Goal: Task Accomplishment & Management: Manage account settings

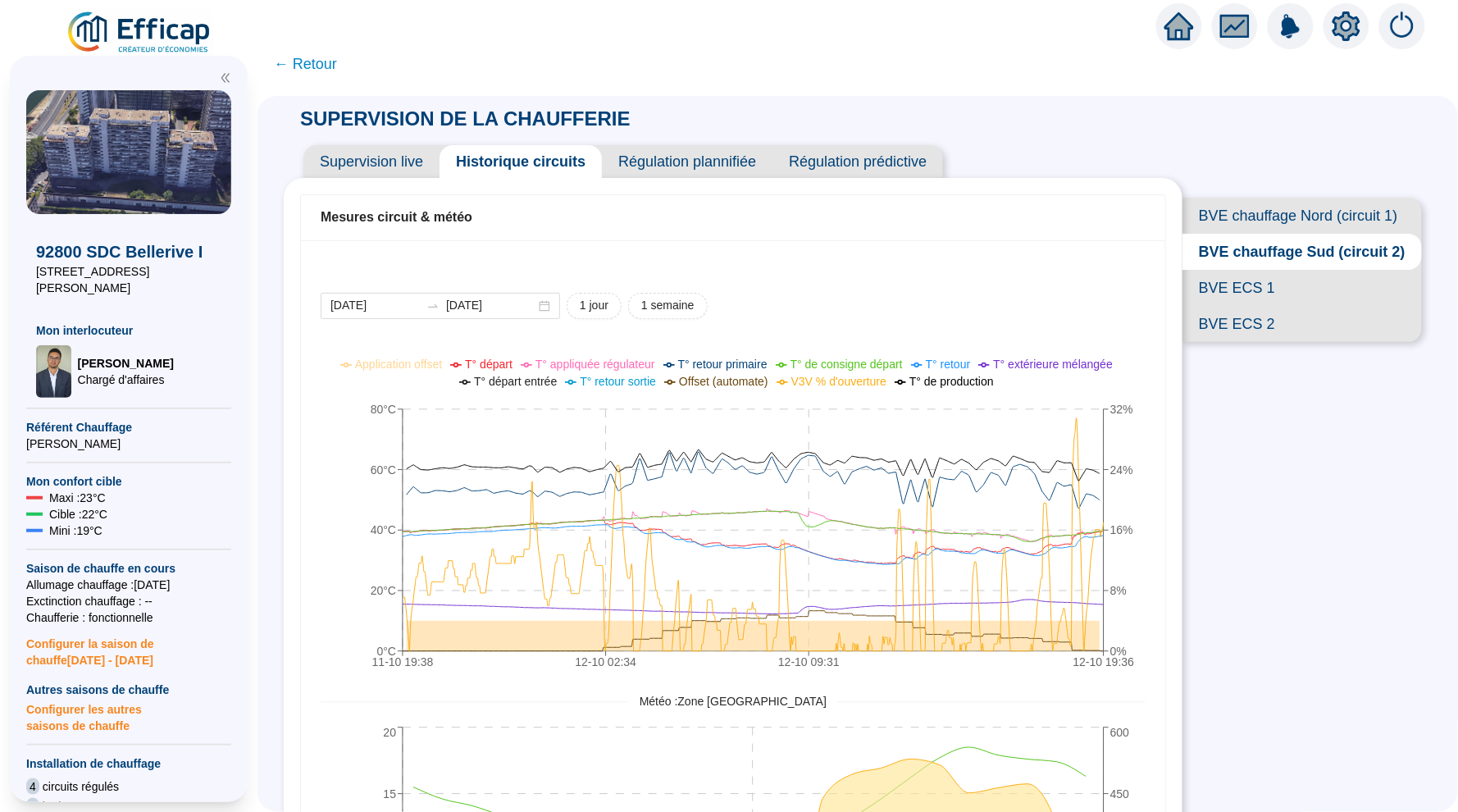
drag, startPoint x: 1105, startPoint y: 2, endPoint x: 1170, endPoint y: 40, distance: 75.3
click at [1170, 40] on div at bounding box center [1178, 26] width 46 height 46
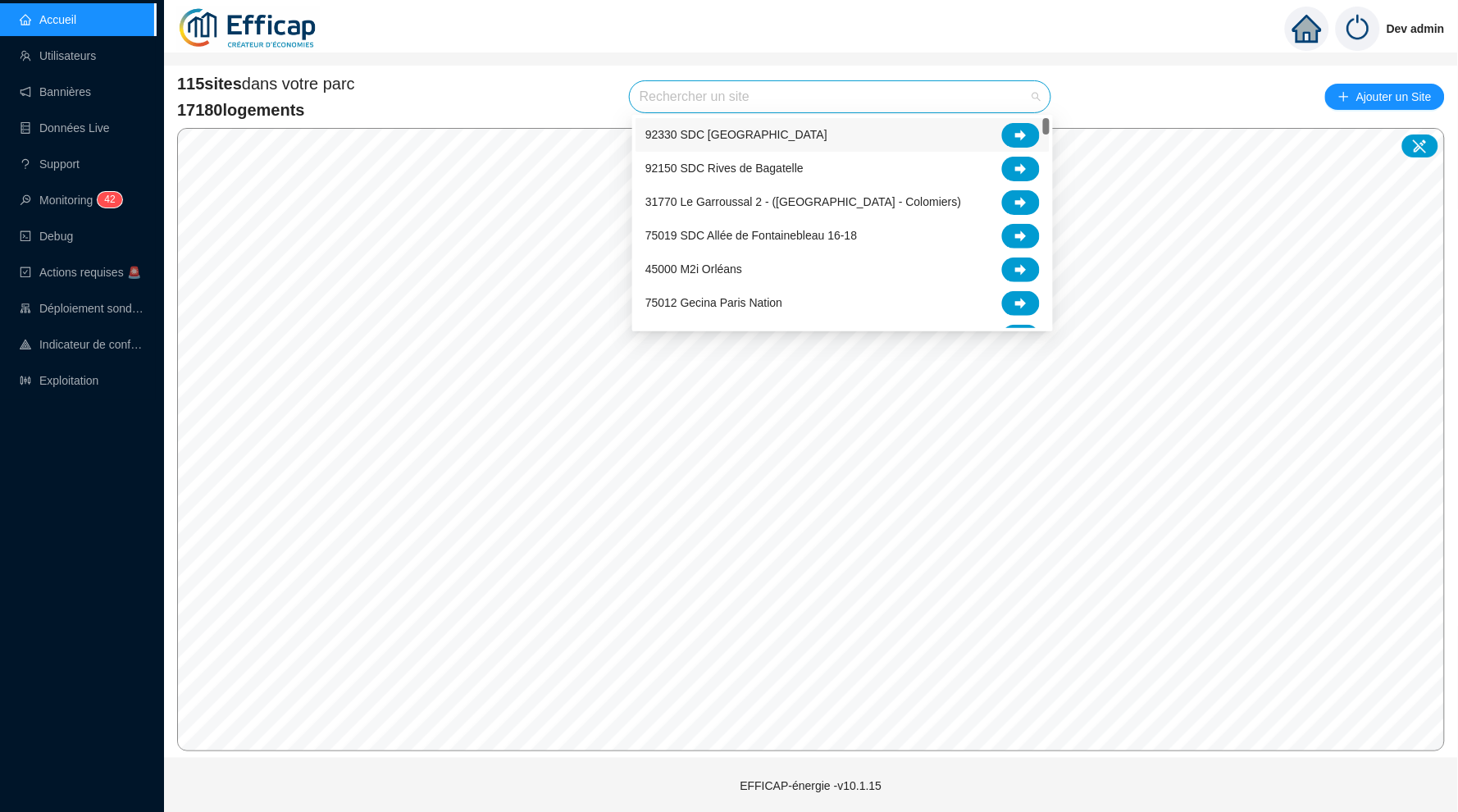
click at [692, 90] on input "search" at bounding box center [832, 96] width 386 height 31
type input "albe"
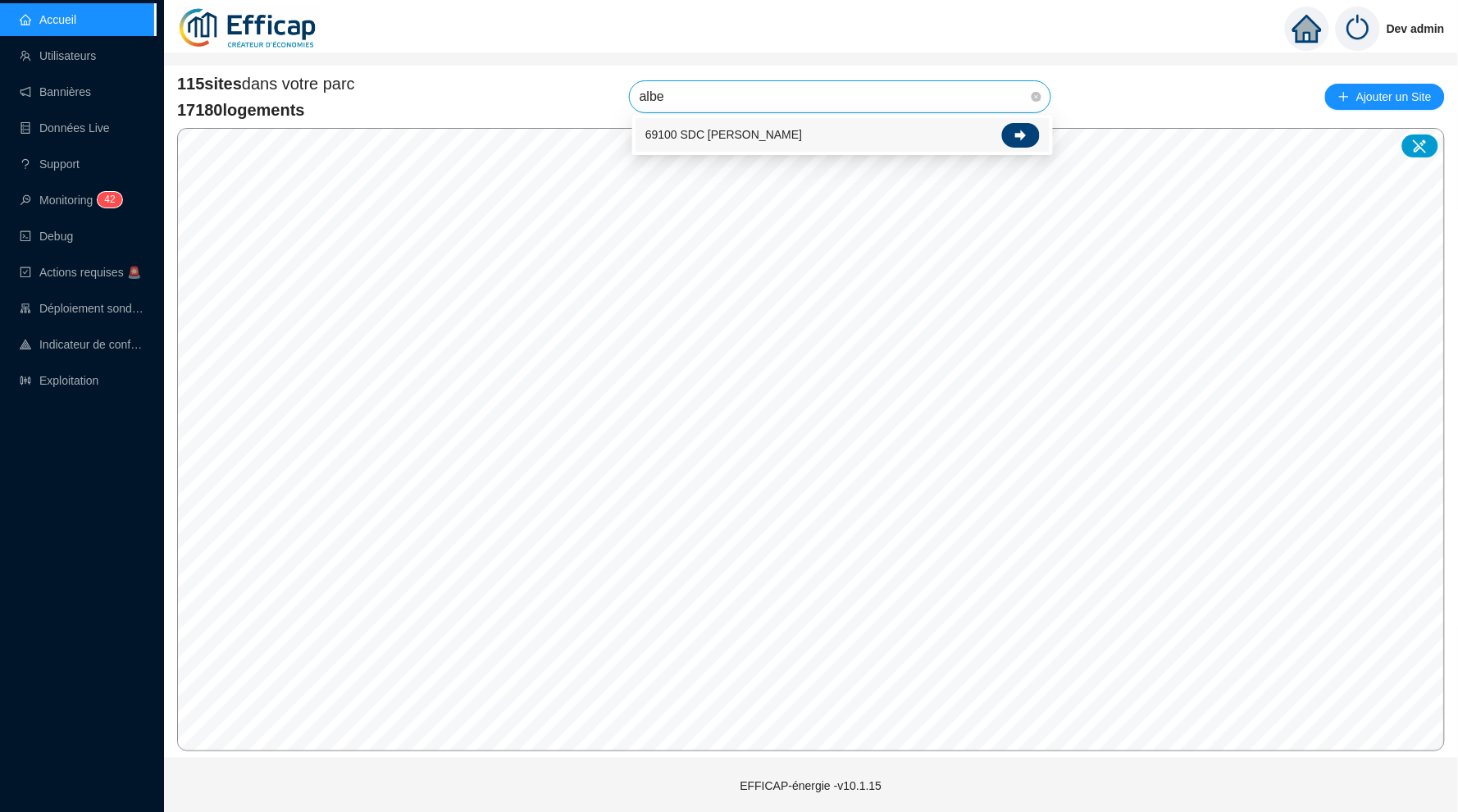
click at [1025, 138] on icon at bounding box center [1021, 135] width 11 height 11
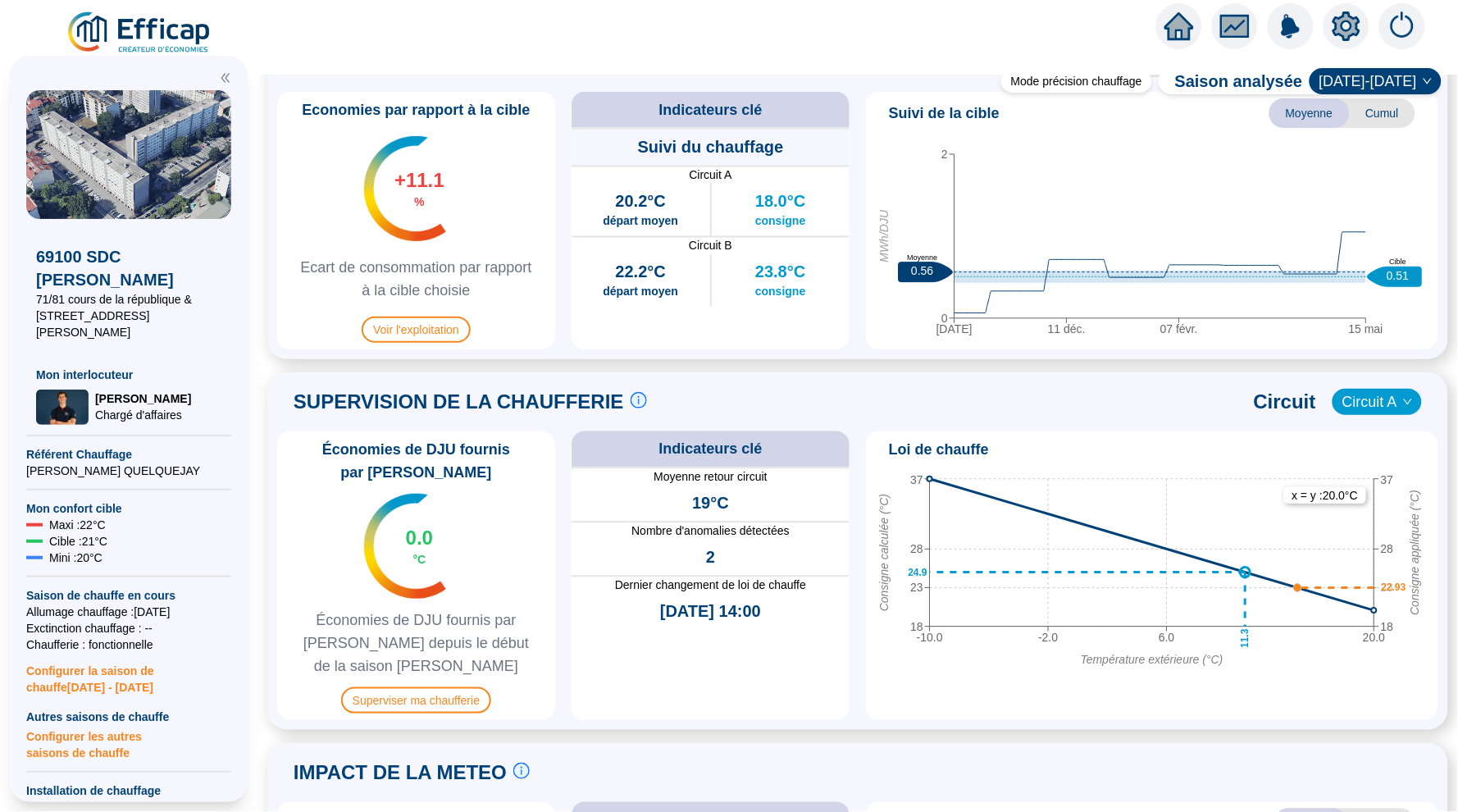
scroll to position [861, 0]
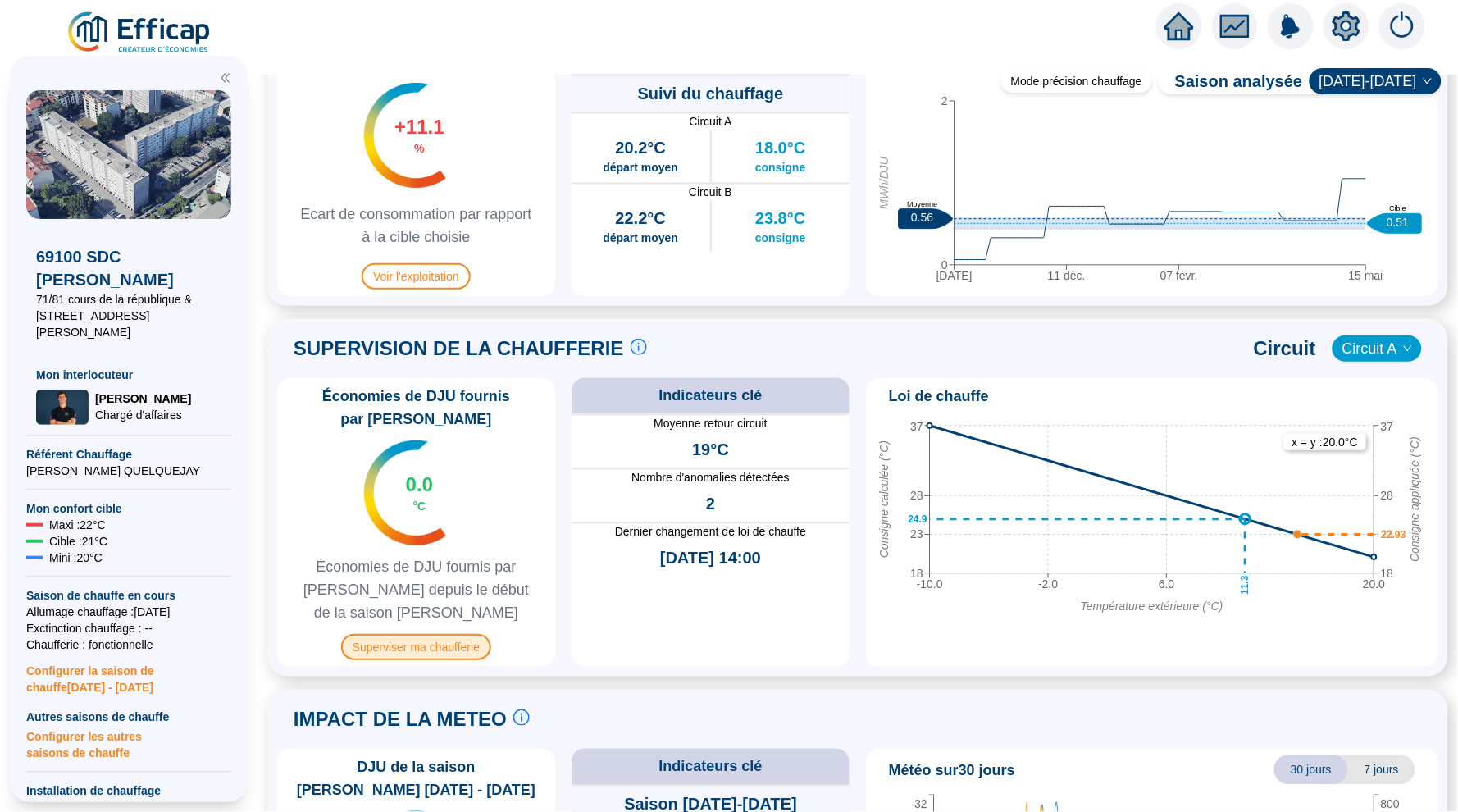
click at [417, 642] on span "Superviser ma chaufferie" at bounding box center [416, 647] width 150 height 26
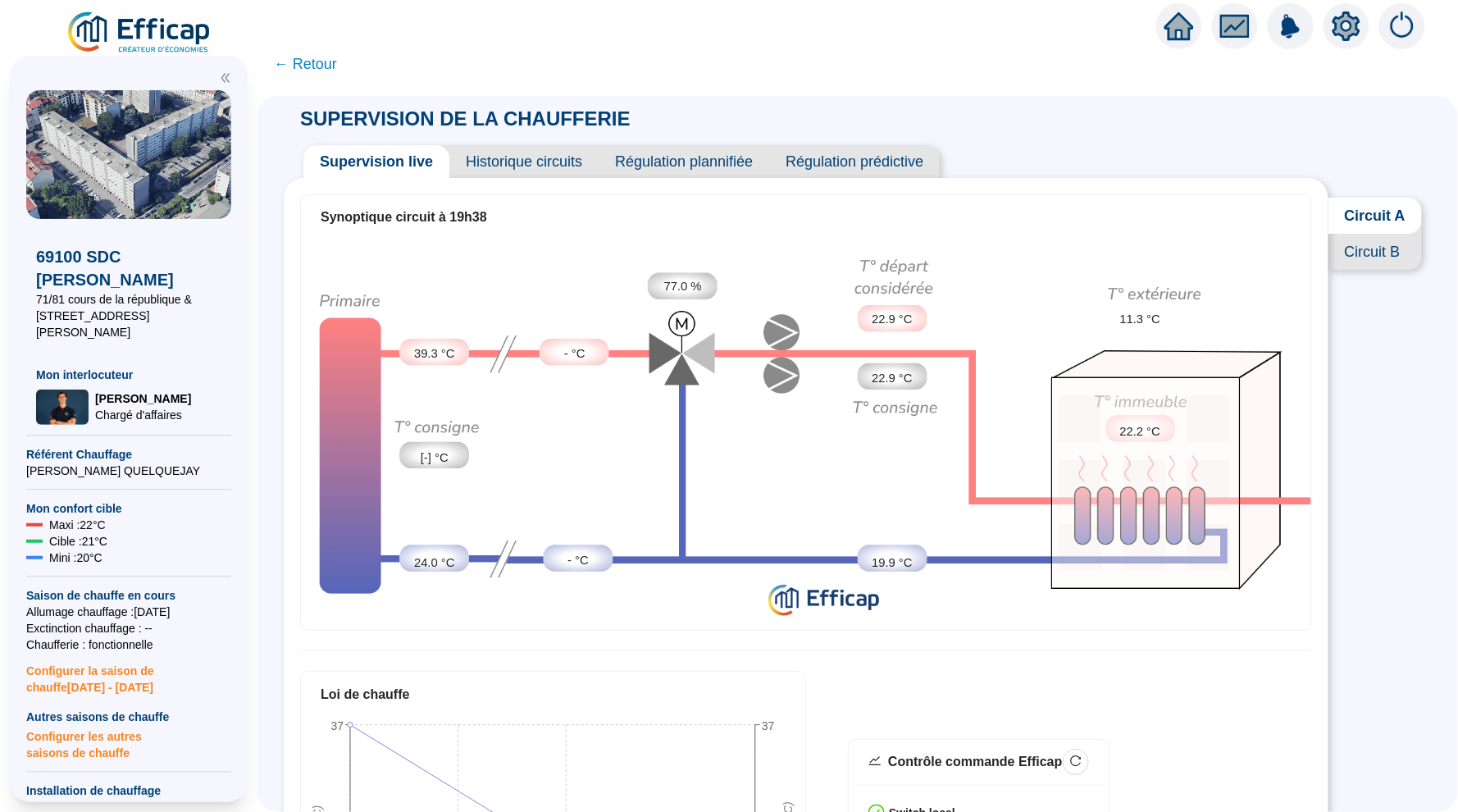
click at [800, 467] on img at bounding box center [806, 433] width 1011 height 385
click at [491, 156] on span "Historique circuits" at bounding box center [524, 161] width 149 height 33
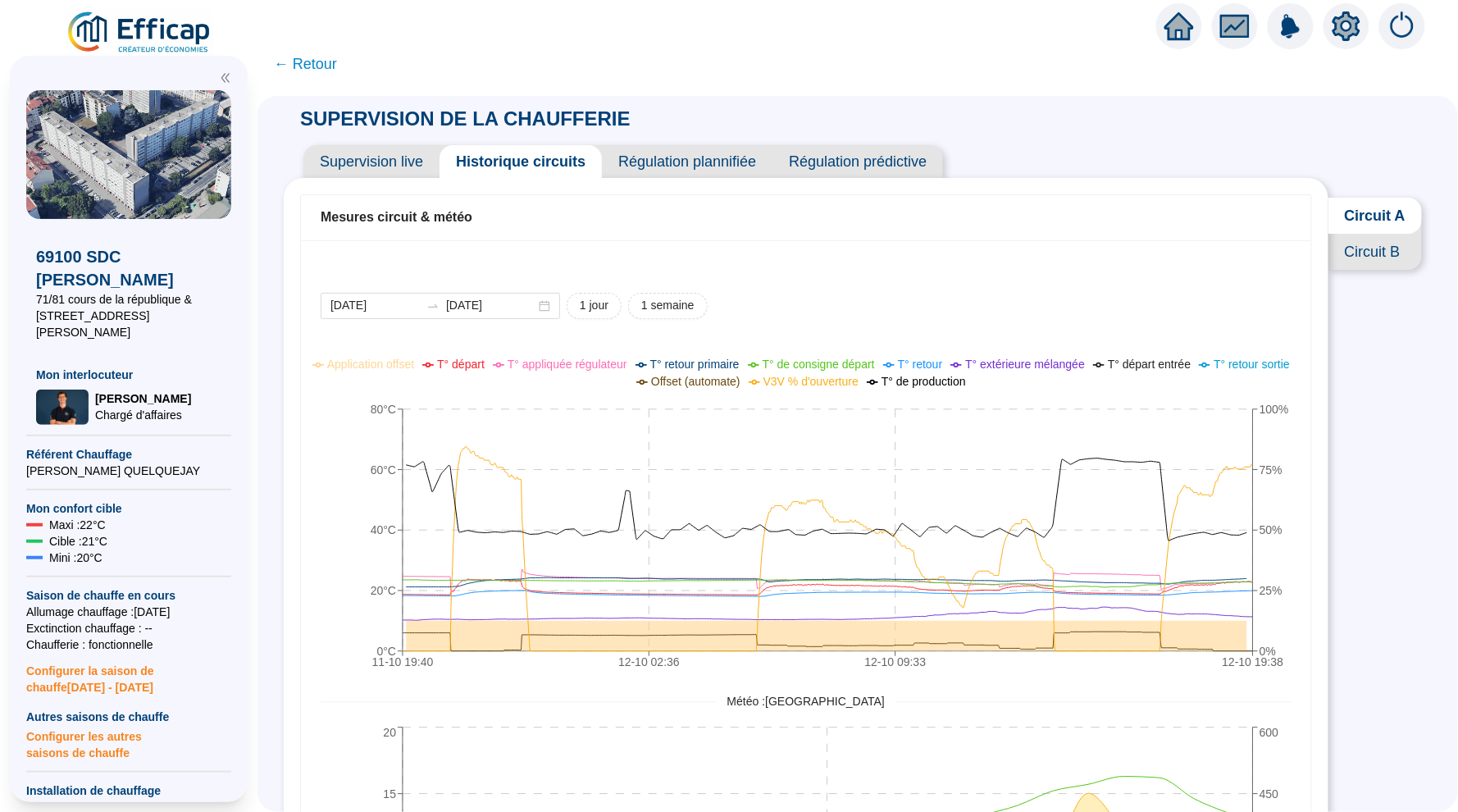
click at [1368, 239] on span "Circuit B" at bounding box center [1375, 252] width 93 height 36
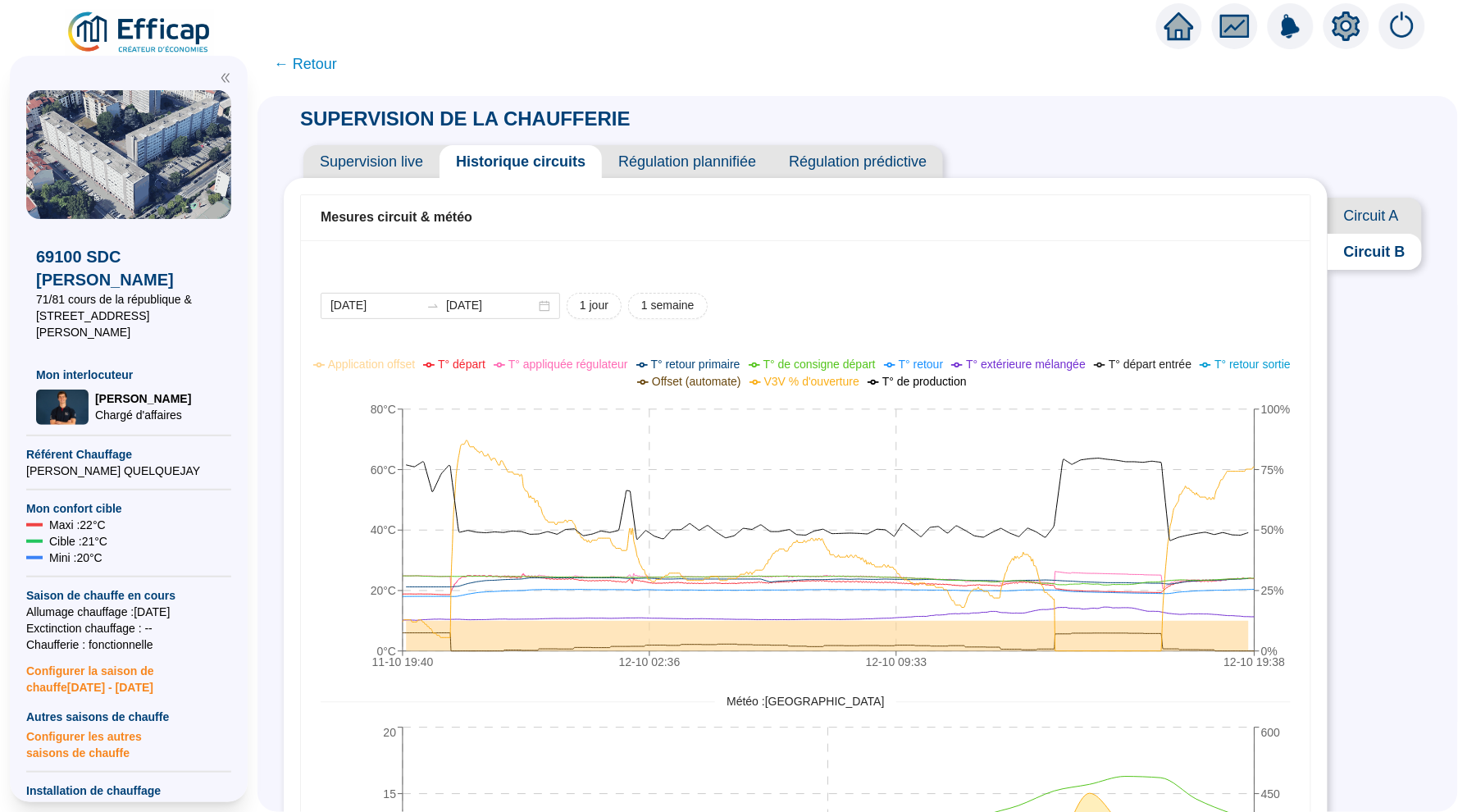
click at [406, 151] on span "Supervision live" at bounding box center [371, 161] width 136 height 33
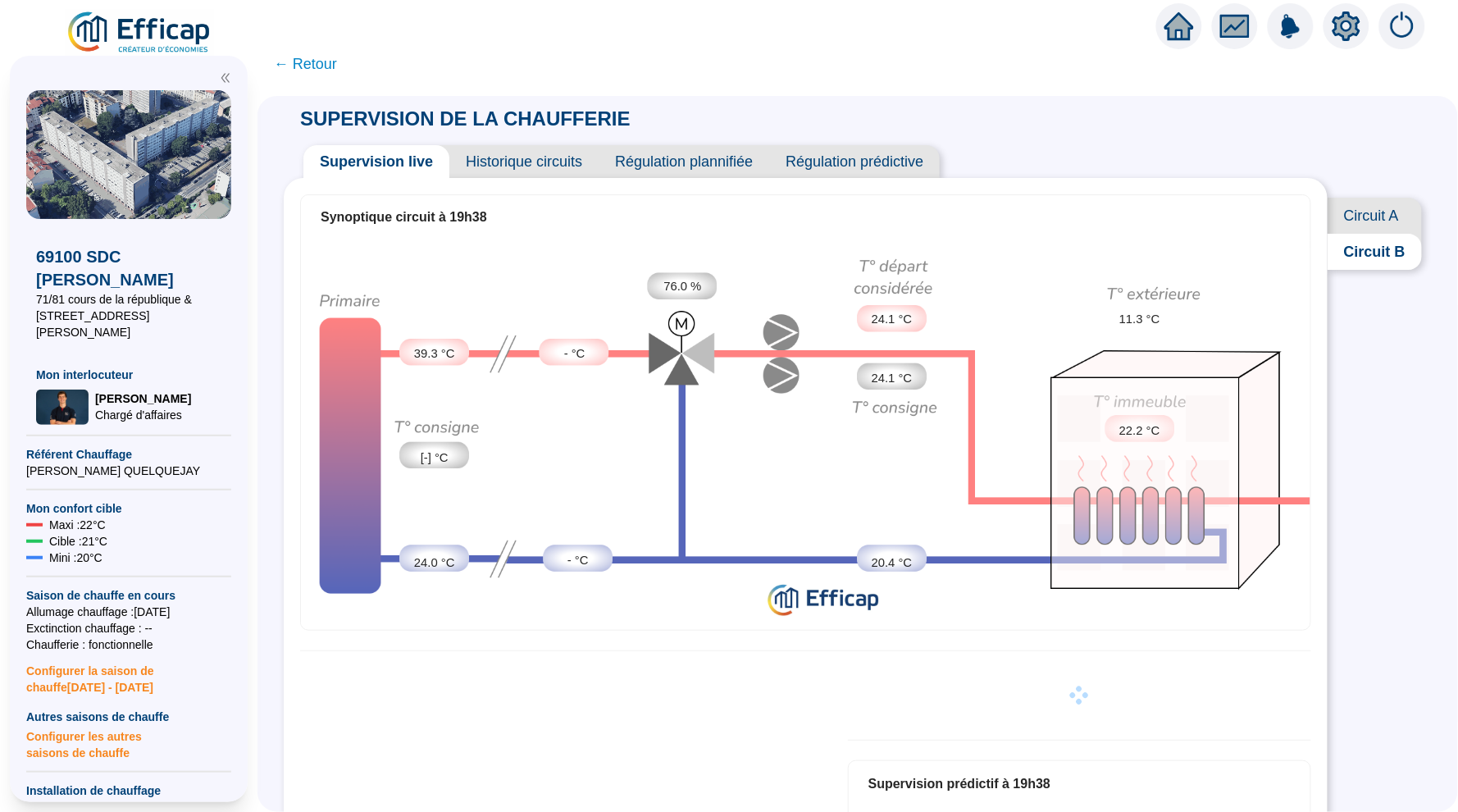
click at [321, 62] on span "← Retour" at bounding box center [306, 63] width 63 height 23
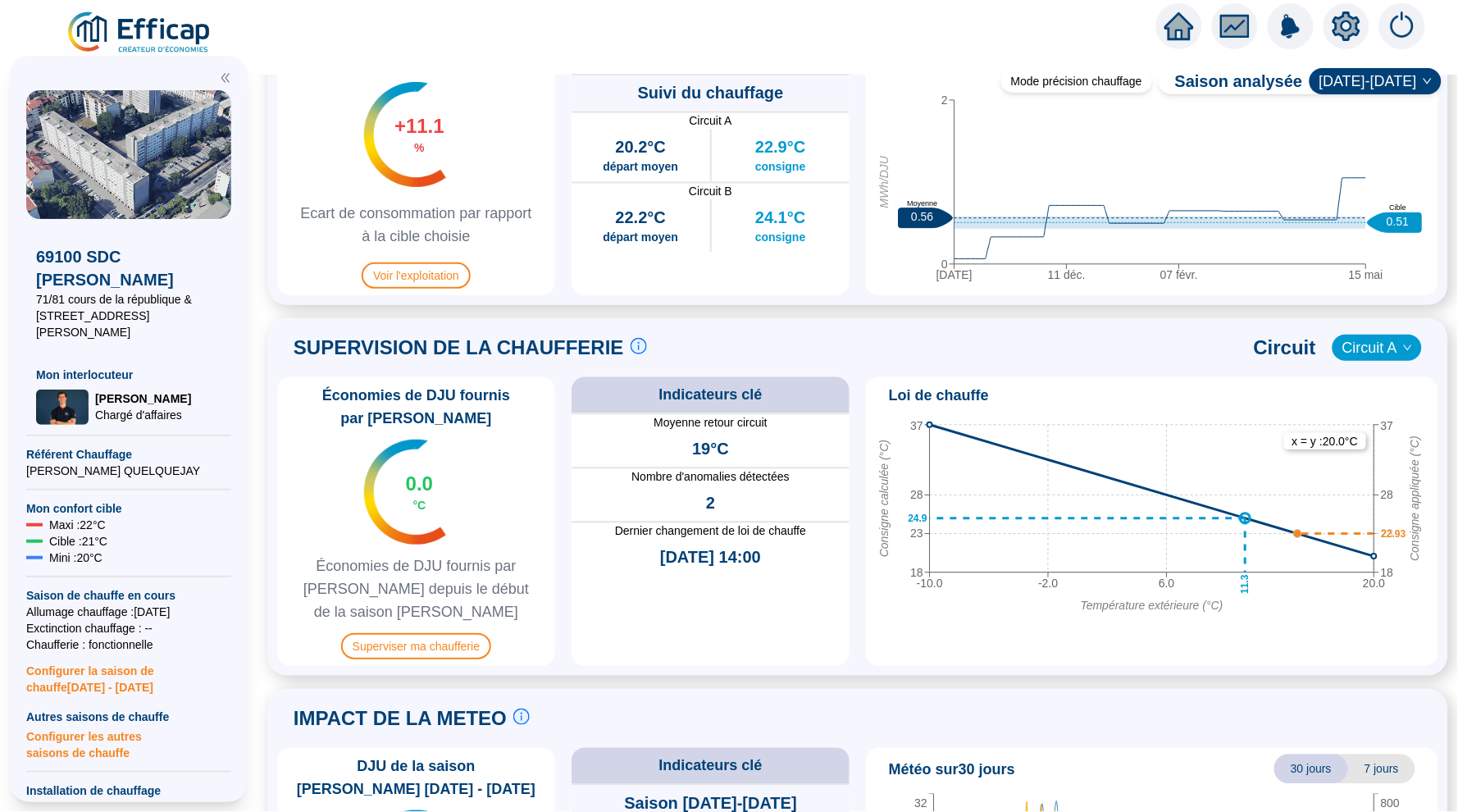
scroll to position [237, 0]
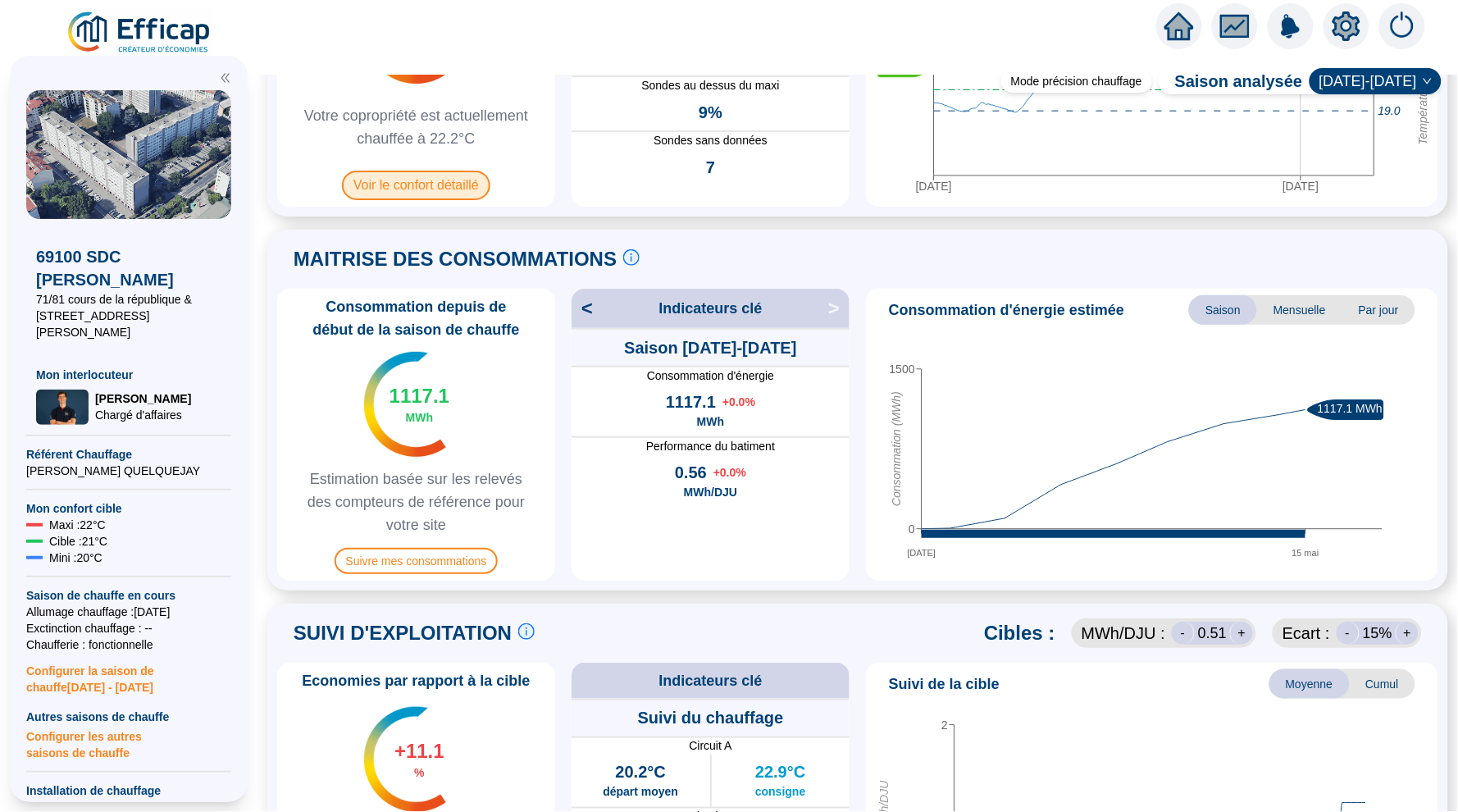
click at [426, 194] on span "Voir le confort détaillé" at bounding box center [416, 186] width 148 height 30
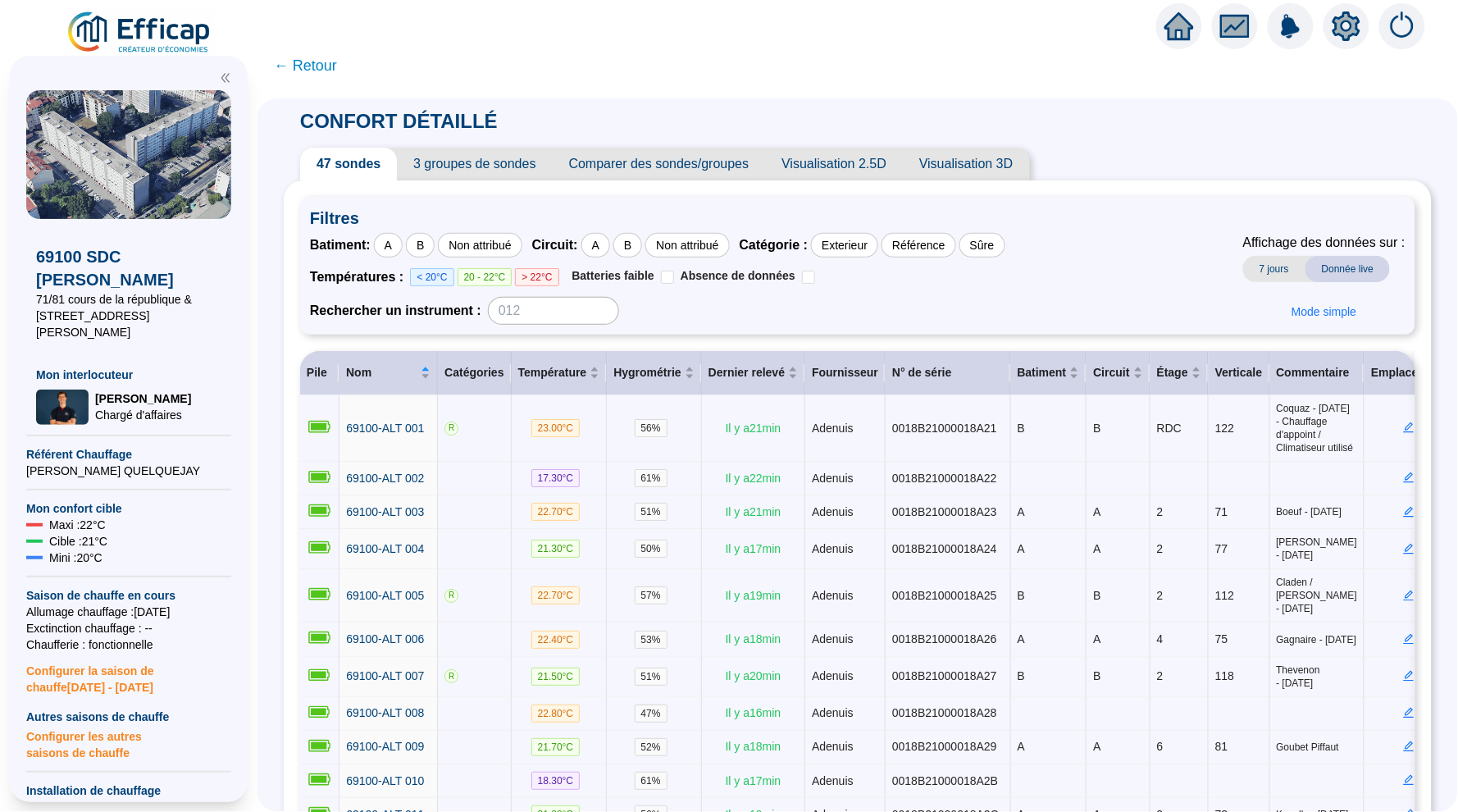
click at [1177, 24] on icon "home" at bounding box center [1179, 26] width 30 height 23
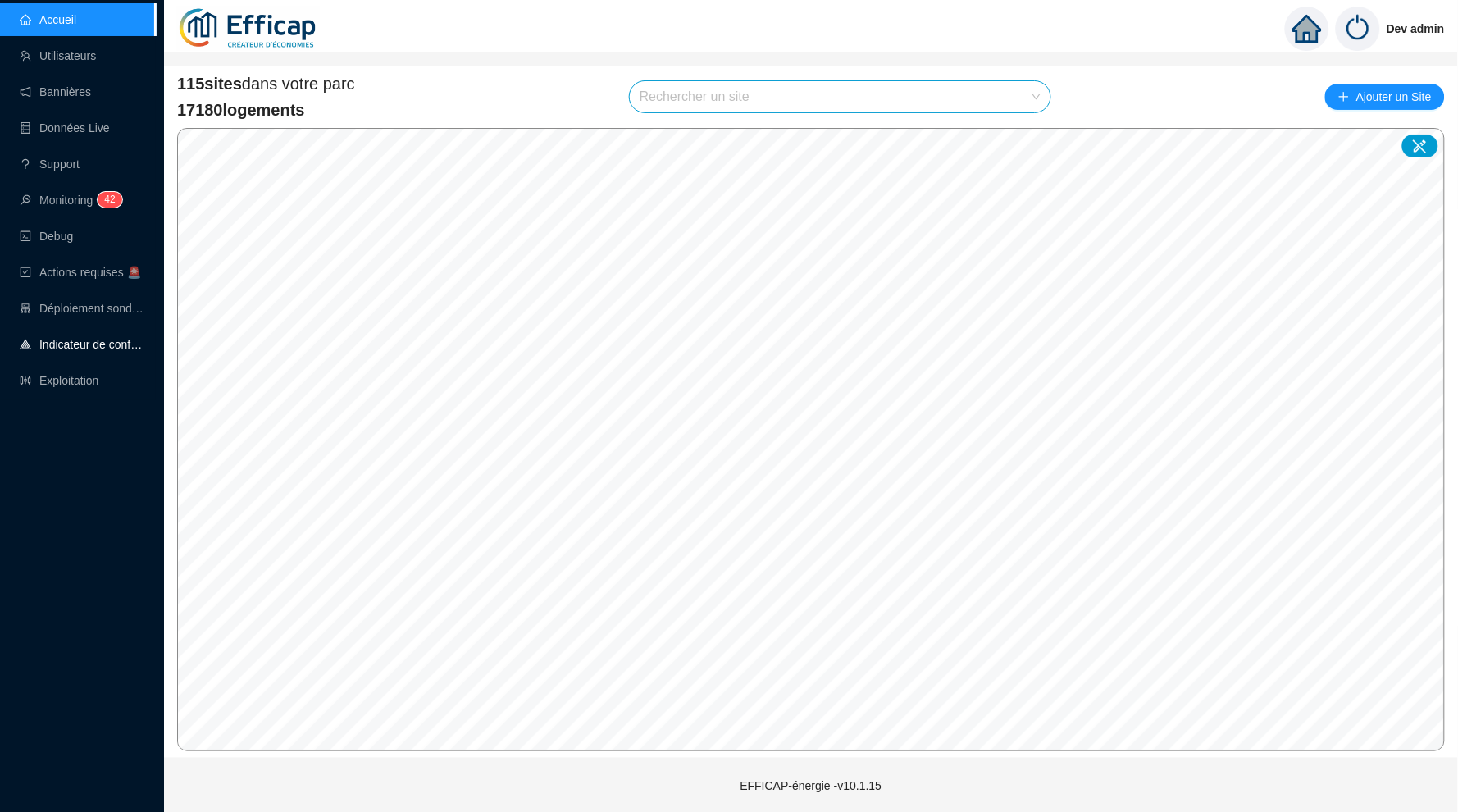
click at [72, 351] on link "Indicateur de confort" at bounding box center [82, 344] width 125 height 13
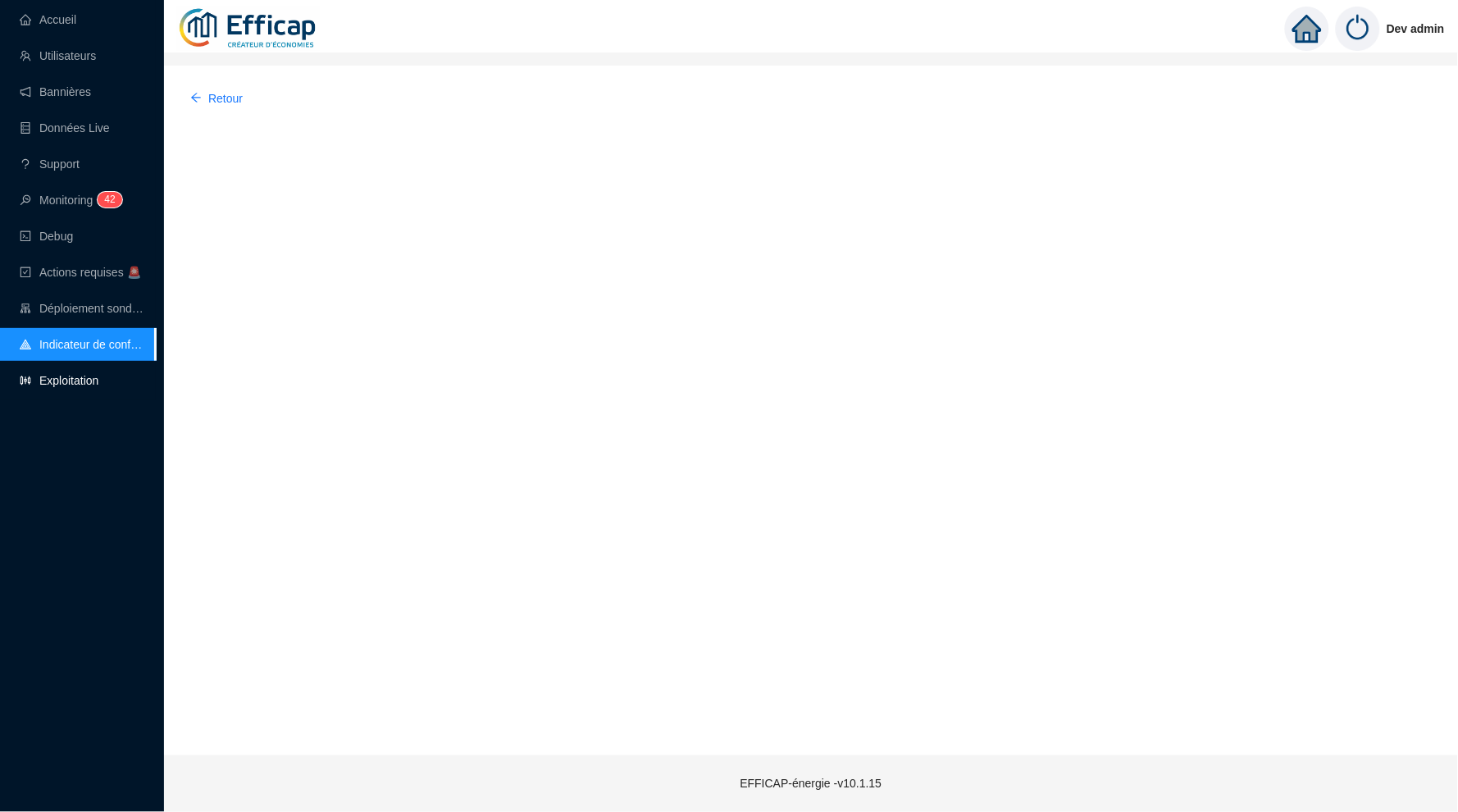
click at [72, 380] on link "Exploitation" at bounding box center [59, 380] width 78 height 13
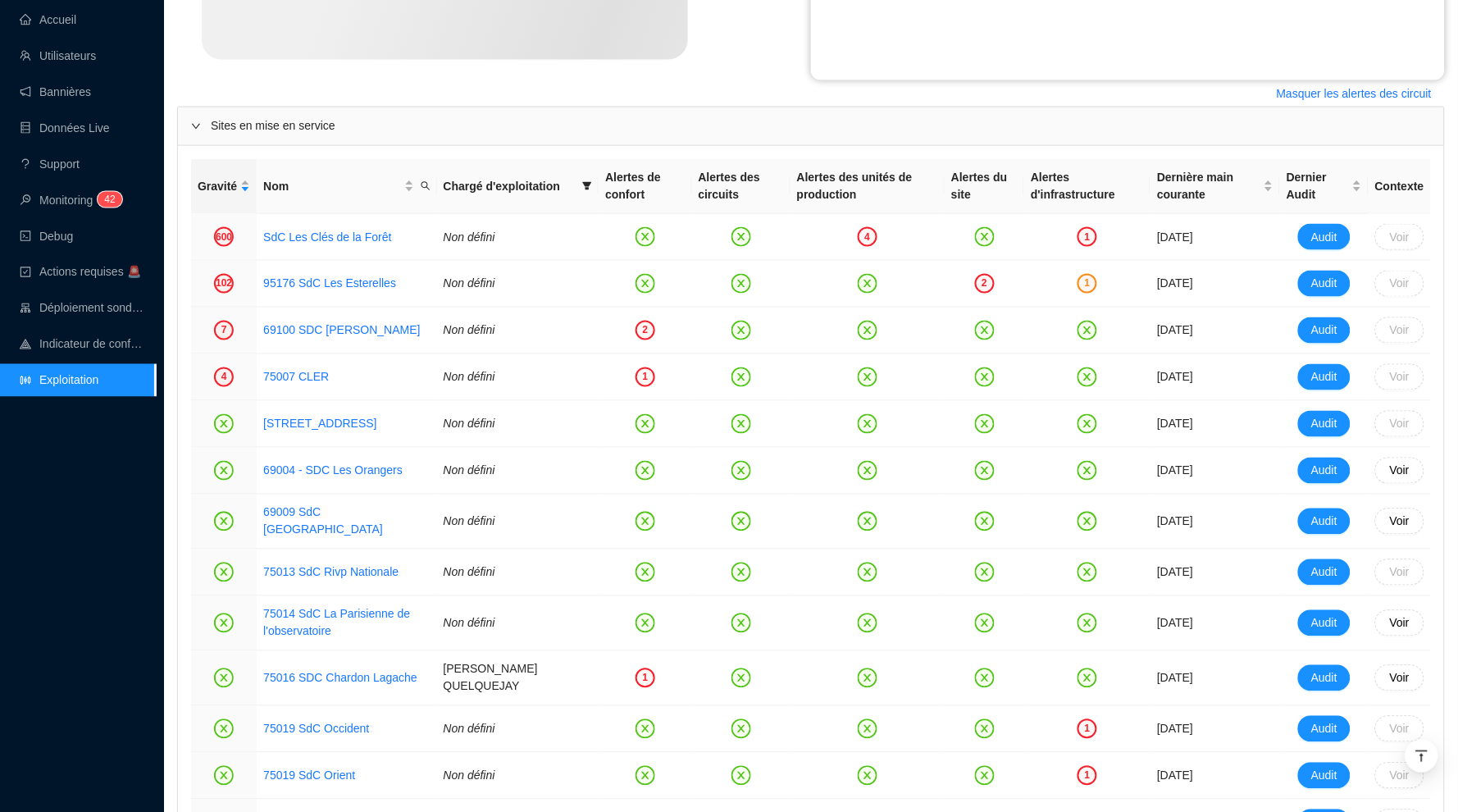
scroll to position [613, 0]
click at [315, 330] on link "69100 SDC Albert Thomas" at bounding box center [341, 330] width 157 height 13
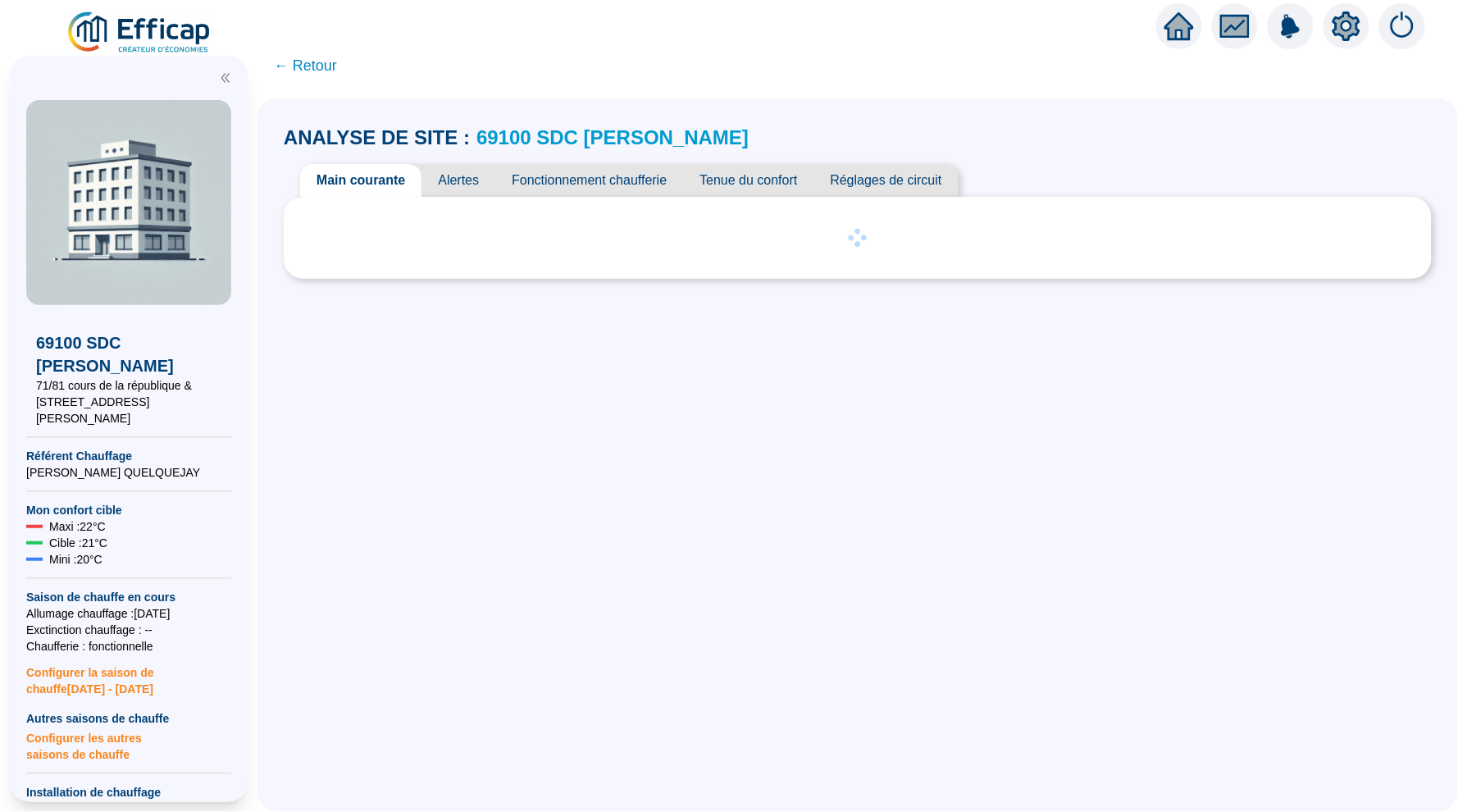
click at [474, 181] on span "Alertes" at bounding box center [458, 180] width 74 height 33
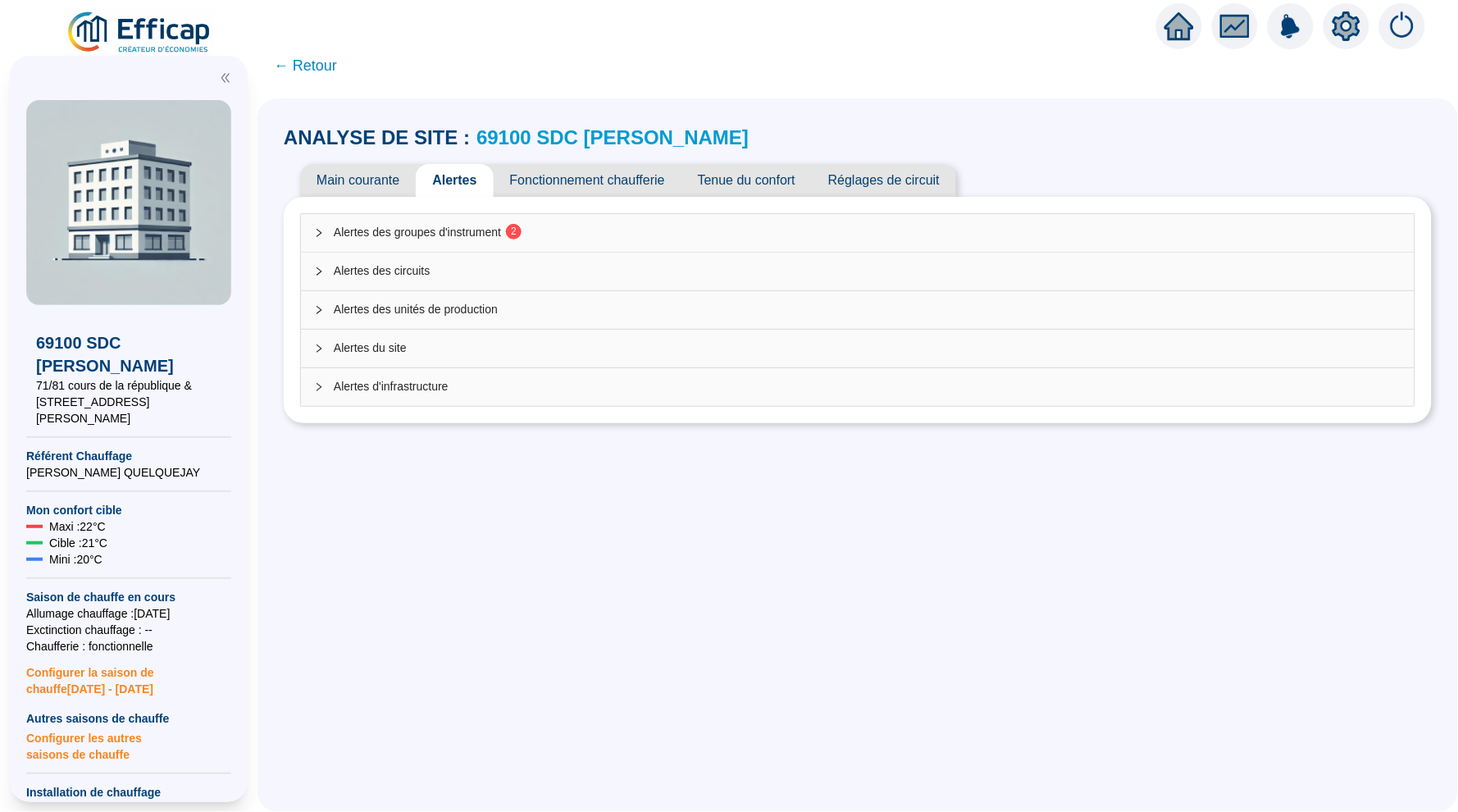
click at [659, 179] on span "Fonctionnement chaufferie" at bounding box center [587, 180] width 187 height 33
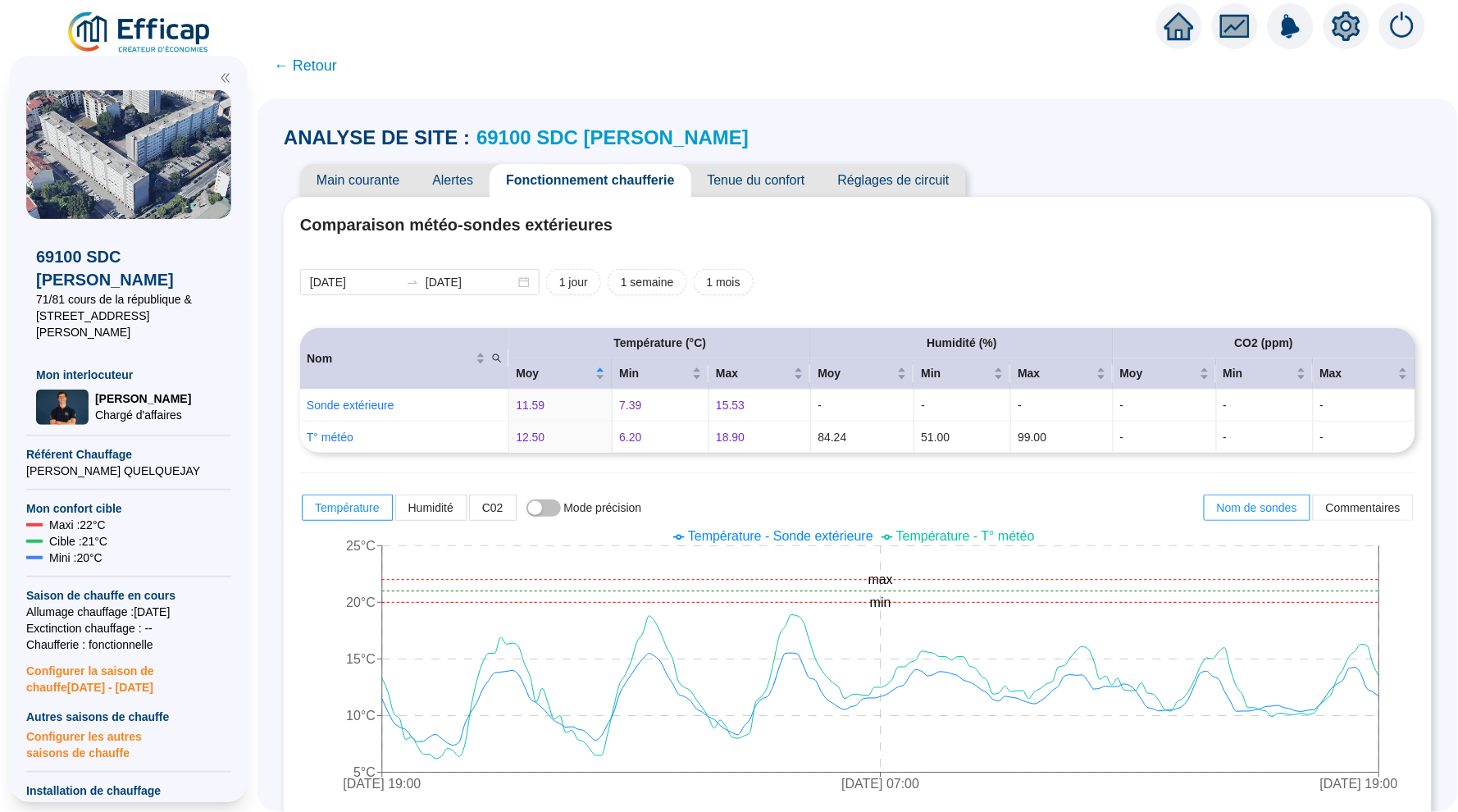
click at [891, 178] on span "Réglages de circuit" at bounding box center [893, 180] width 144 height 33
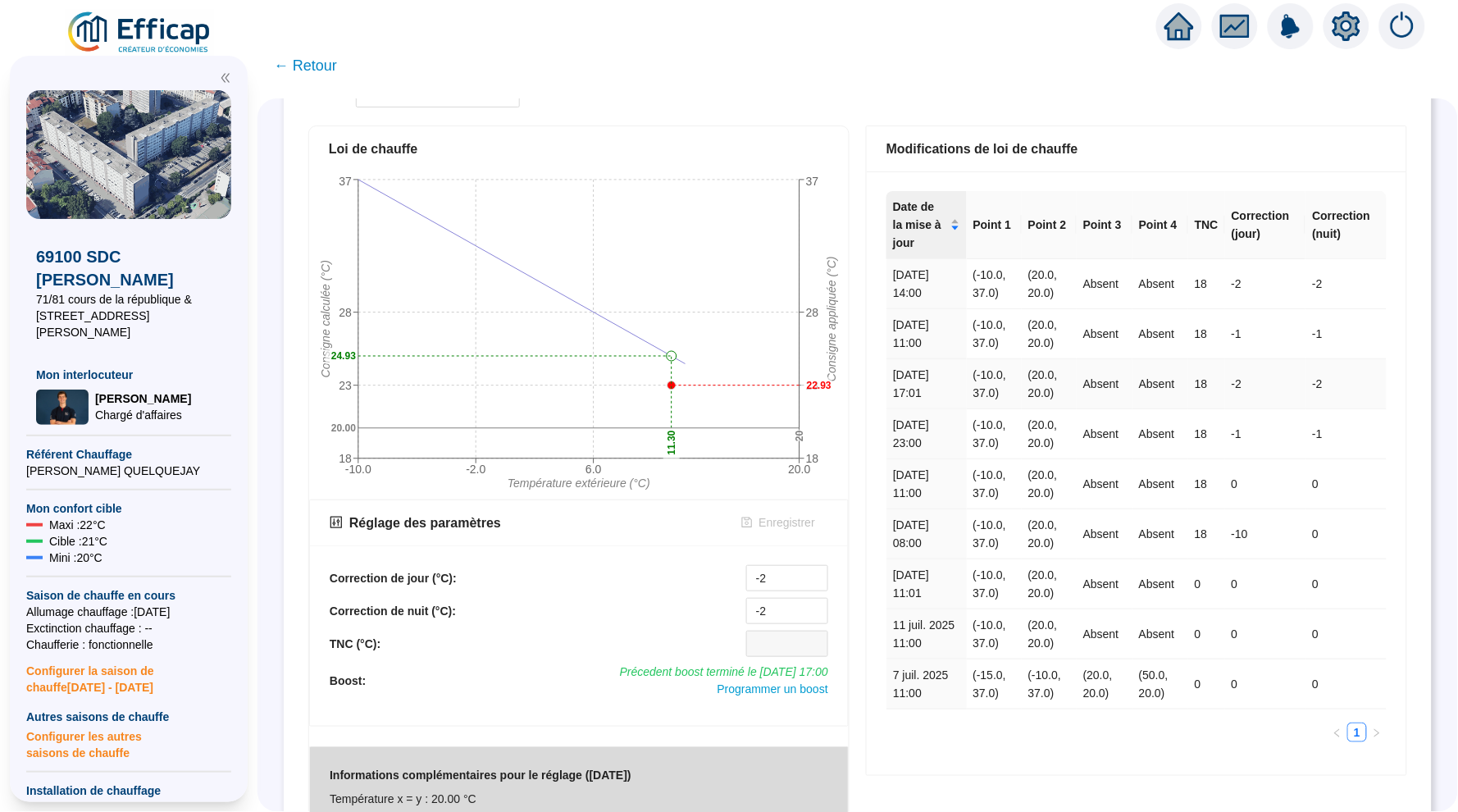
scroll to position [189, 0]
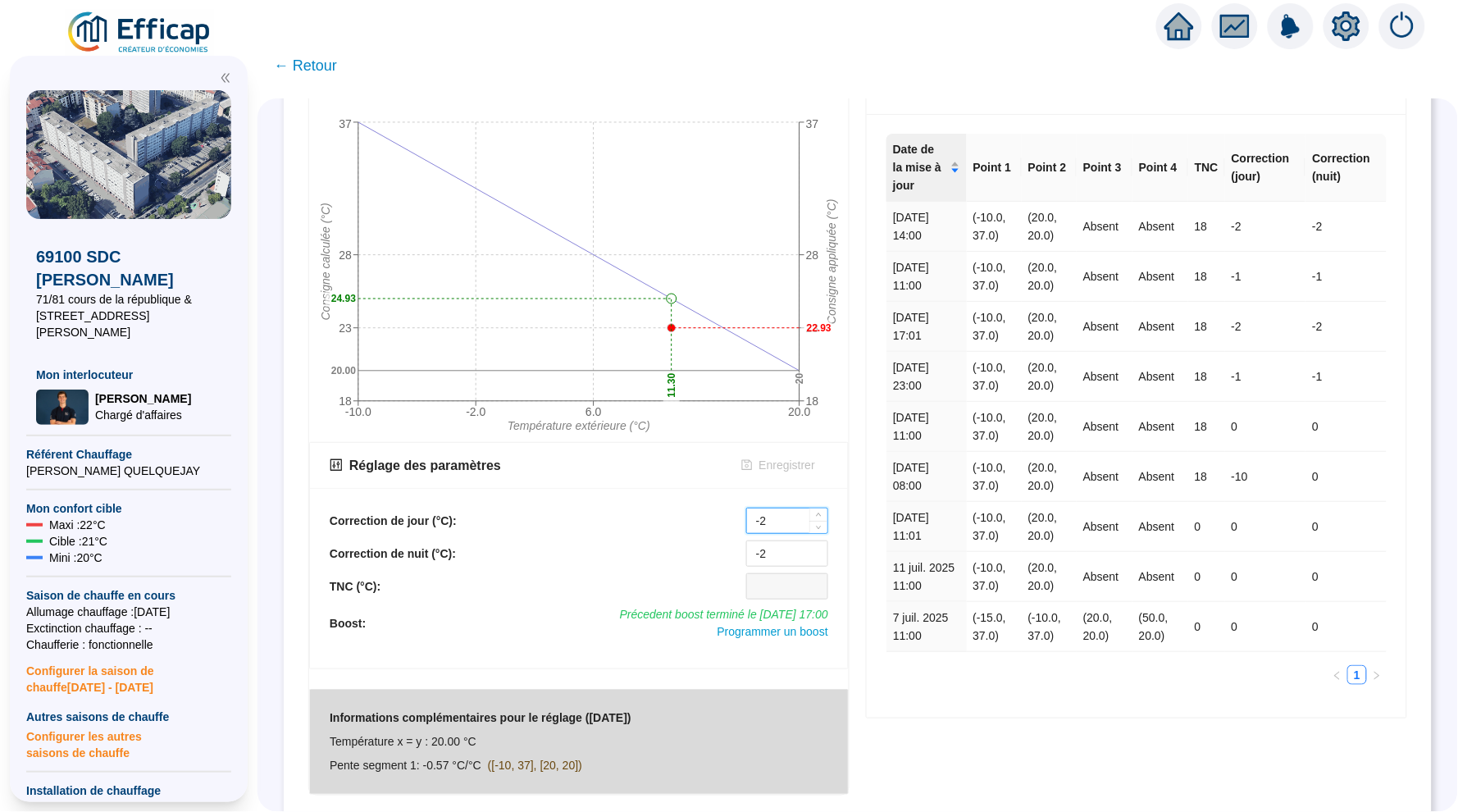
click at [791, 521] on input "-2" at bounding box center [787, 520] width 80 height 24
type input "-3"
click at [793, 554] on input "-2" at bounding box center [787, 554] width 80 height 24
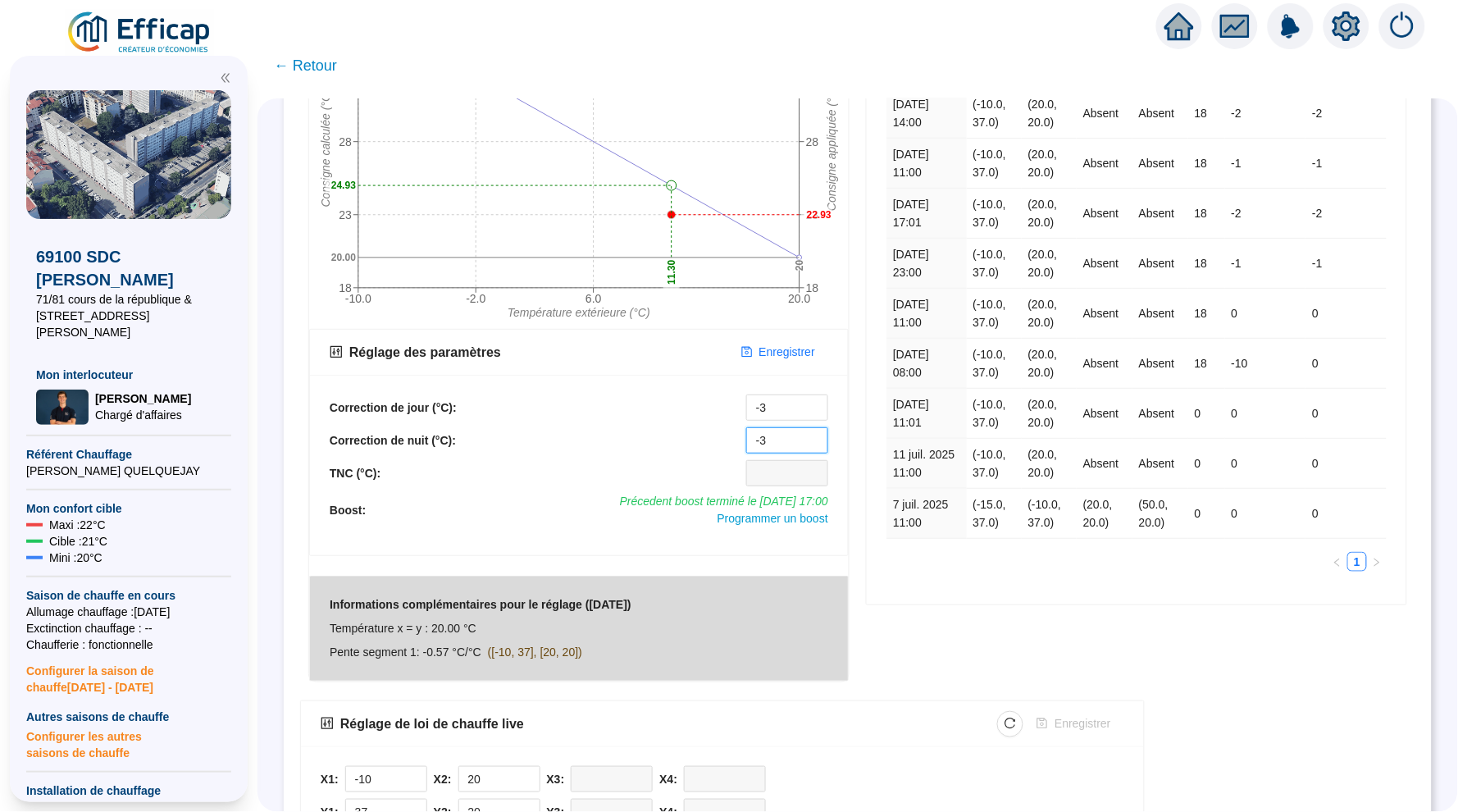
scroll to position [344, 0]
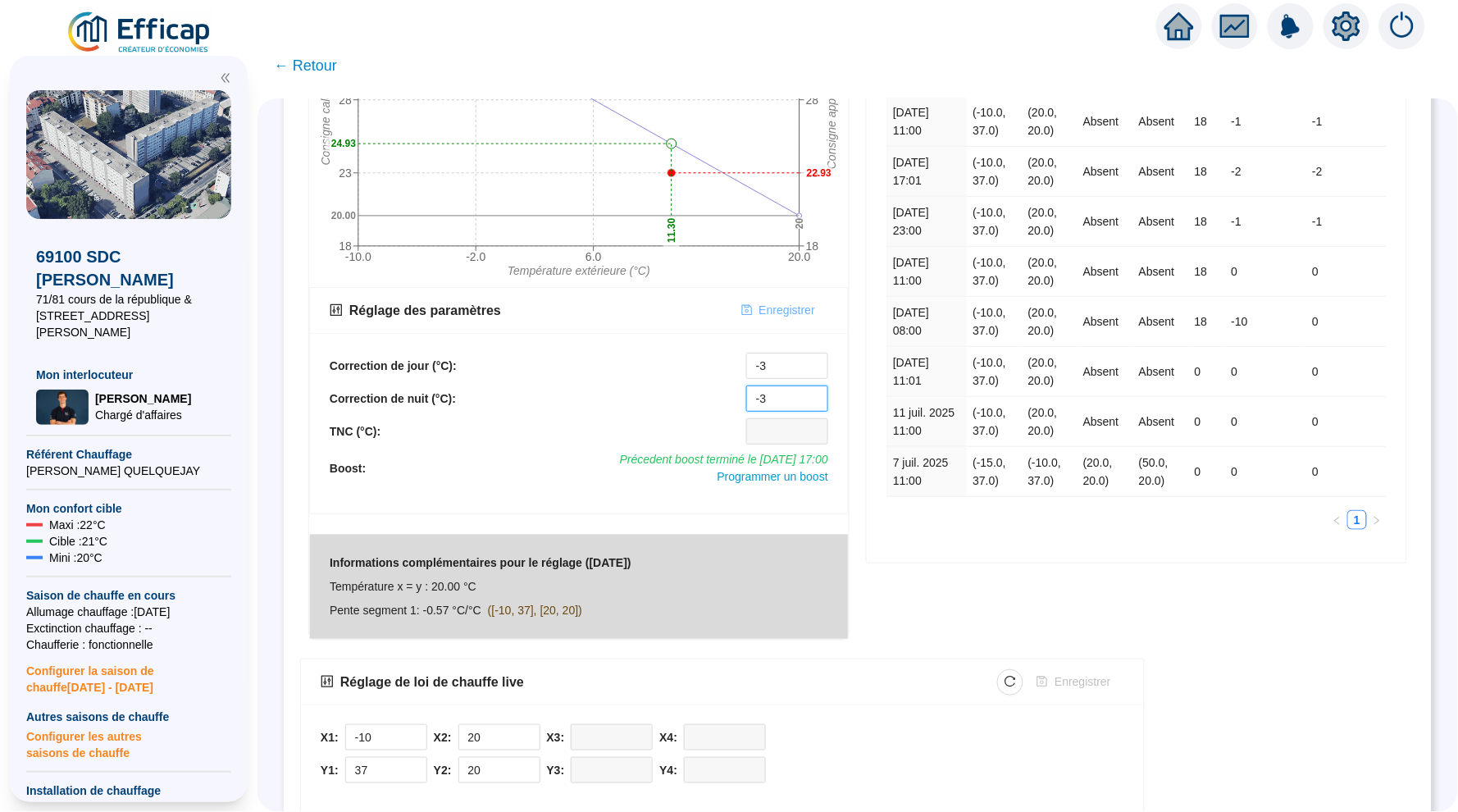
type input "-3"
click at [780, 315] on span "Enregistrer" at bounding box center [788, 310] width 56 height 17
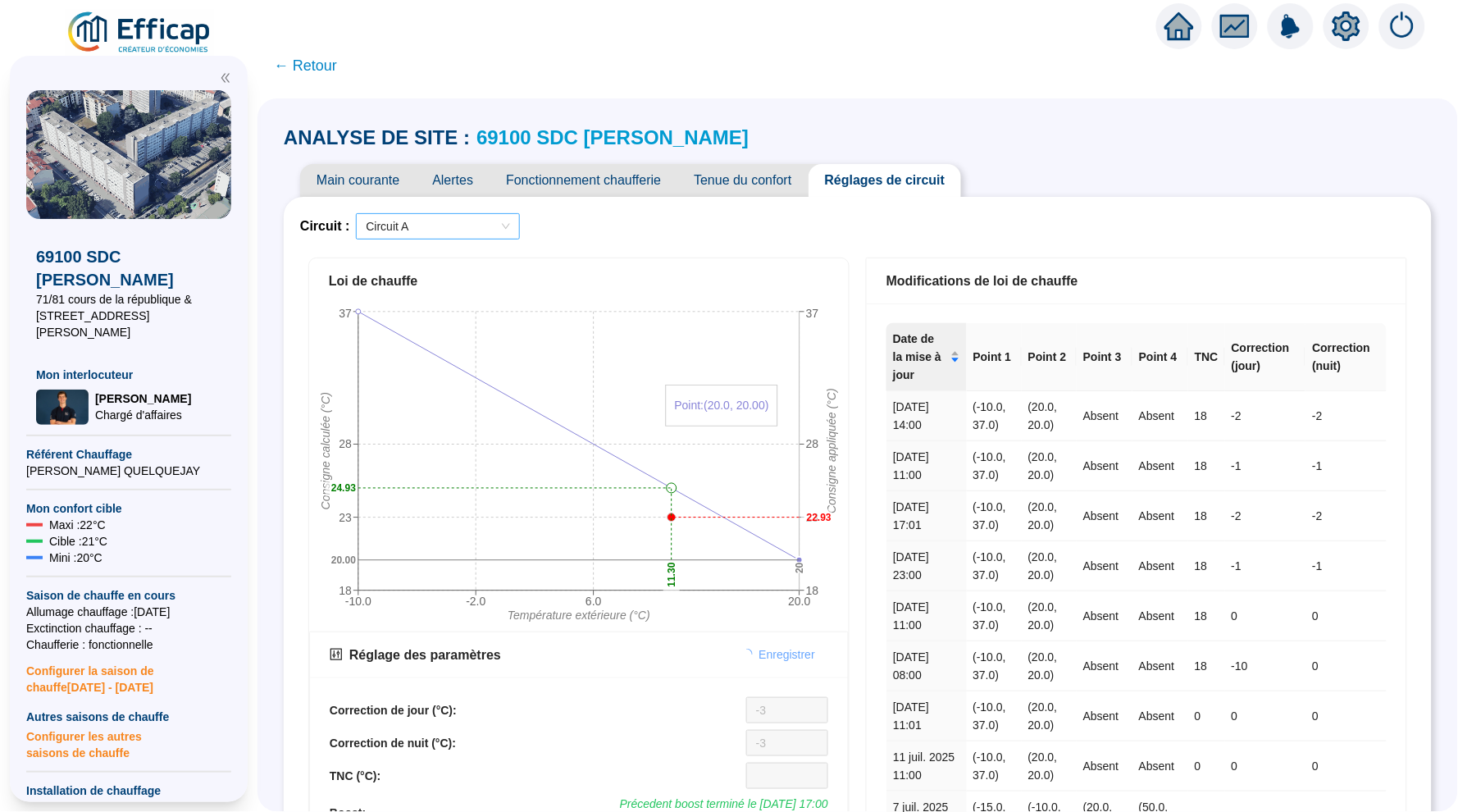
scroll to position [0, 0]
click at [462, 221] on span "Circuit A" at bounding box center [437, 227] width 144 height 24
click at [469, 280] on div "Circuit B" at bounding box center [440, 284] width 138 height 17
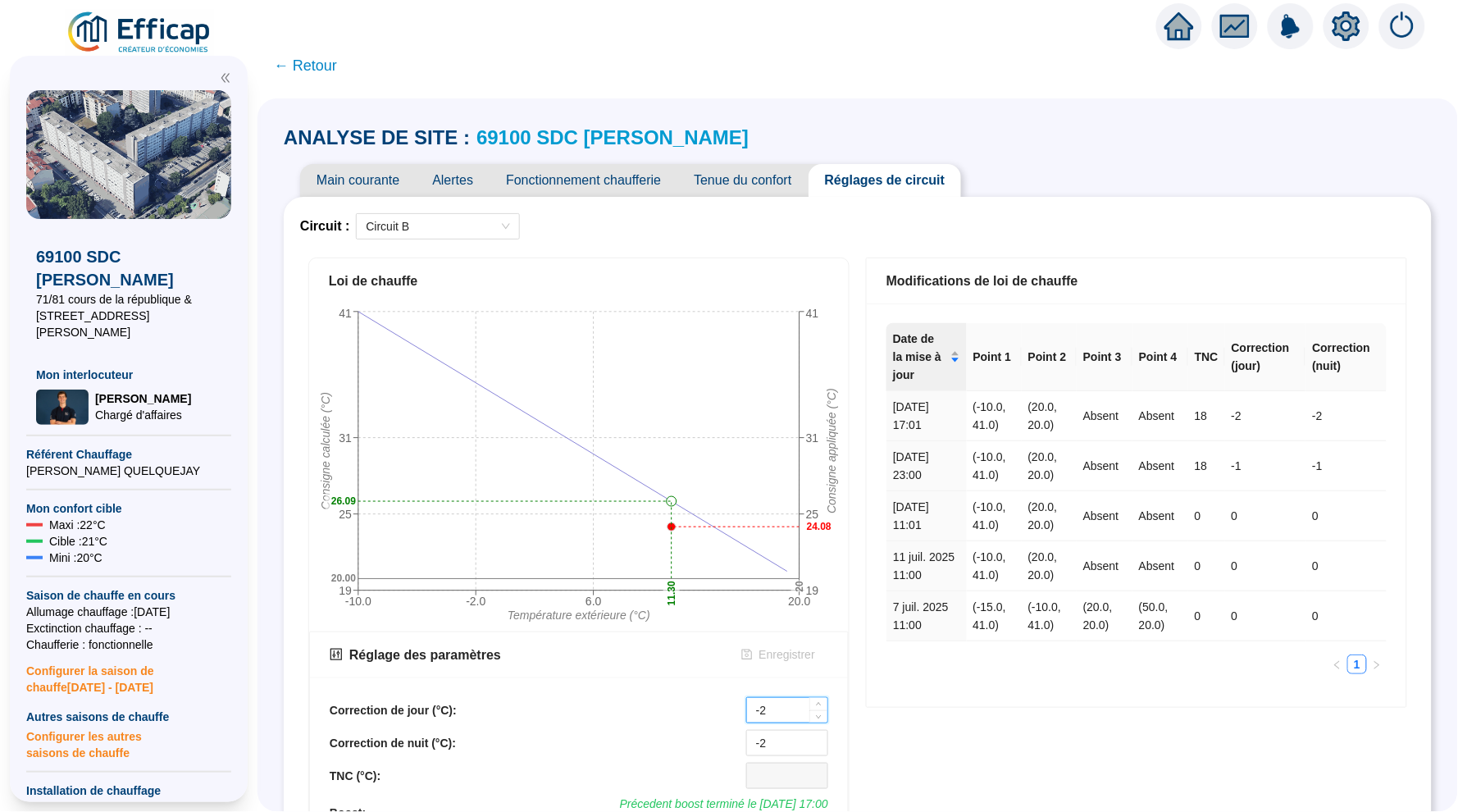
click at [772, 714] on input "-2" at bounding box center [787, 710] width 80 height 24
type input "-3"
click at [785, 742] on input "-2" at bounding box center [787, 743] width 80 height 24
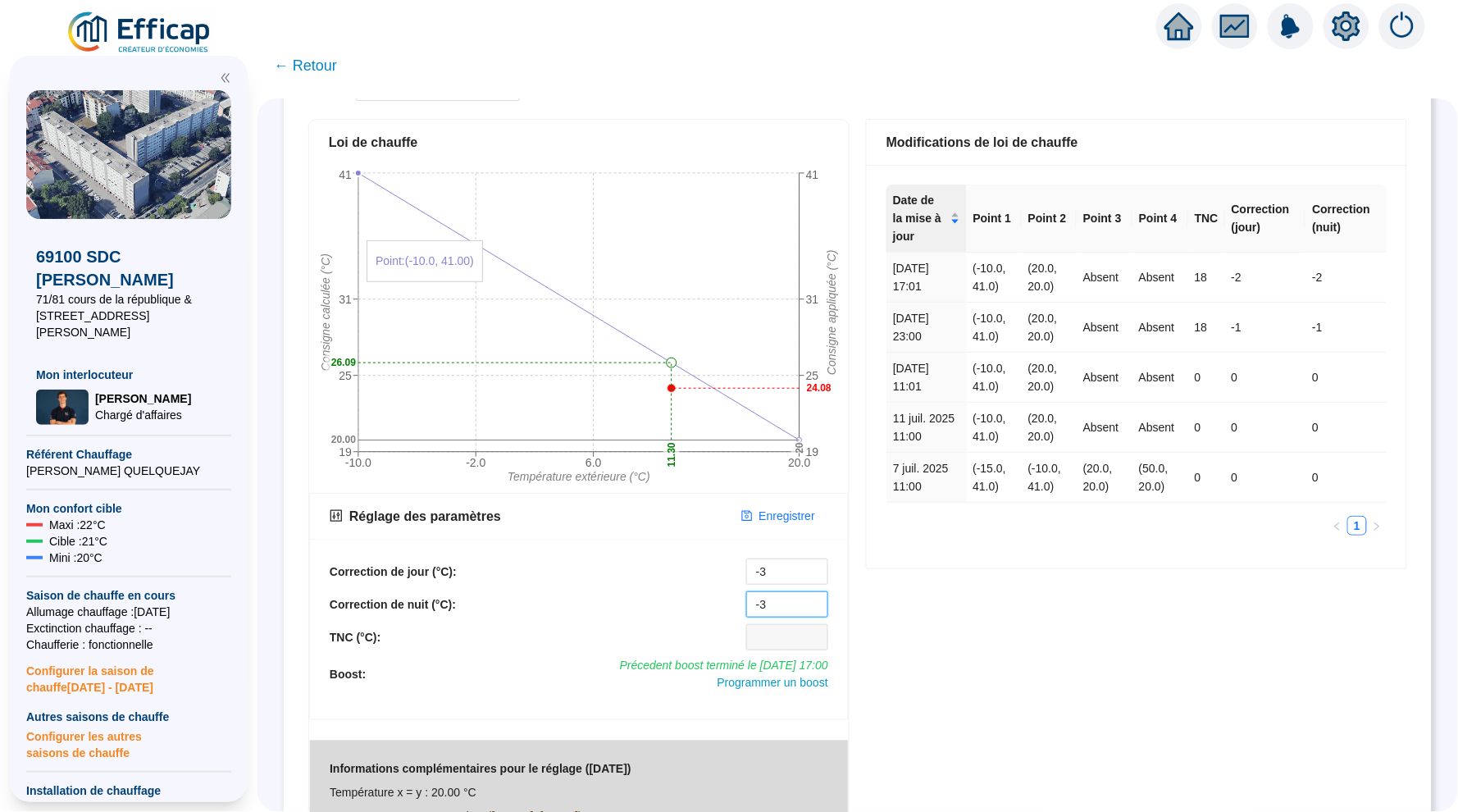
scroll to position [188, 0]
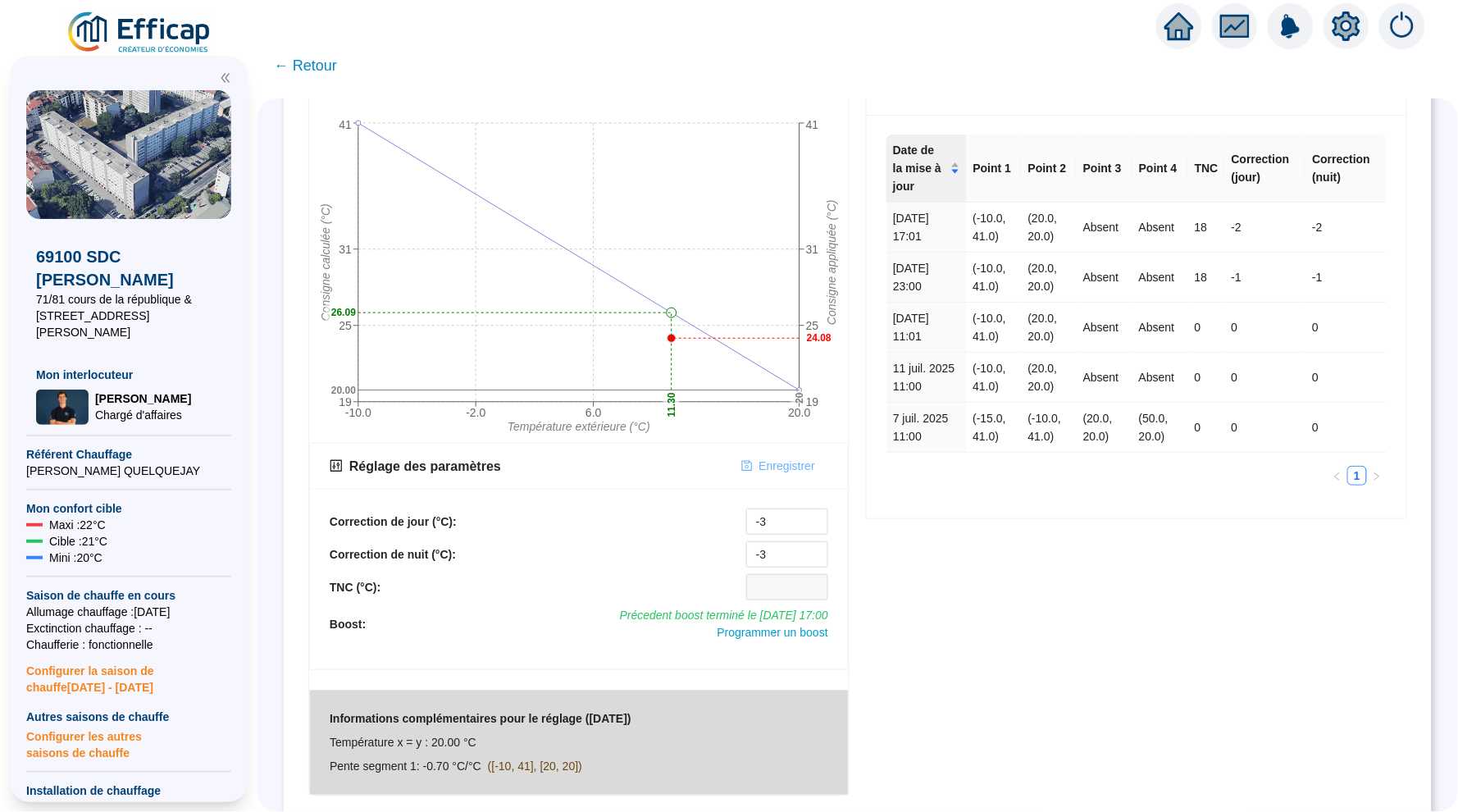
click at [767, 467] on span "Enregistrer" at bounding box center [788, 466] width 56 height 17
type input "-2"
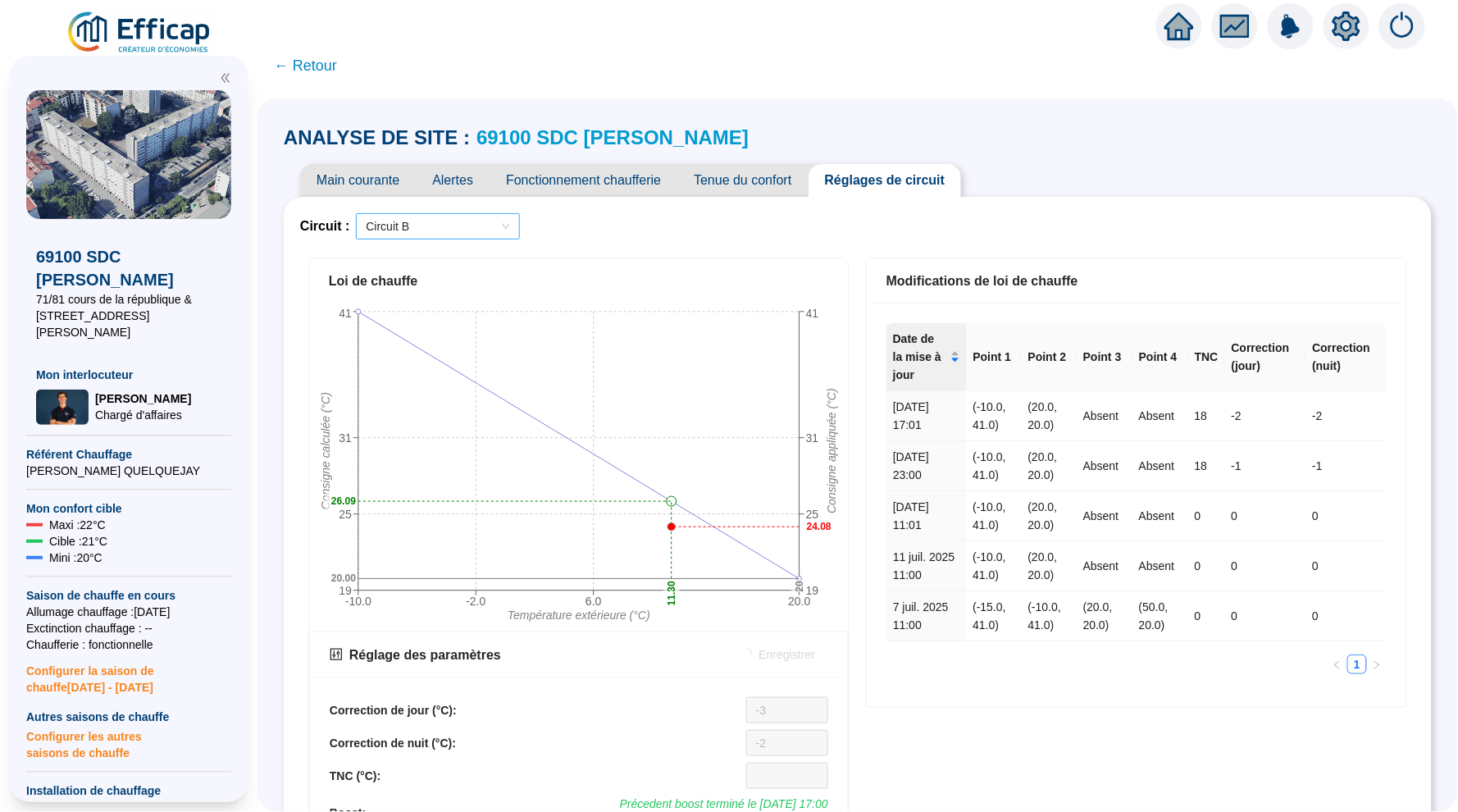
scroll to position [0, 0]
click at [428, 215] on span "Circuit B" at bounding box center [437, 227] width 144 height 24
click at [430, 235] on span "Circuit B" at bounding box center [437, 227] width 144 height 24
click at [430, 263] on div "Circuit A" at bounding box center [440, 258] width 138 height 17
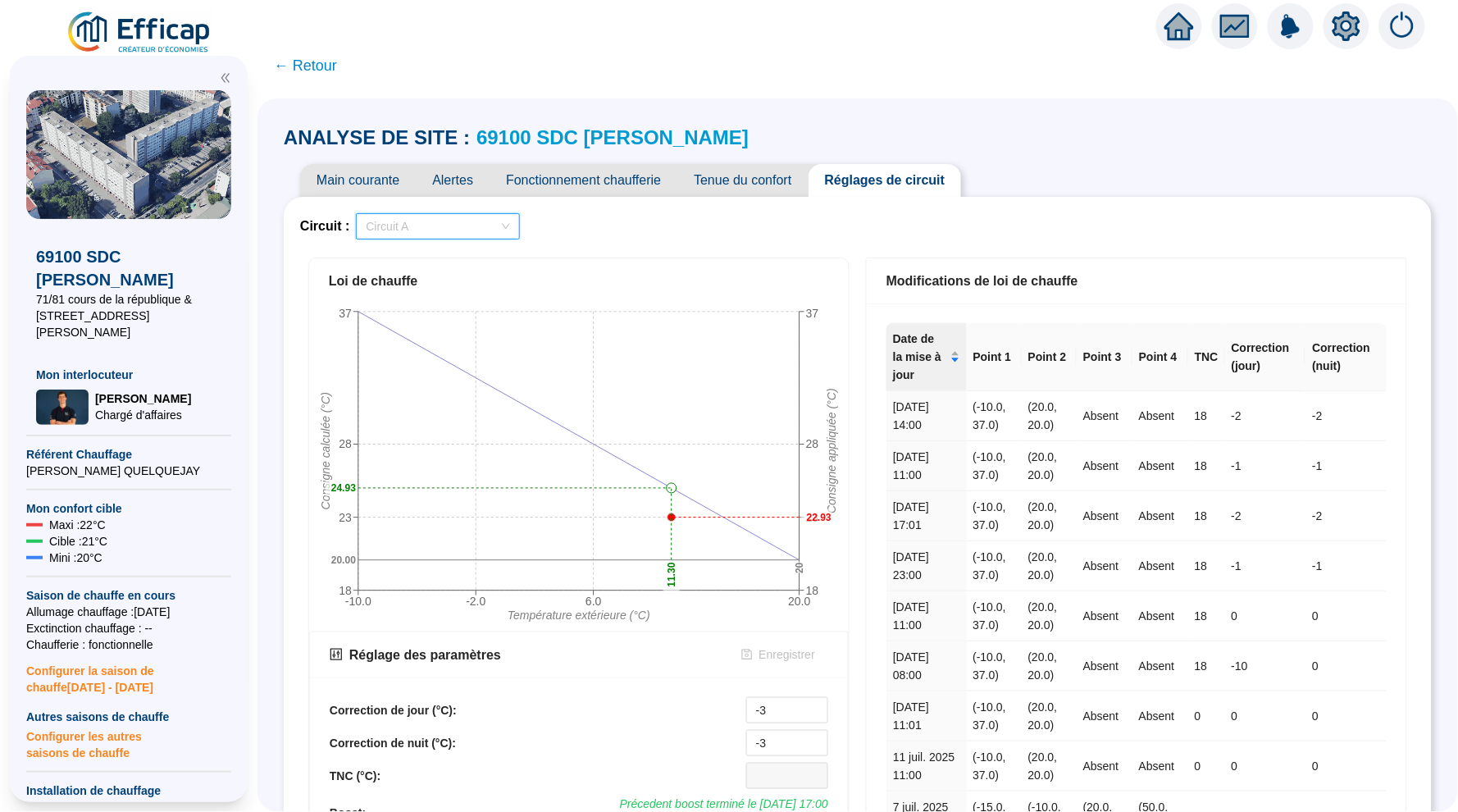
click at [478, 223] on span "Circuit A" at bounding box center [437, 227] width 144 height 24
click at [474, 282] on div "Circuit B" at bounding box center [440, 284] width 138 height 17
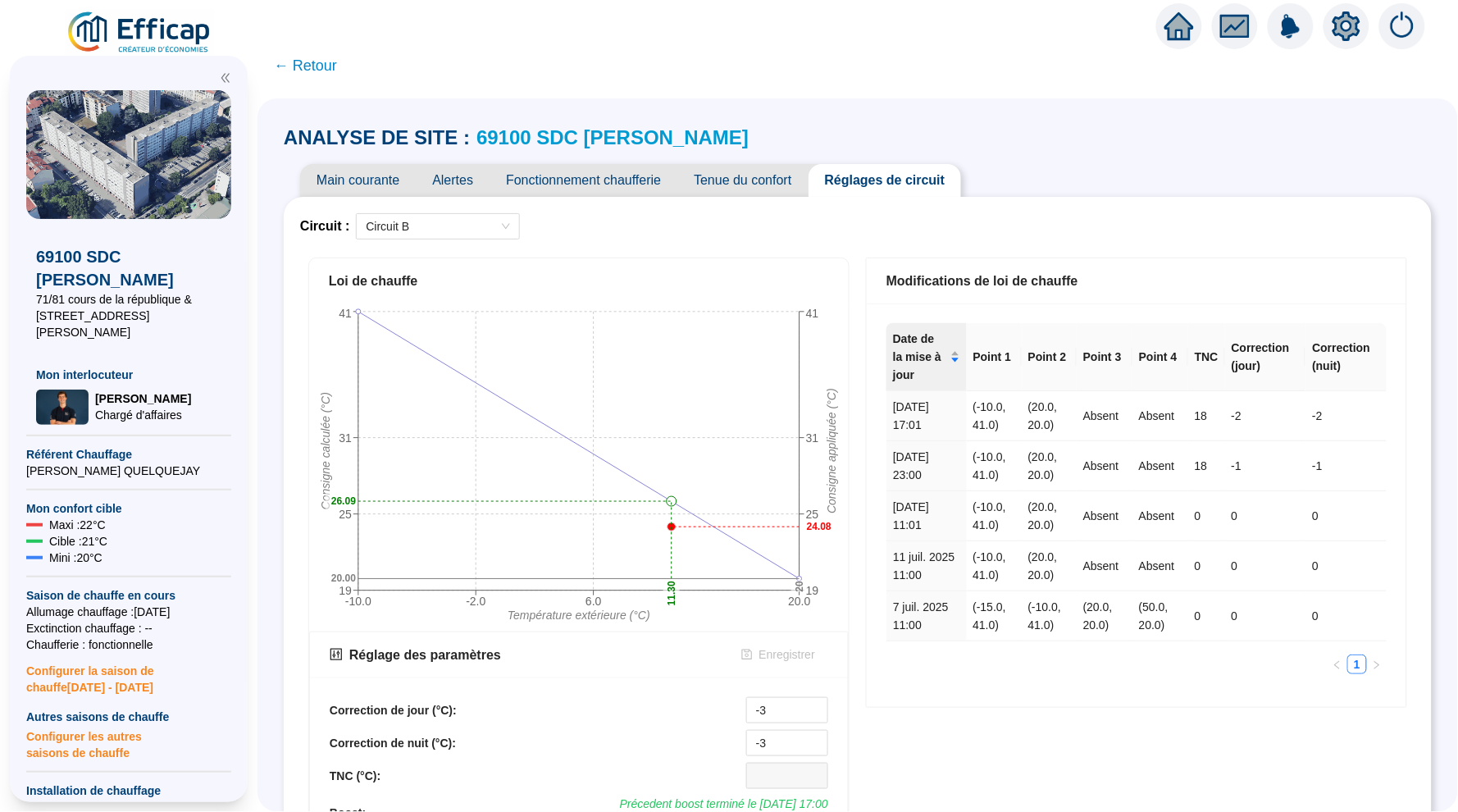
click at [717, 192] on span "Tenue du confort" at bounding box center [743, 180] width 131 height 33
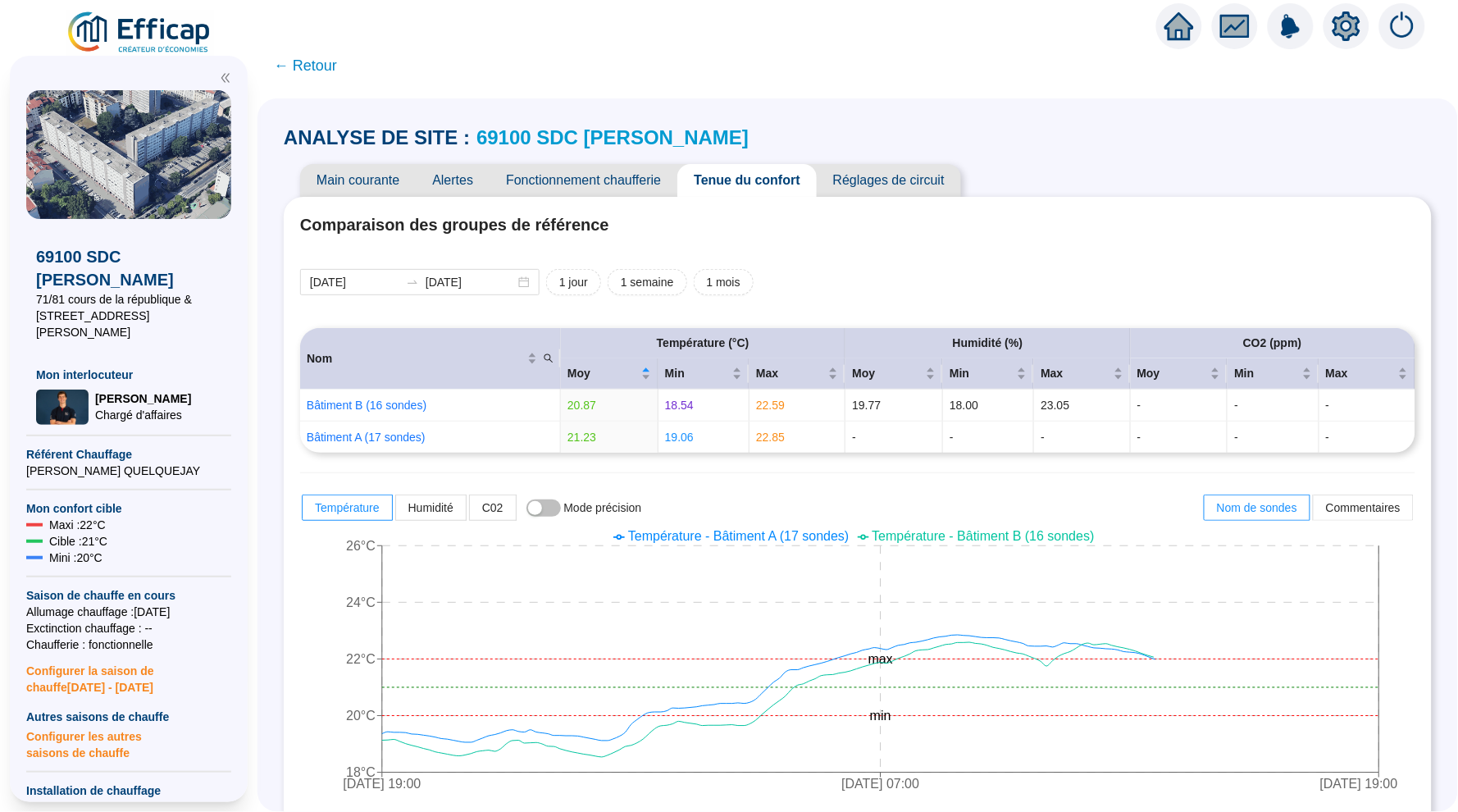
scroll to position [197, 0]
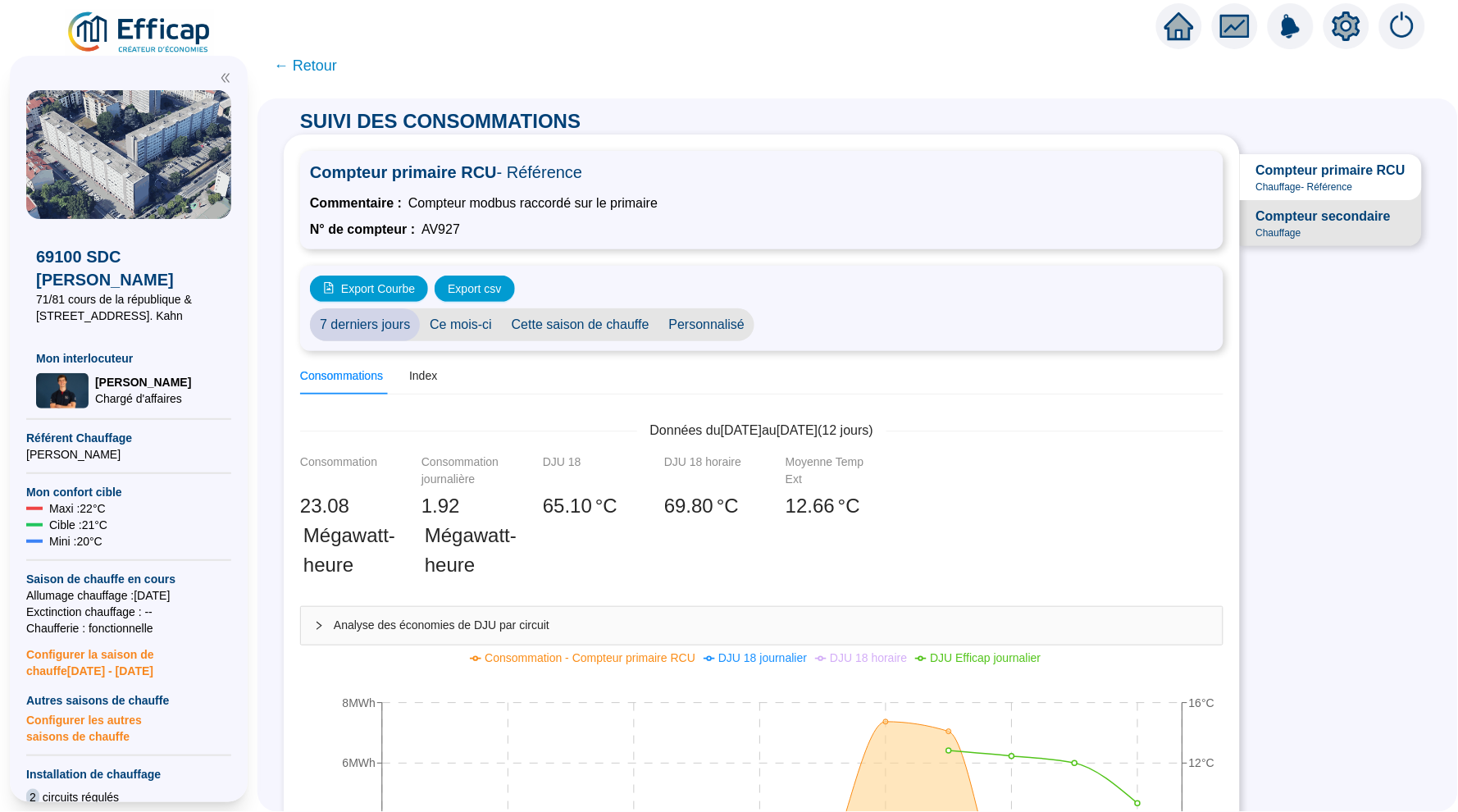
click at [324, 64] on span "← Retour" at bounding box center [306, 65] width 63 height 23
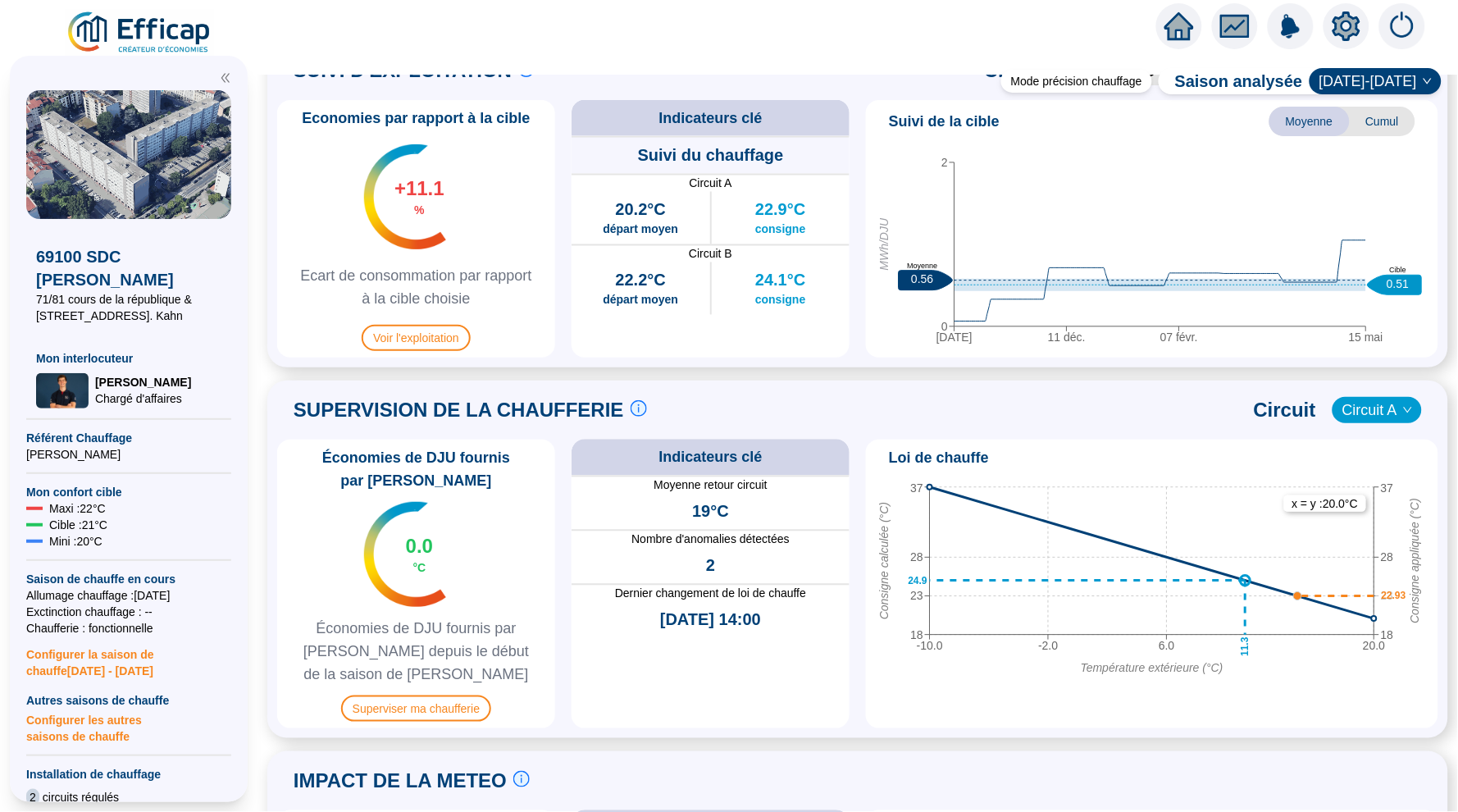
scroll to position [822, 0]
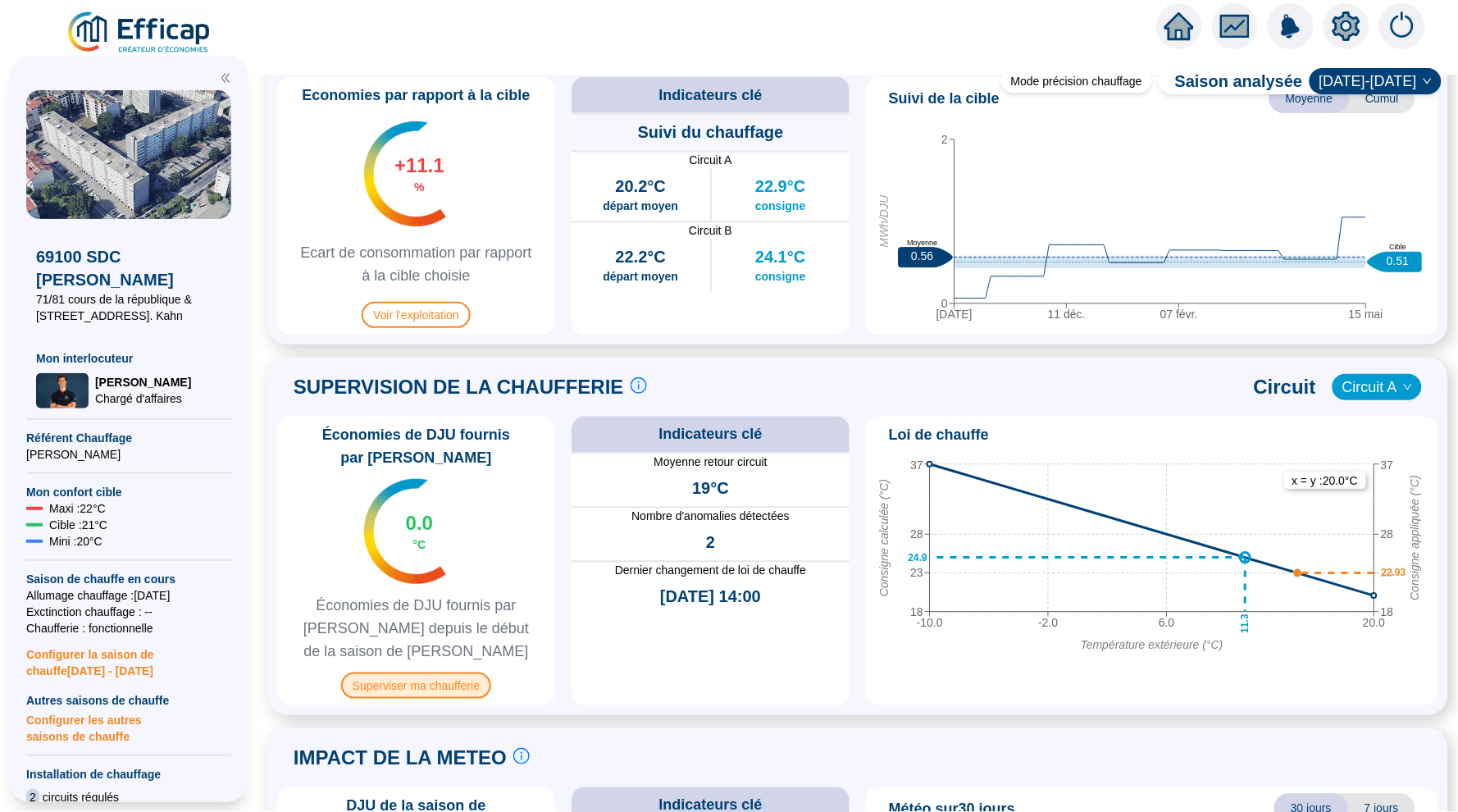
click at [406, 676] on span "Superviser ma chaufferie" at bounding box center [416, 685] width 150 height 26
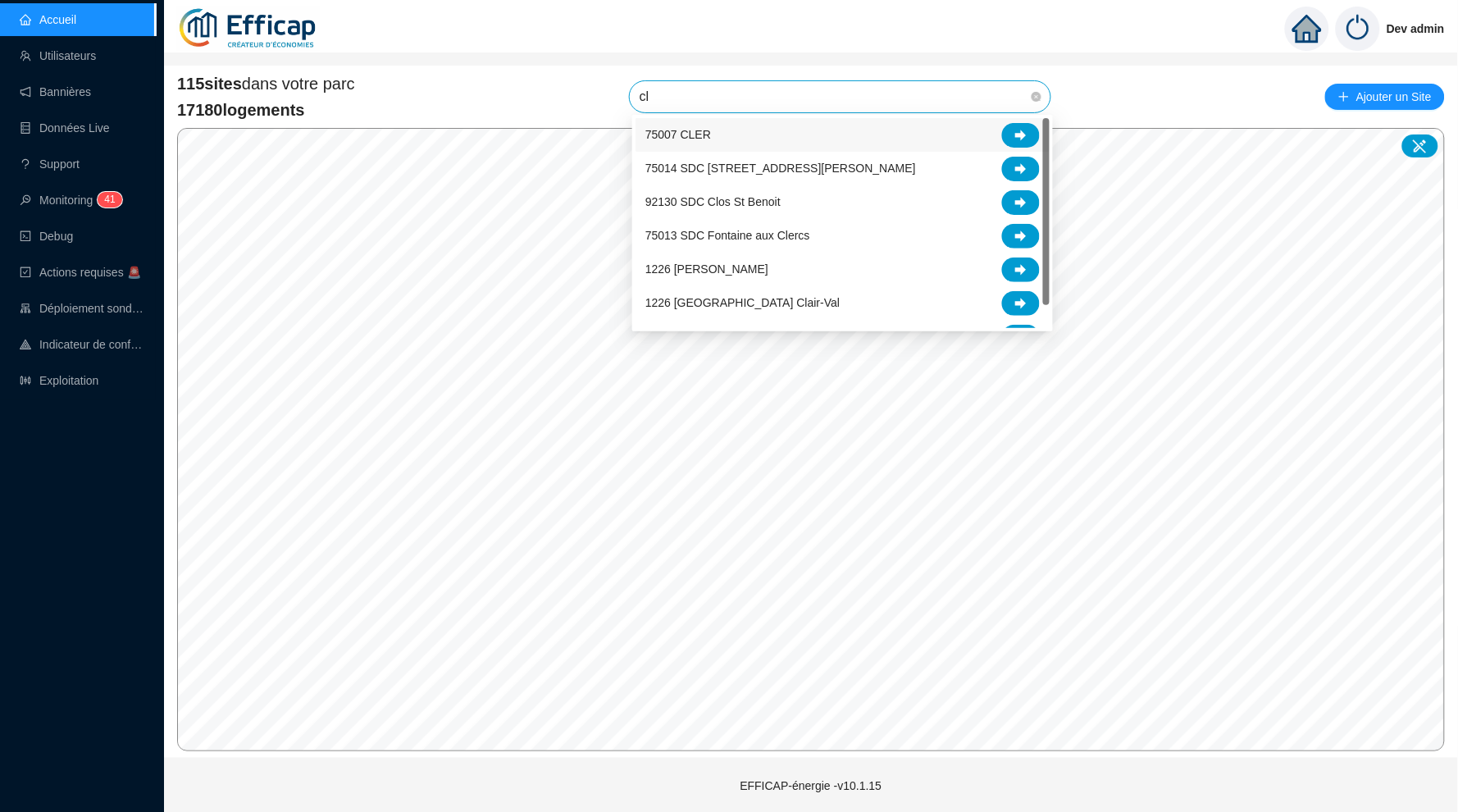
type input "cle"
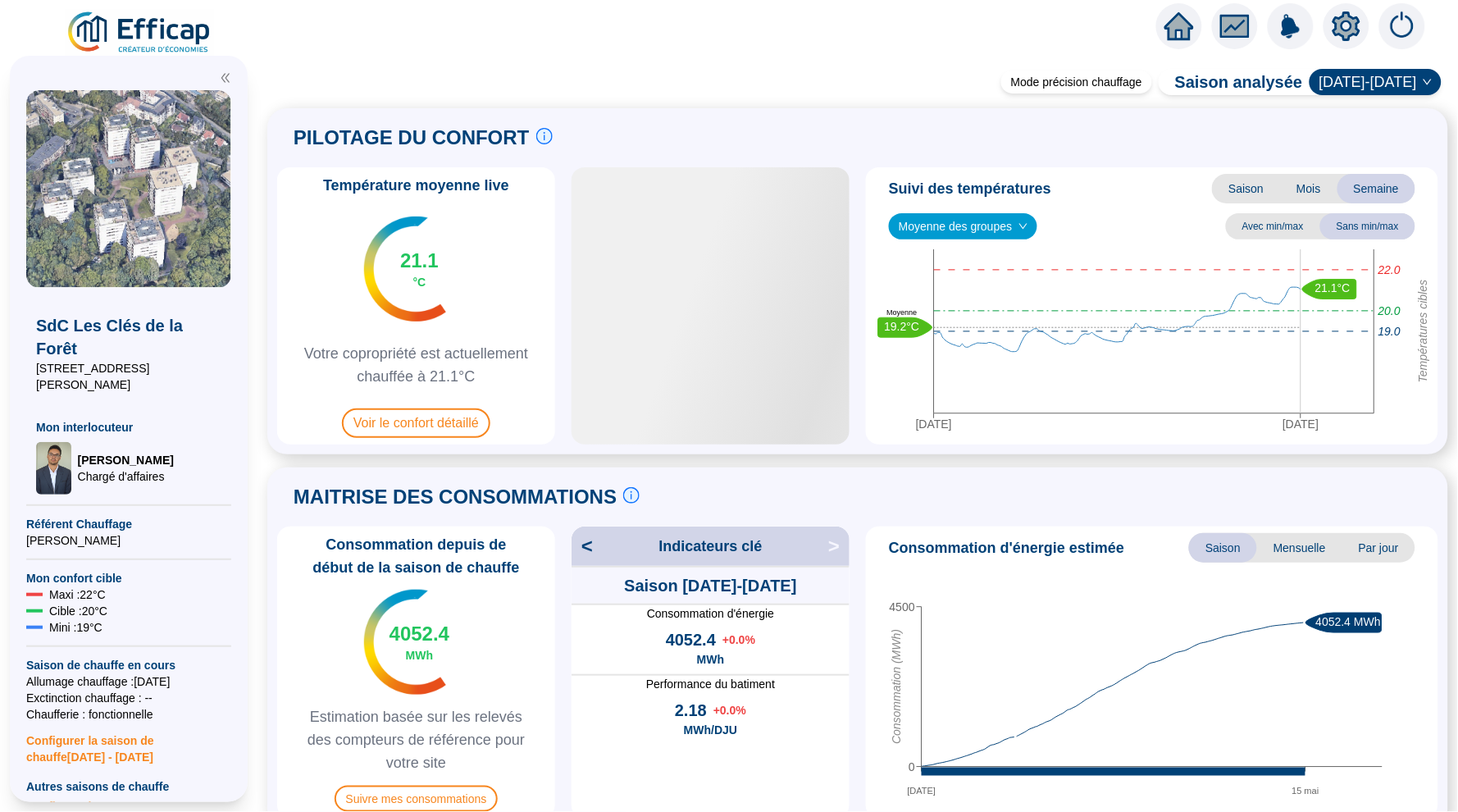
click at [965, 227] on span "Moyenne des groupes" at bounding box center [963, 227] width 129 height 24
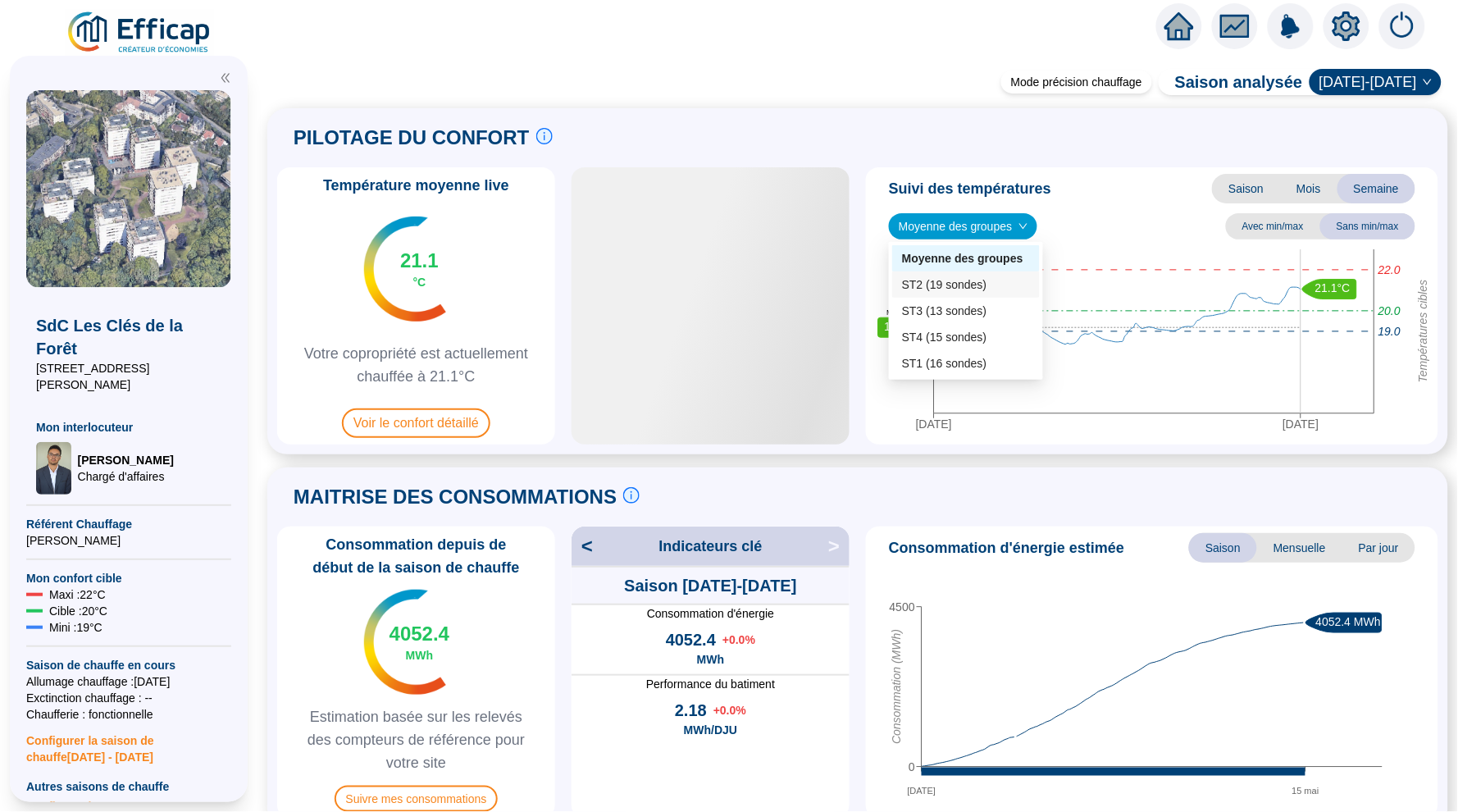
click at [964, 275] on div "ST2 (19 sondes)" at bounding box center [966, 284] width 147 height 26
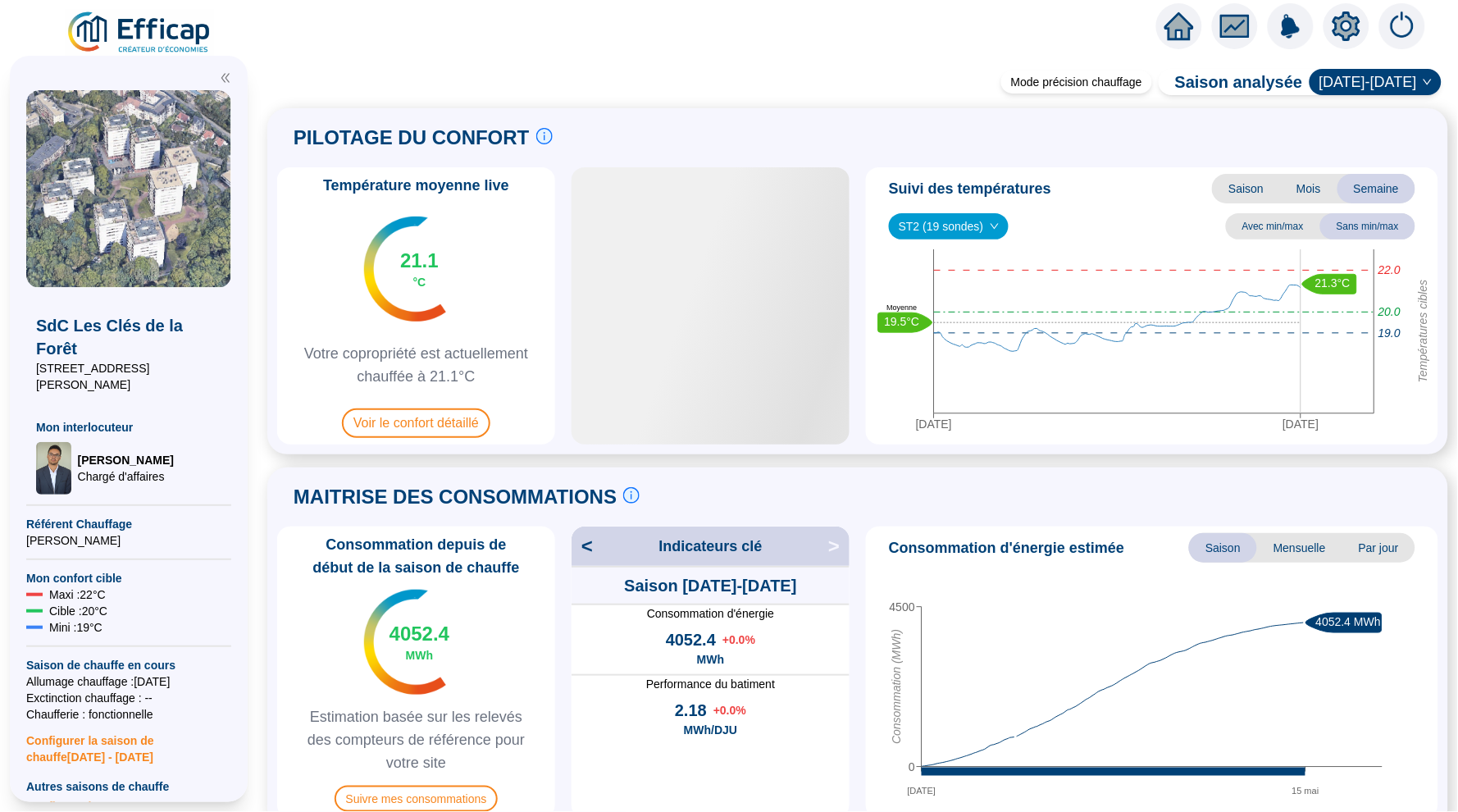
click at [983, 231] on span "ST2 (19 sondes)" at bounding box center [948, 227] width 100 height 24
click at [952, 299] on div "ST3 (13 sondes)" at bounding box center [950, 310] width 117 height 26
click at [987, 209] on div "Suivi des températures Saison Mois Semaine ST3 (13 sondes) ST3 (13 sondes) Avec…" at bounding box center [1152, 305] width 572 height 277
drag, startPoint x: 985, startPoint y: 214, endPoint x: 976, endPoint y: 309, distance: 95.4
click at [985, 214] on span "ST3 (13 sondes)" at bounding box center [948, 227] width 100 height 24
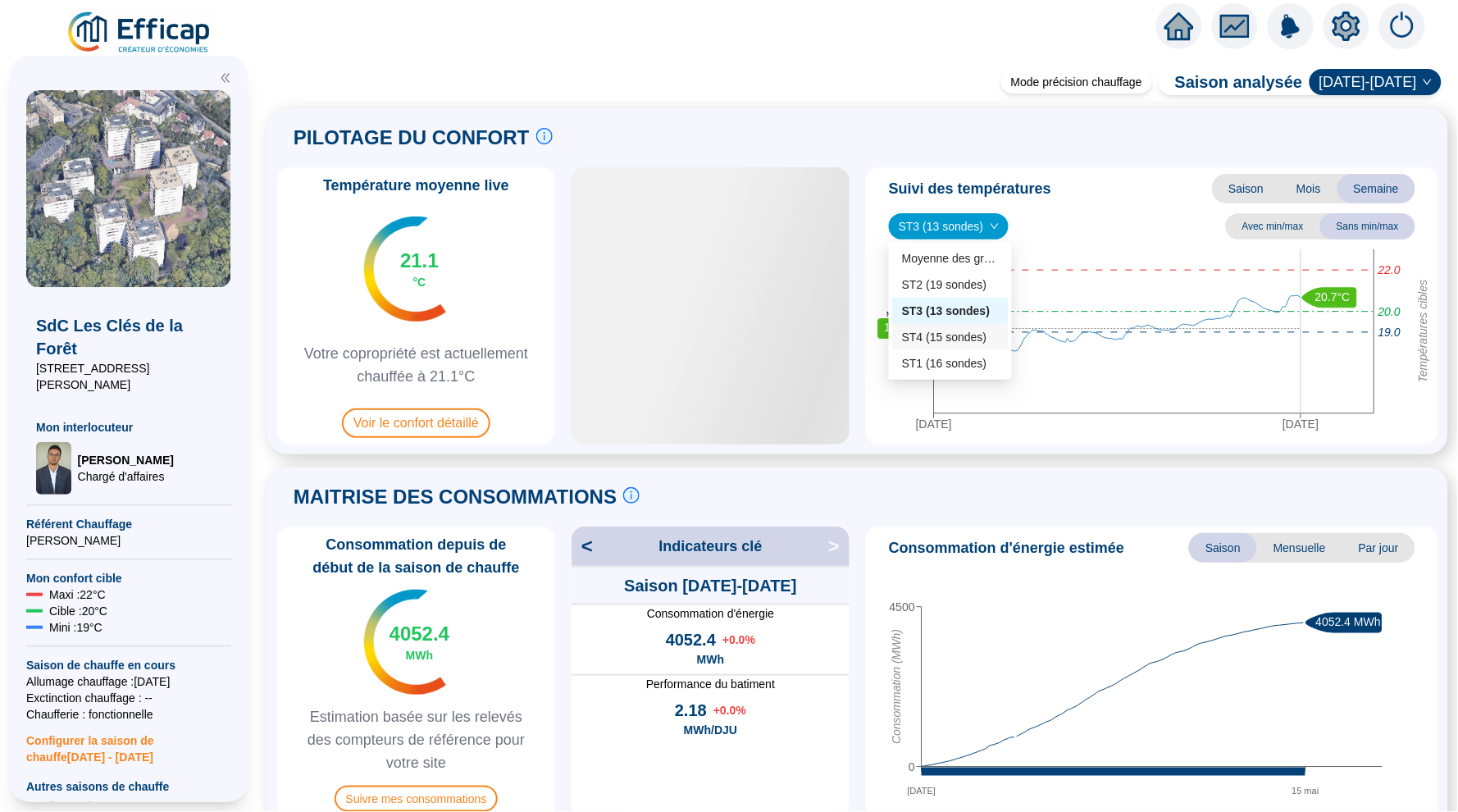
click at [965, 337] on div "ST4 (15 sondes)" at bounding box center [951, 337] width 97 height 17
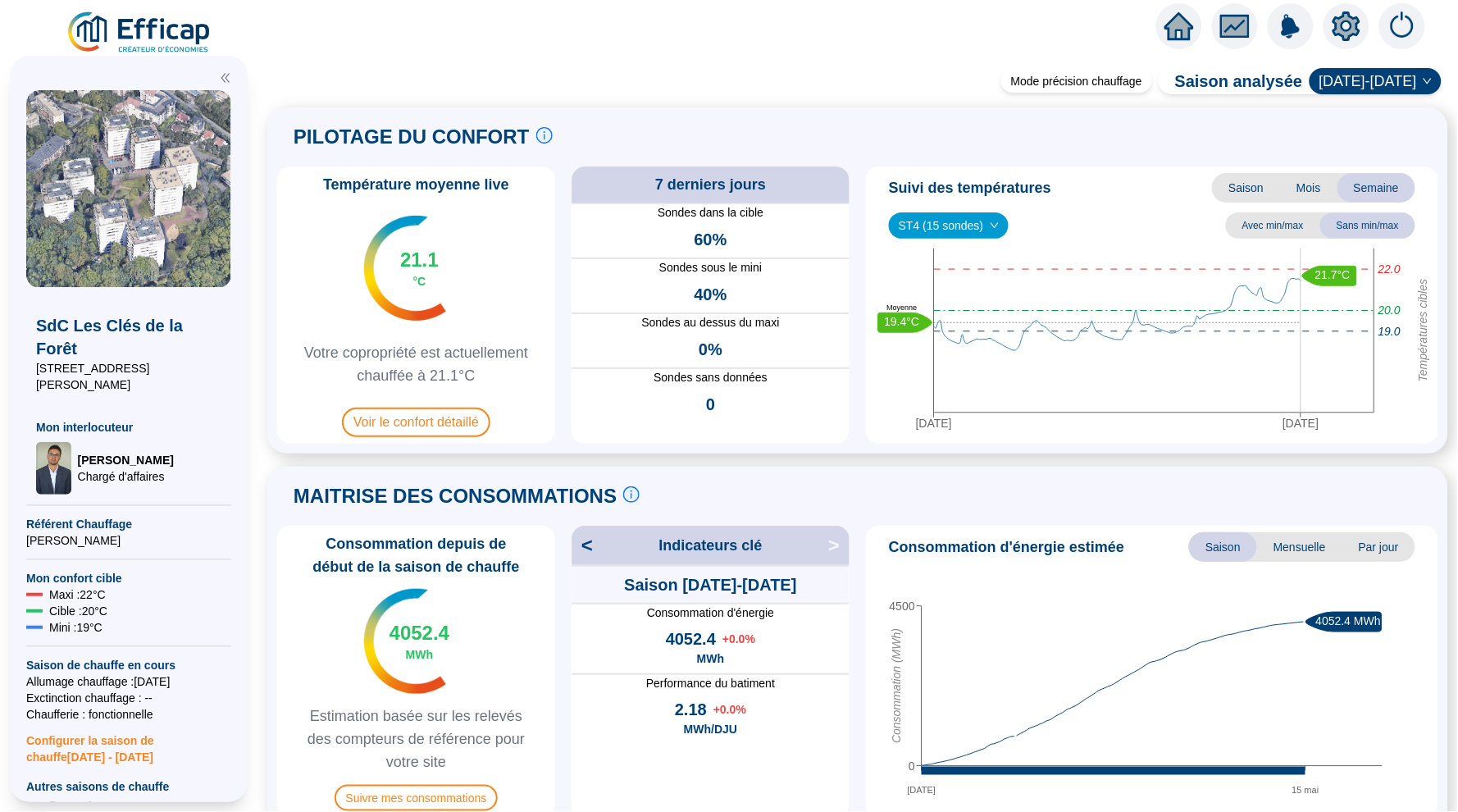
click at [1003, 213] on div "ST4 (15 sondes)" at bounding box center [949, 226] width 119 height 26
click at [971, 360] on div "ST1 (16 sondes)" at bounding box center [951, 364] width 97 height 17
click at [425, 412] on span "Voir le confort détaillé" at bounding box center [416, 422] width 148 height 30
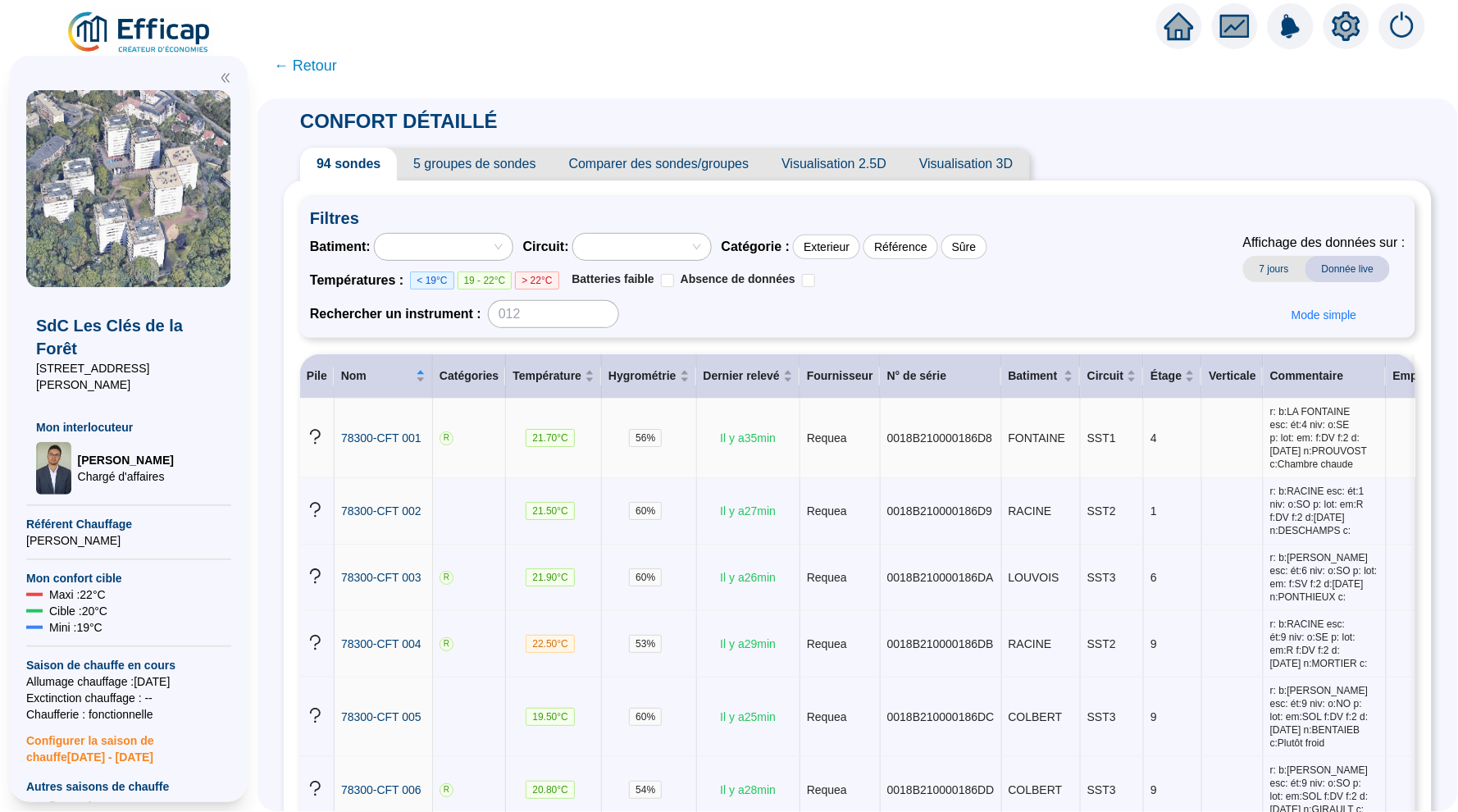
scroll to position [61, 0]
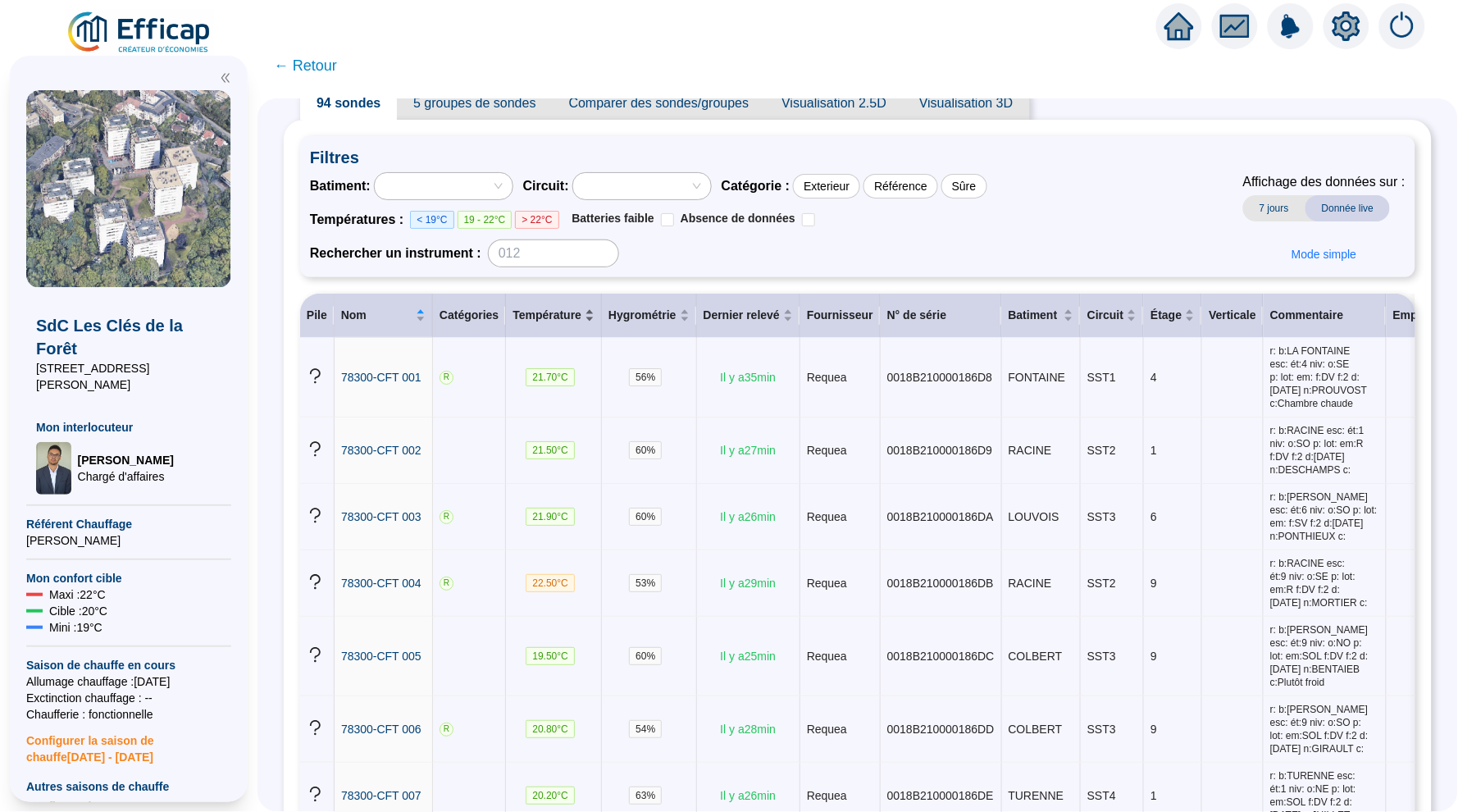
click at [595, 317] on div "Température" at bounding box center [554, 315] width 82 height 17
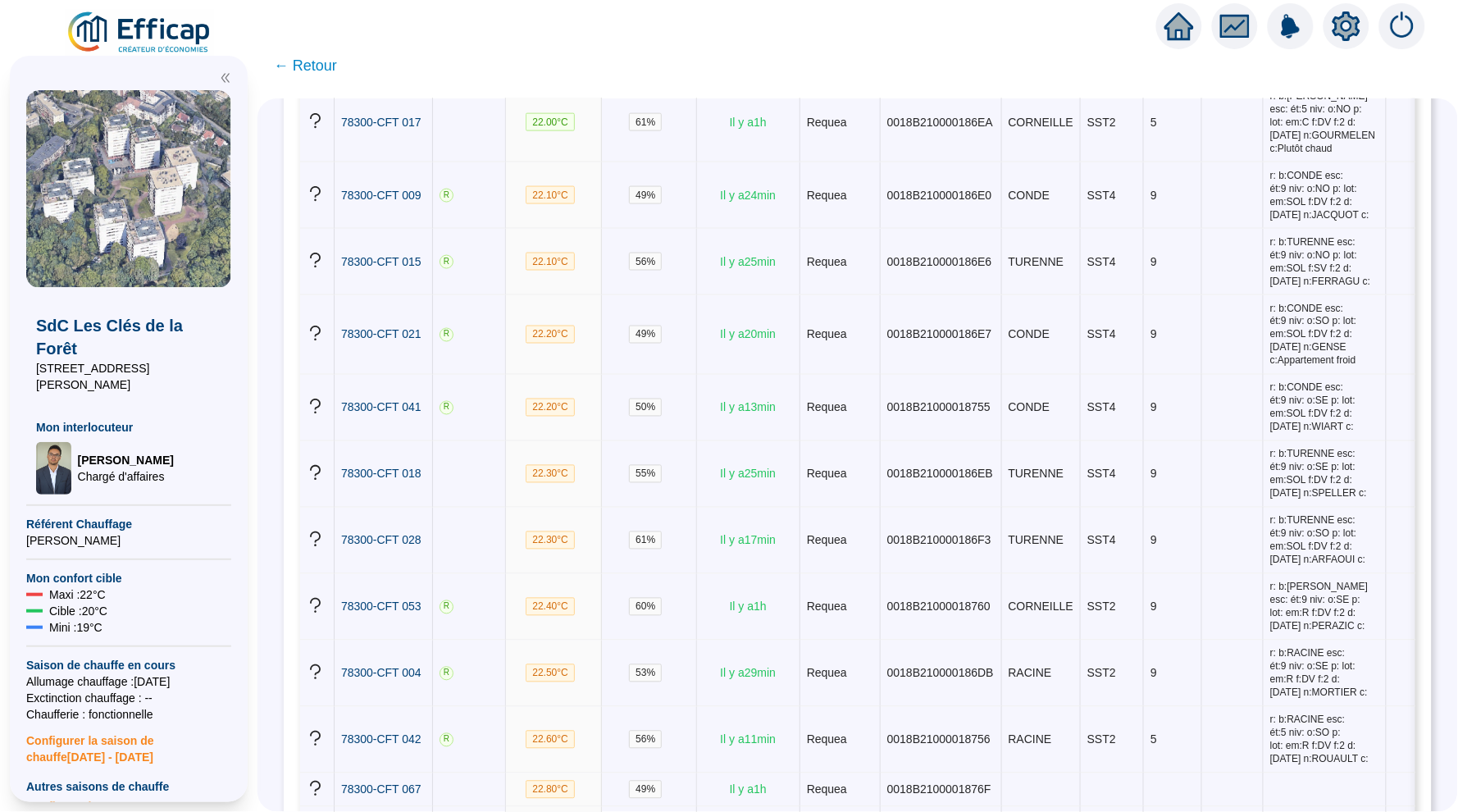
scroll to position [3875, 0]
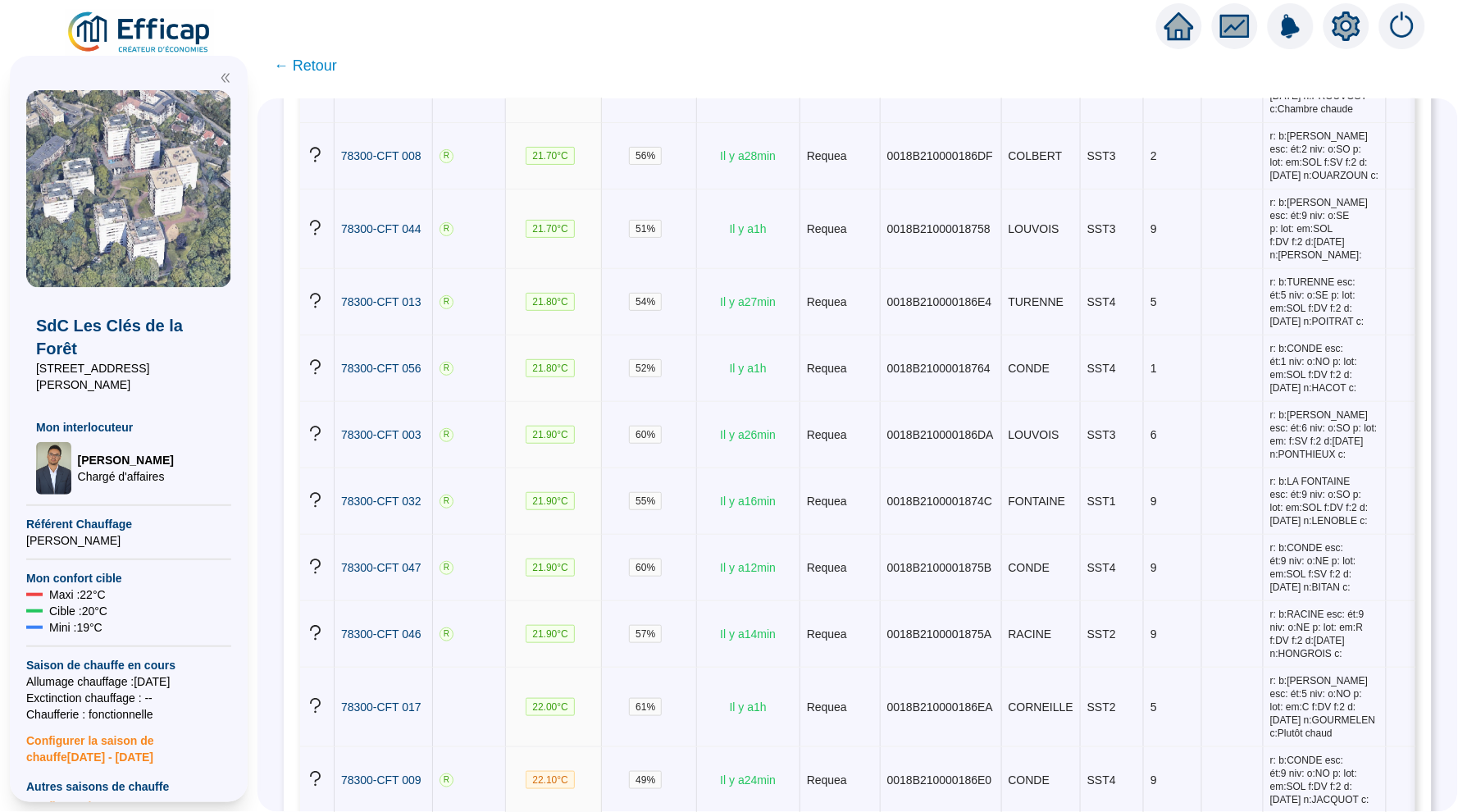
click at [316, 75] on span "← Retour" at bounding box center [306, 65] width 63 height 23
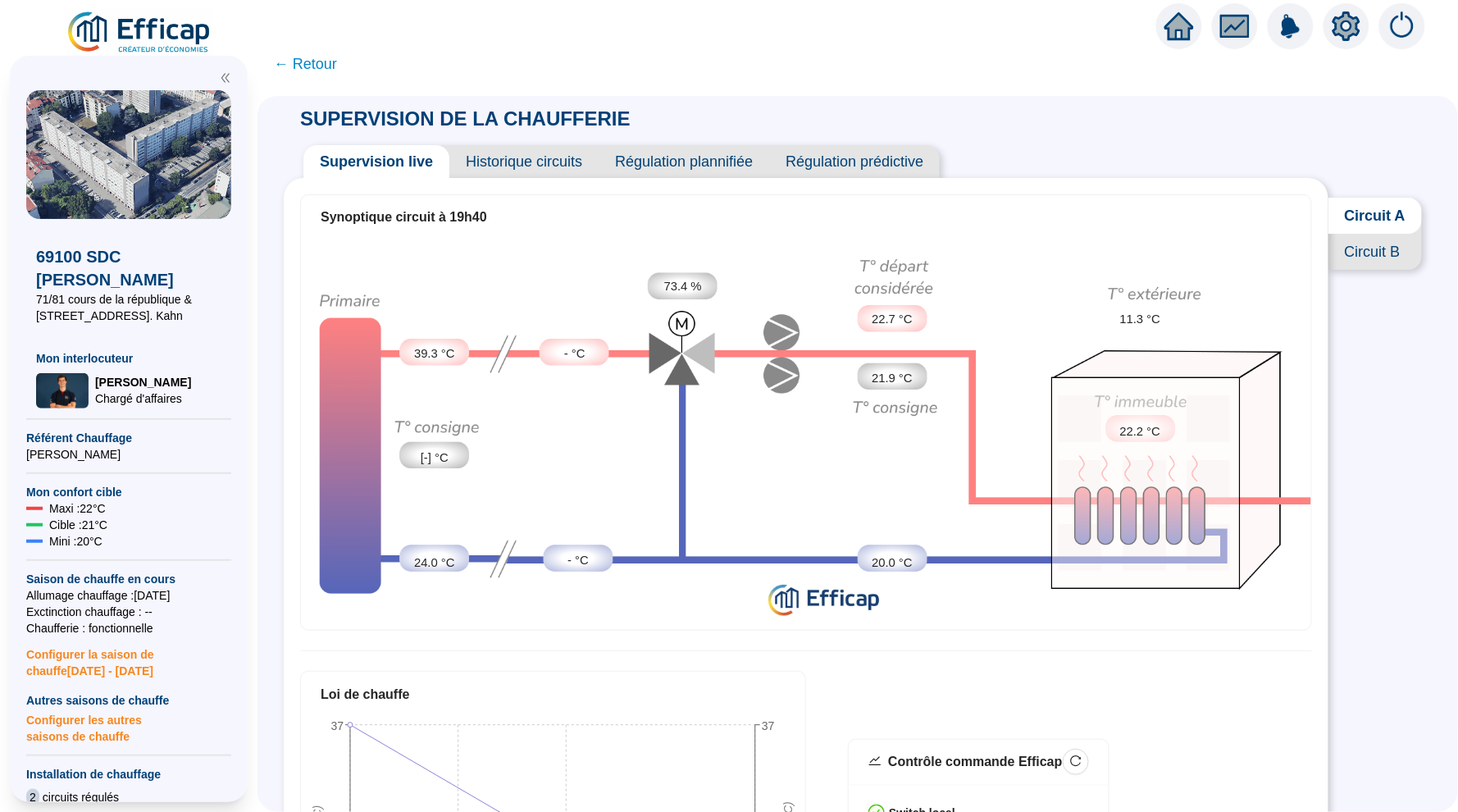
click at [1352, 255] on span "Circuit B" at bounding box center [1375, 252] width 93 height 36
click at [522, 167] on span "Historique circuits" at bounding box center [524, 161] width 149 height 33
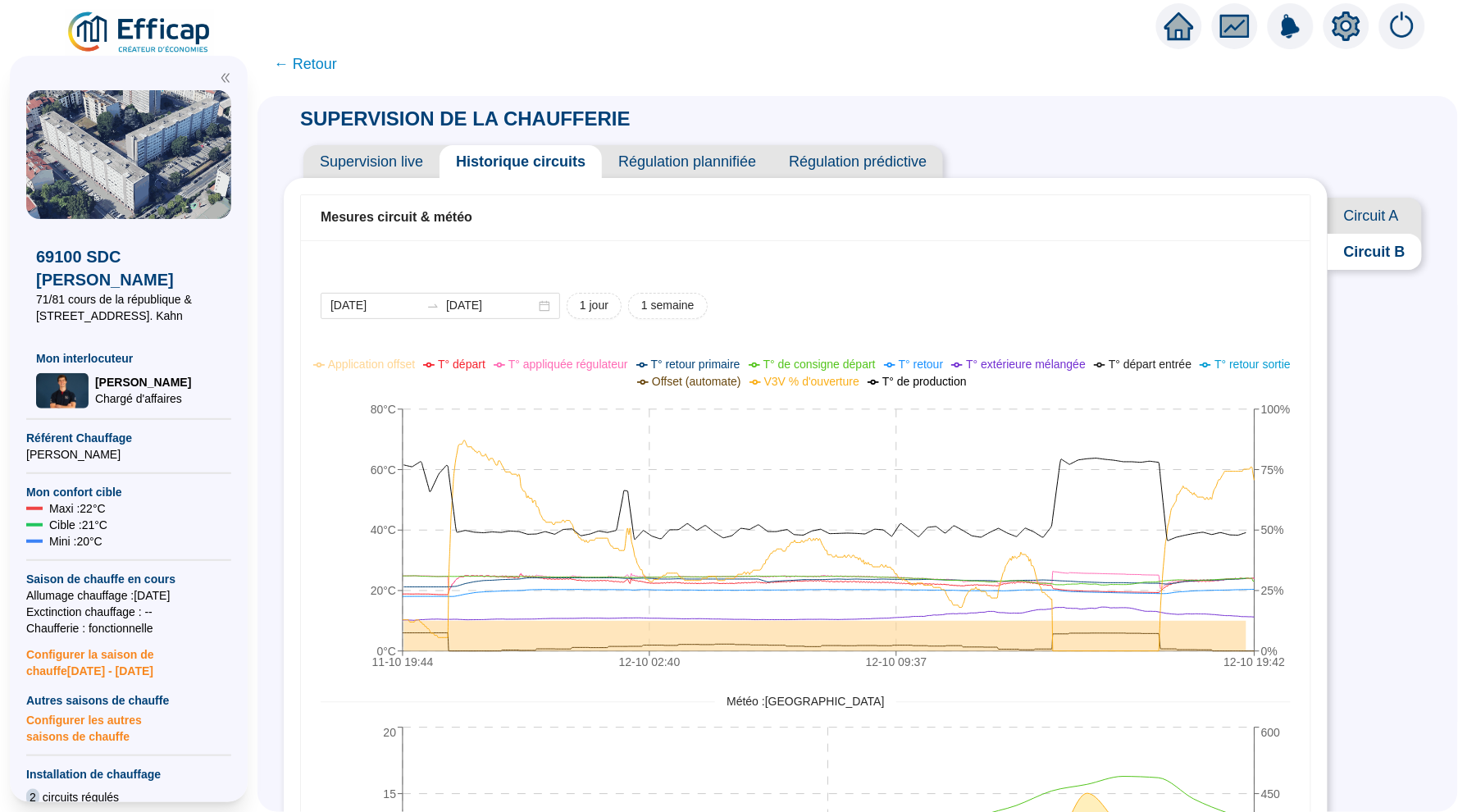
click at [1356, 221] on span "Circuit A" at bounding box center [1374, 215] width 94 height 36
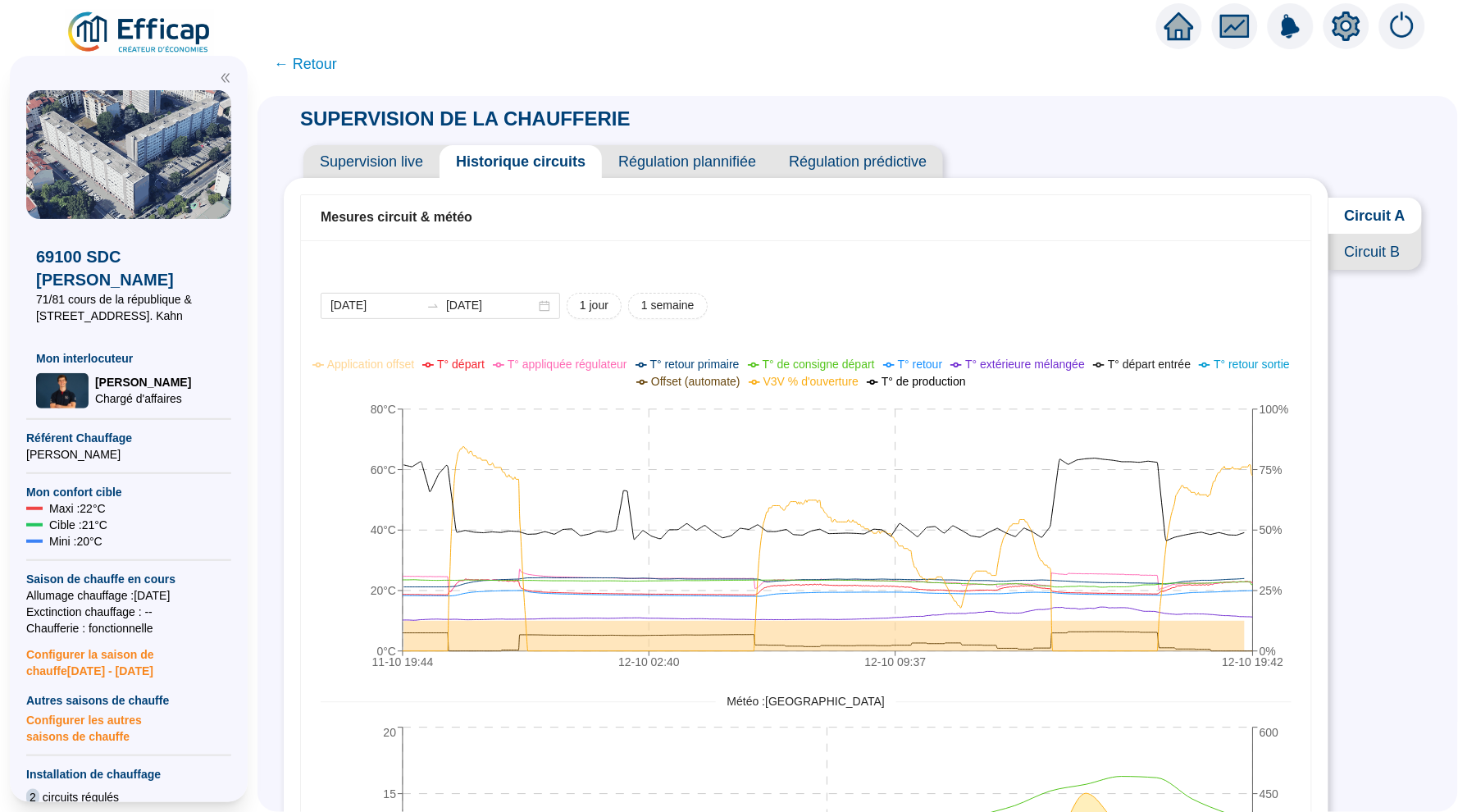
click at [314, 69] on span "← Retour" at bounding box center [306, 63] width 63 height 23
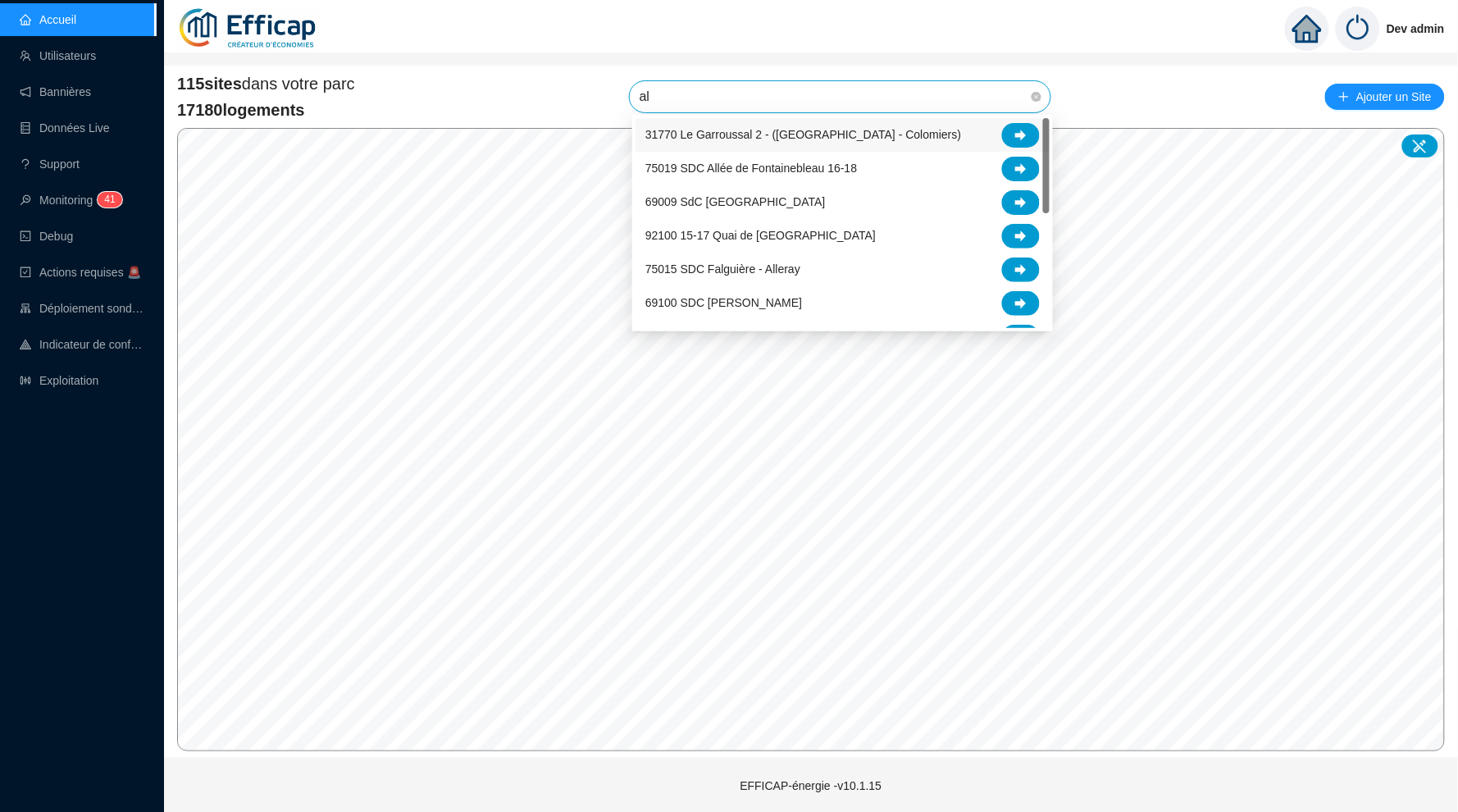
type input "alb"
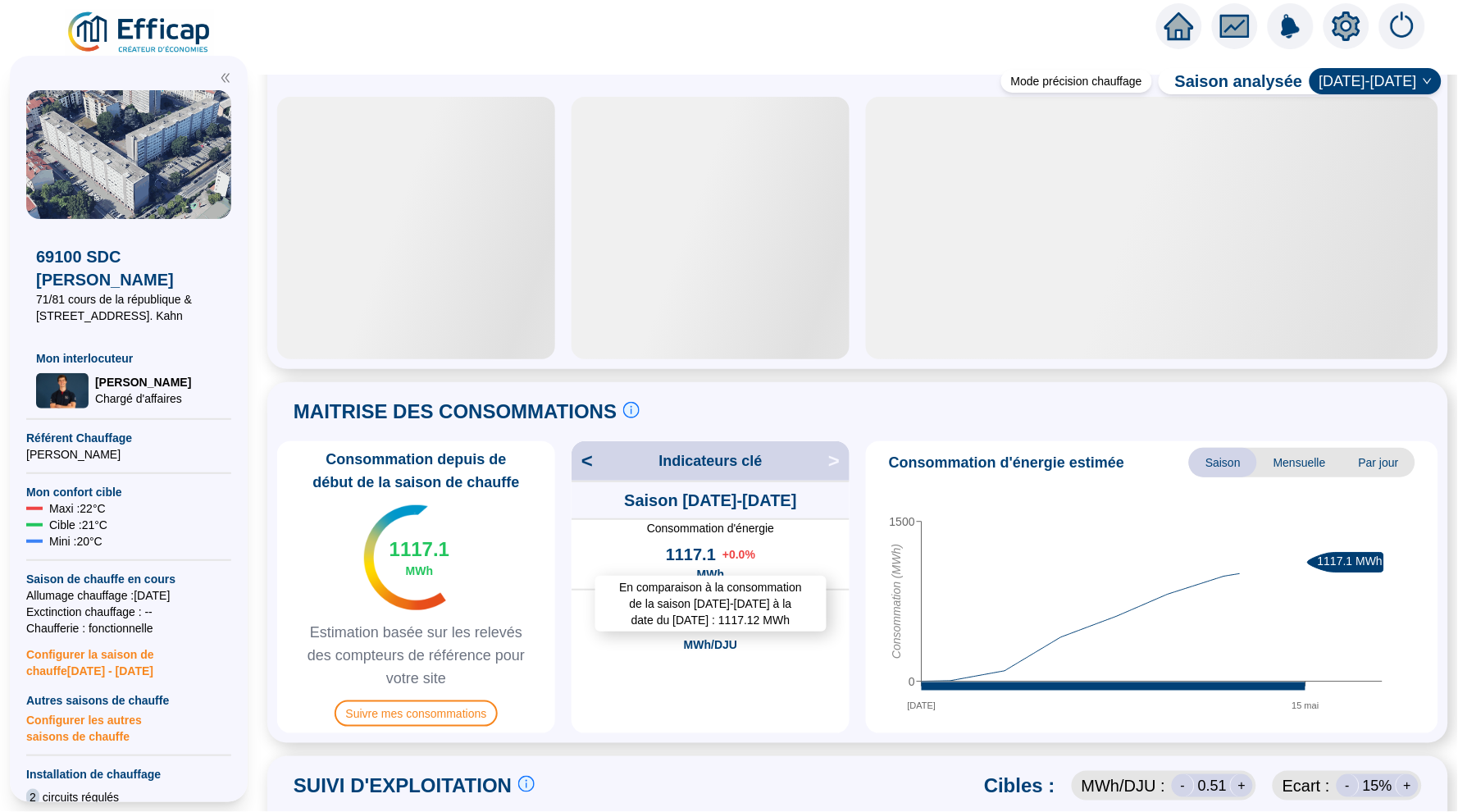
scroll to position [140, 0]
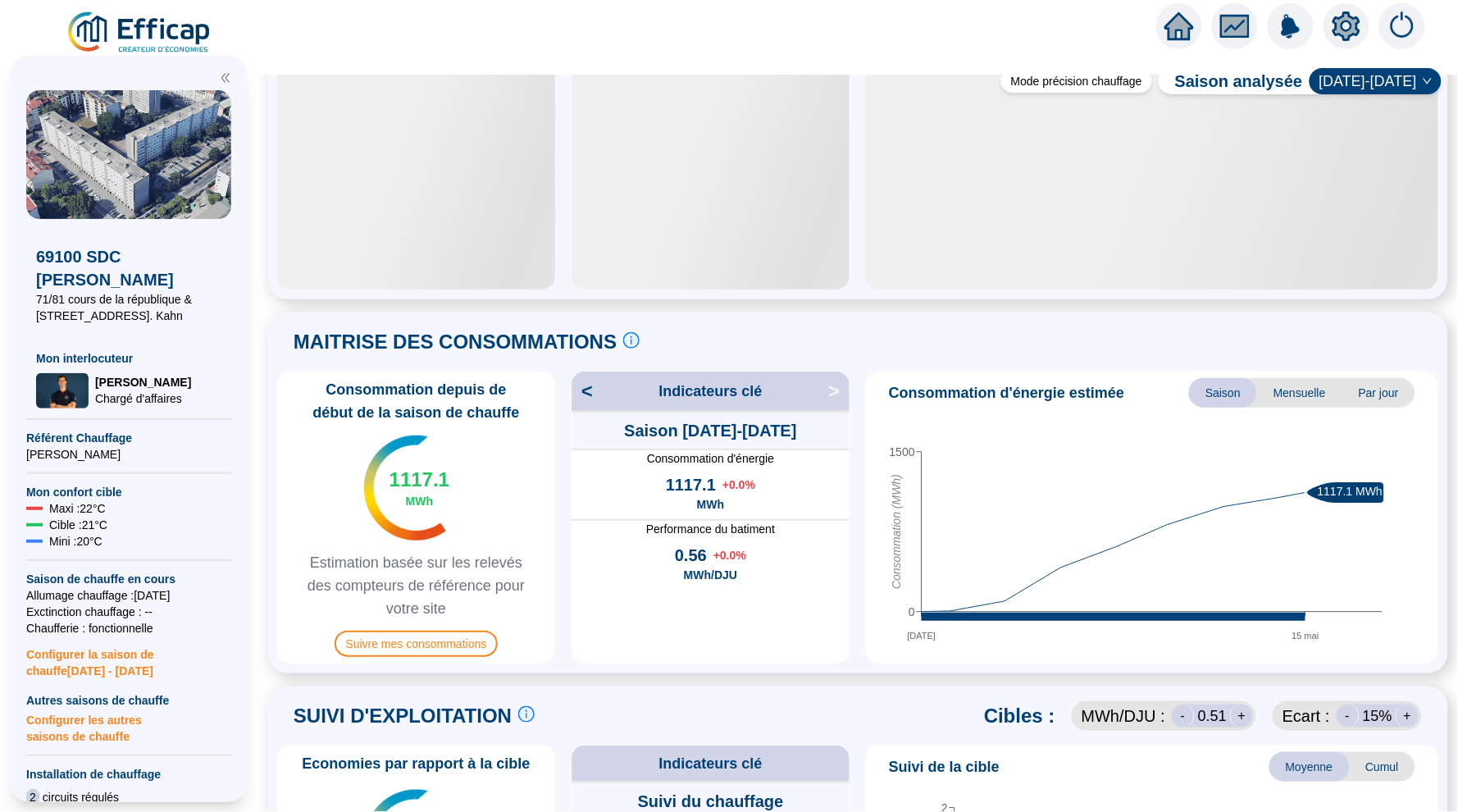
click at [582, 400] on span "<" at bounding box center [582, 392] width 21 height 26
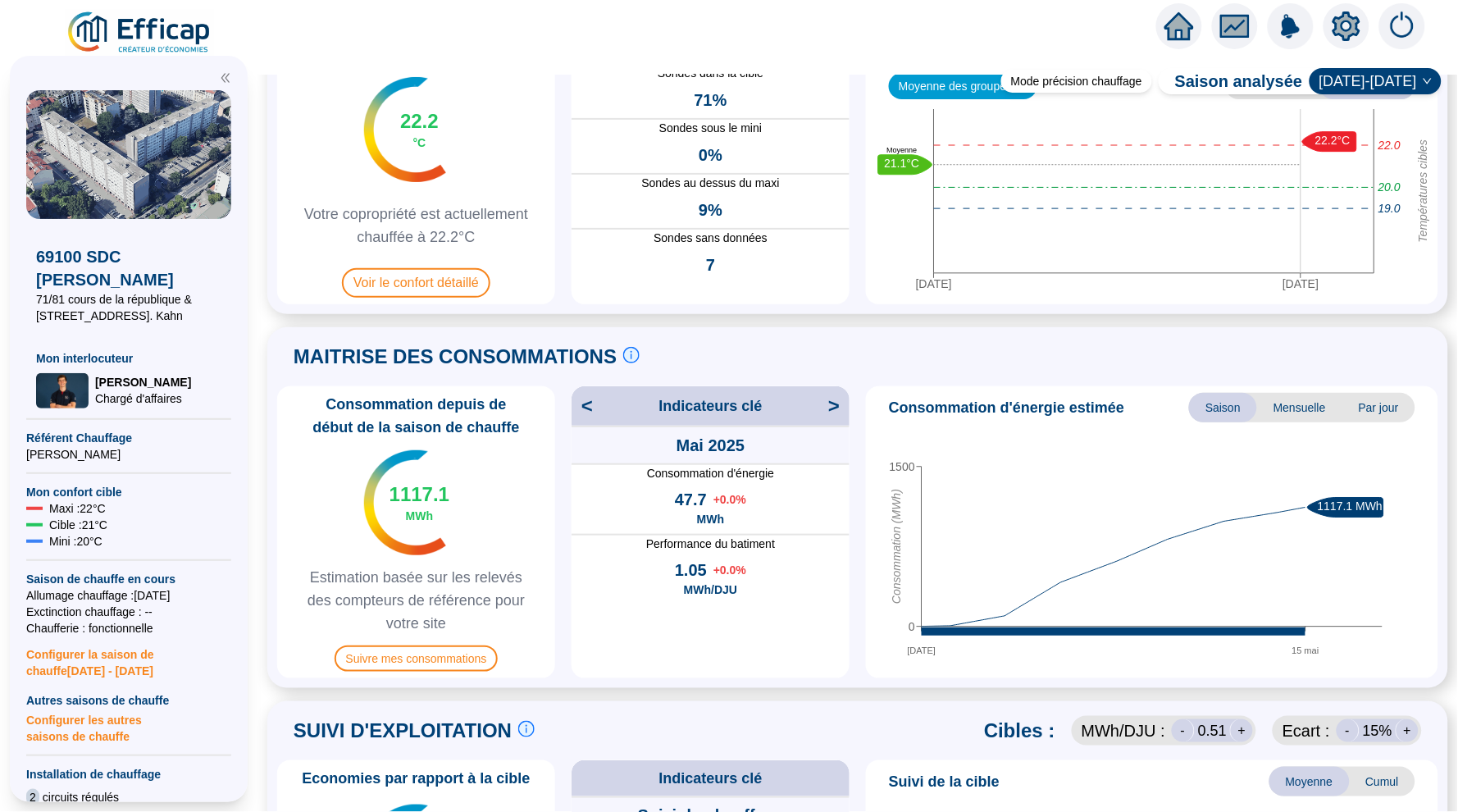
click at [582, 400] on span "<" at bounding box center [582, 406] width 21 height 26
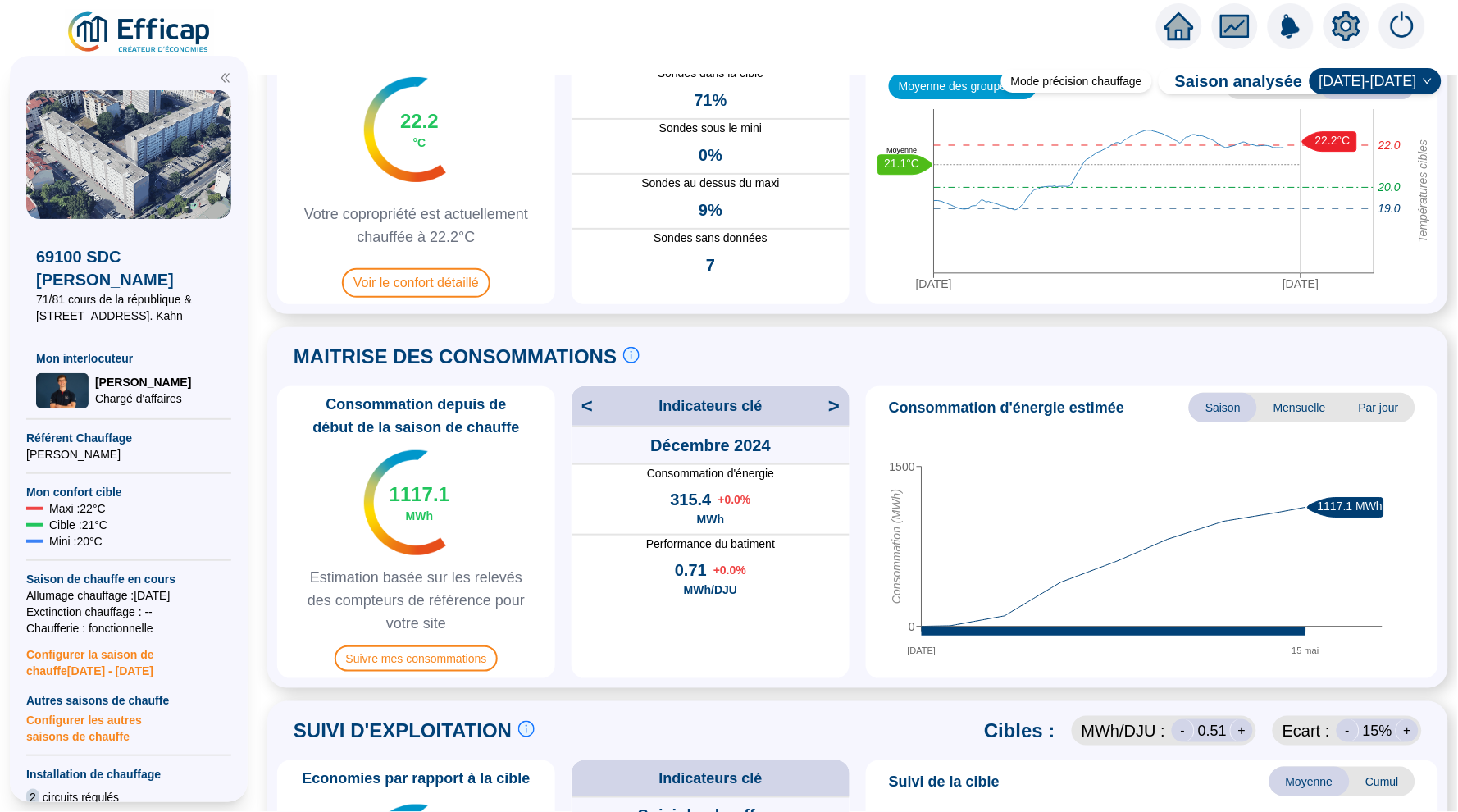
click at [582, 400] on span "<" at bounding box center [582, 406] width 21 height 26
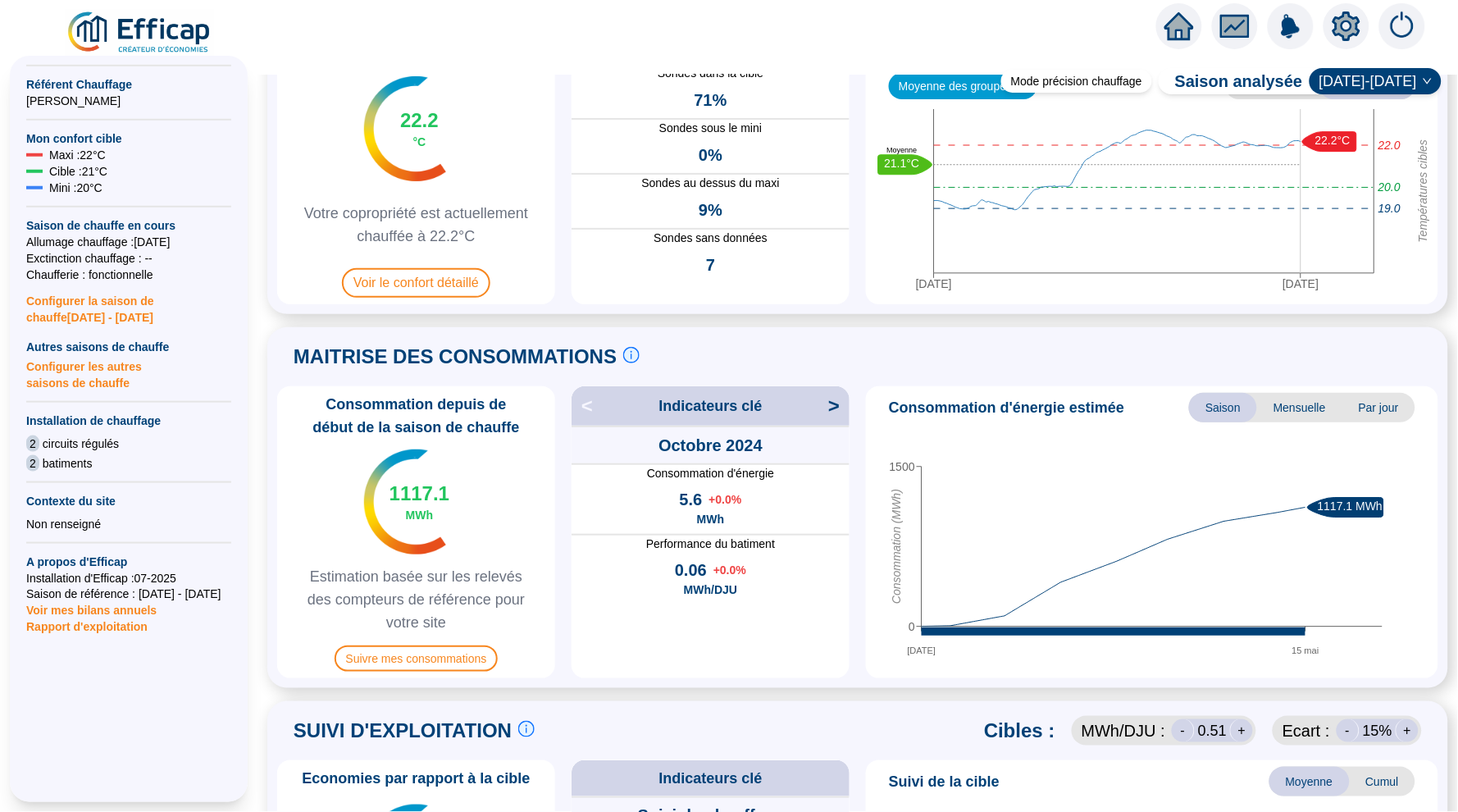
scroll to position [379, 0]
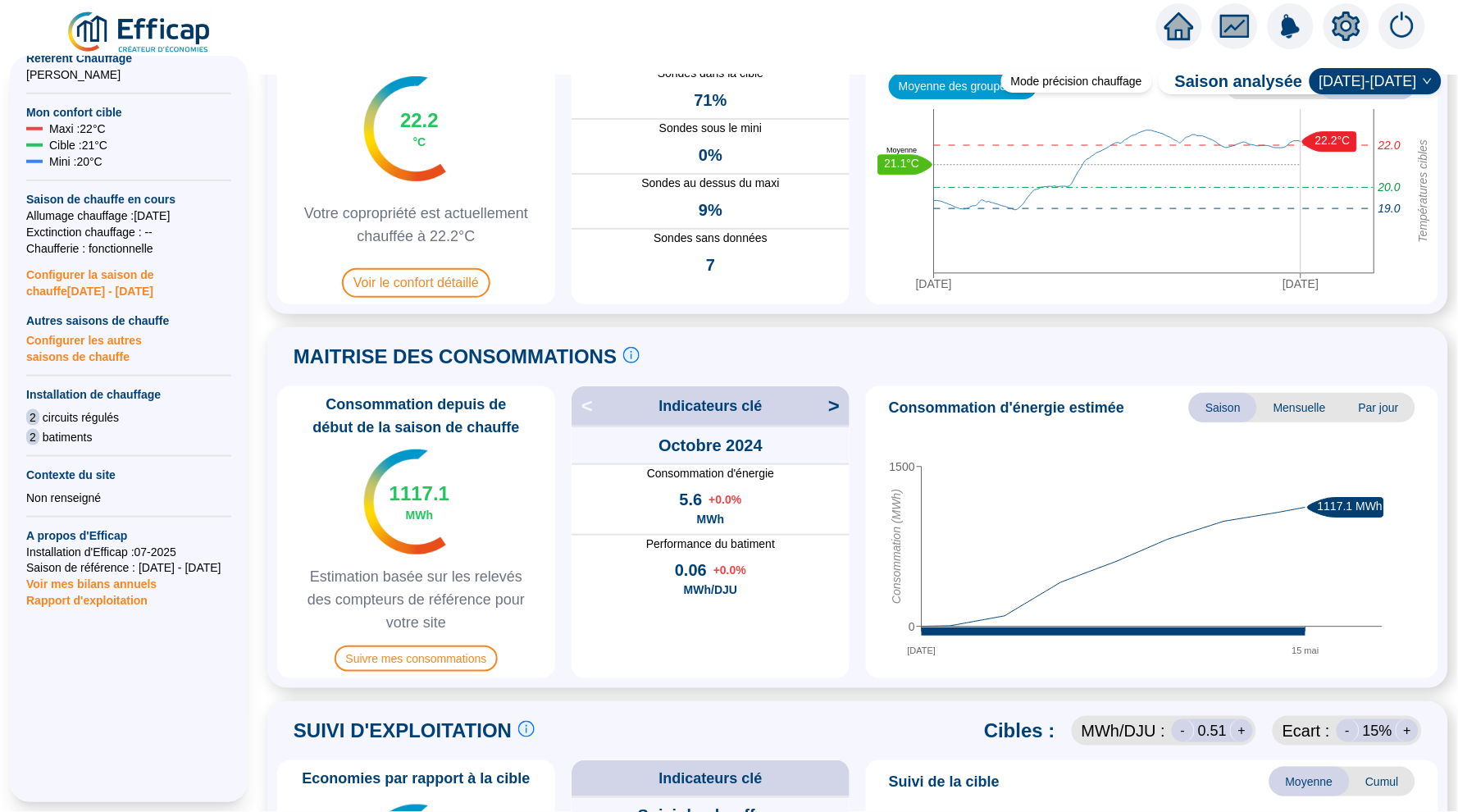
click at [1162, 34] on div at bounding box center [1178, 26] width 46 height 46
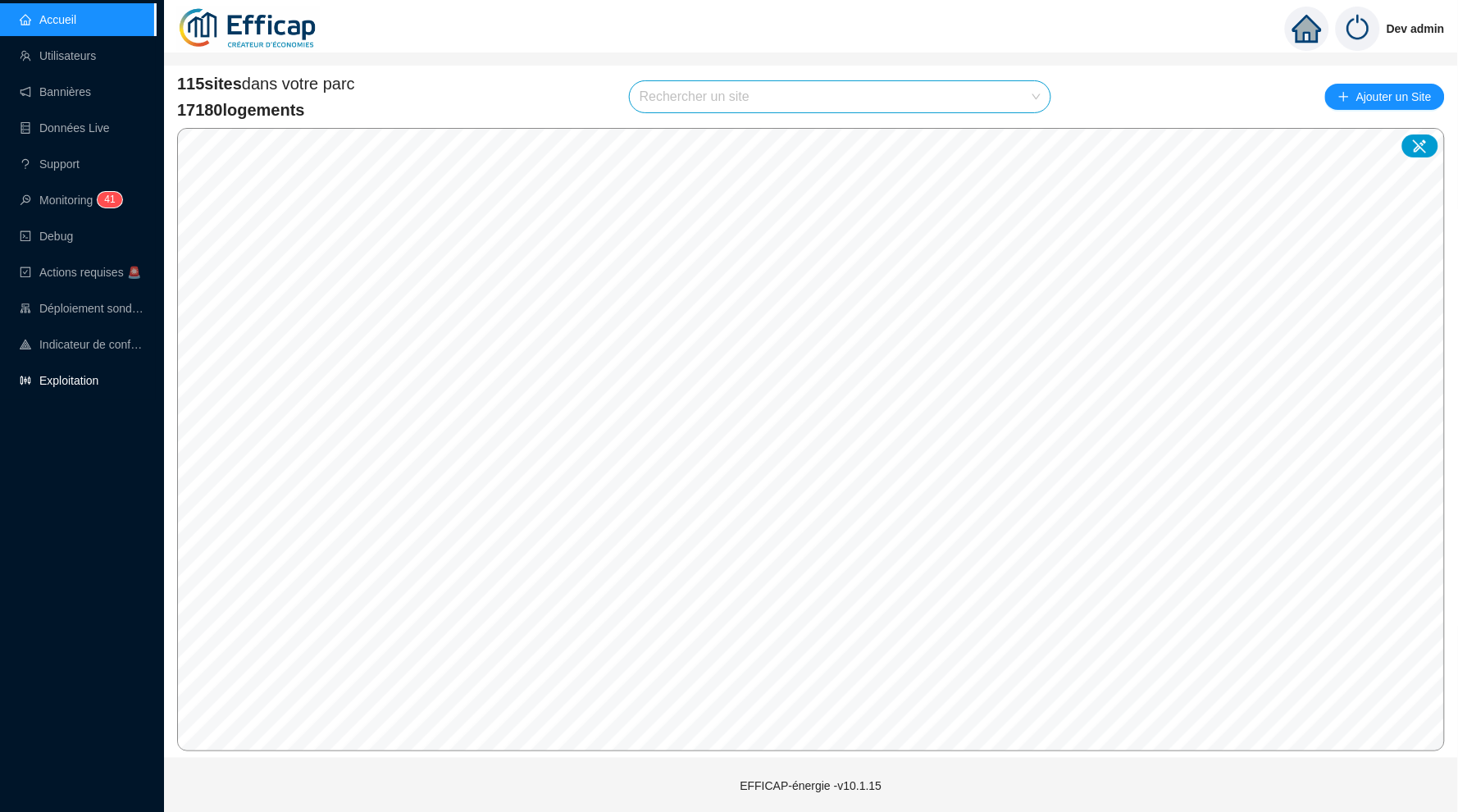
click at [99, 386] on link "Exploitation" at bounding box center [59, 380] width 78 height 13
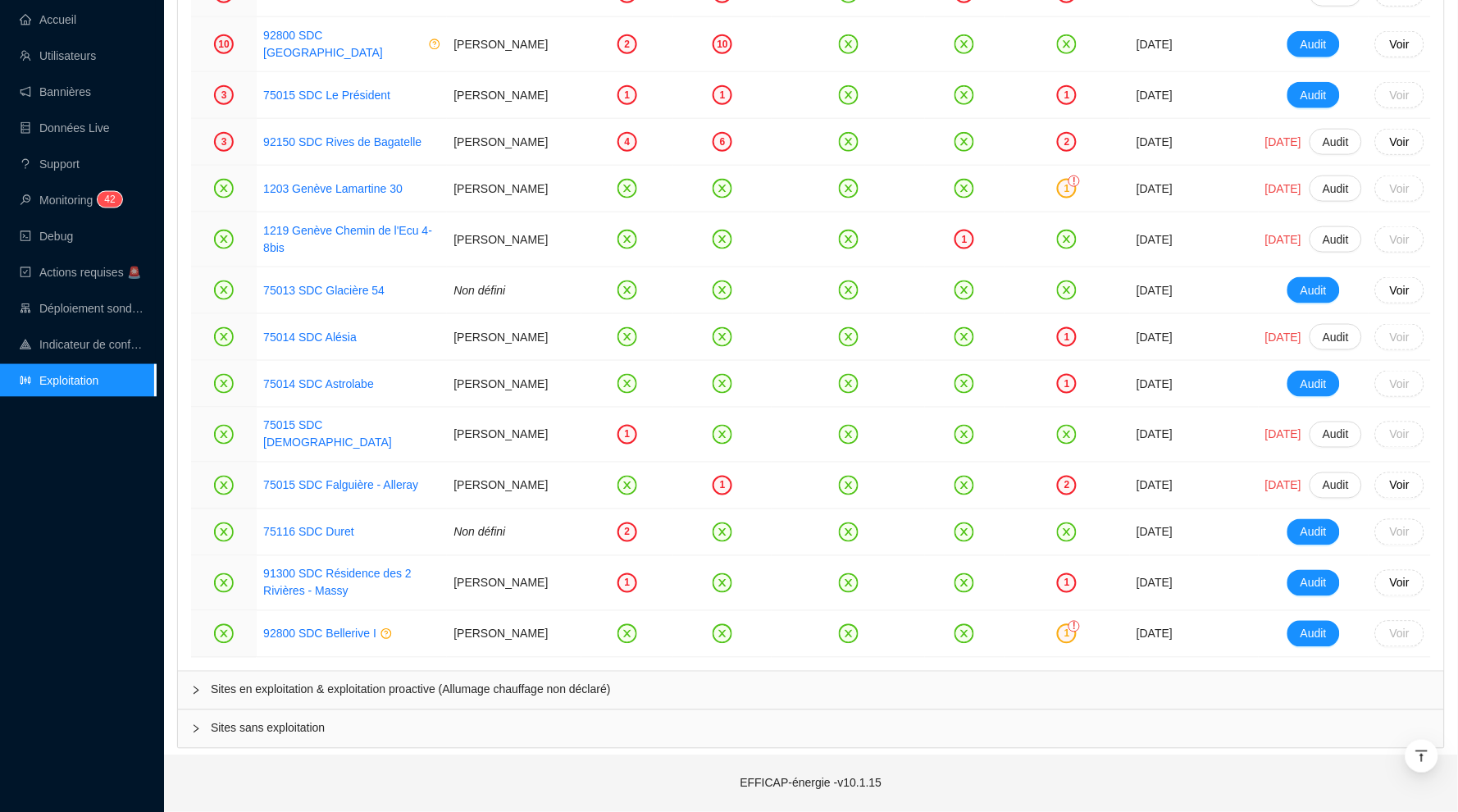
scroll to position [2291, 0]
click at [276, 671] on div "Sites en exploitation & exploitation proactive (Allumage chauffage non déclaré)" at bounding box center [811, 690] width 1266 height 37
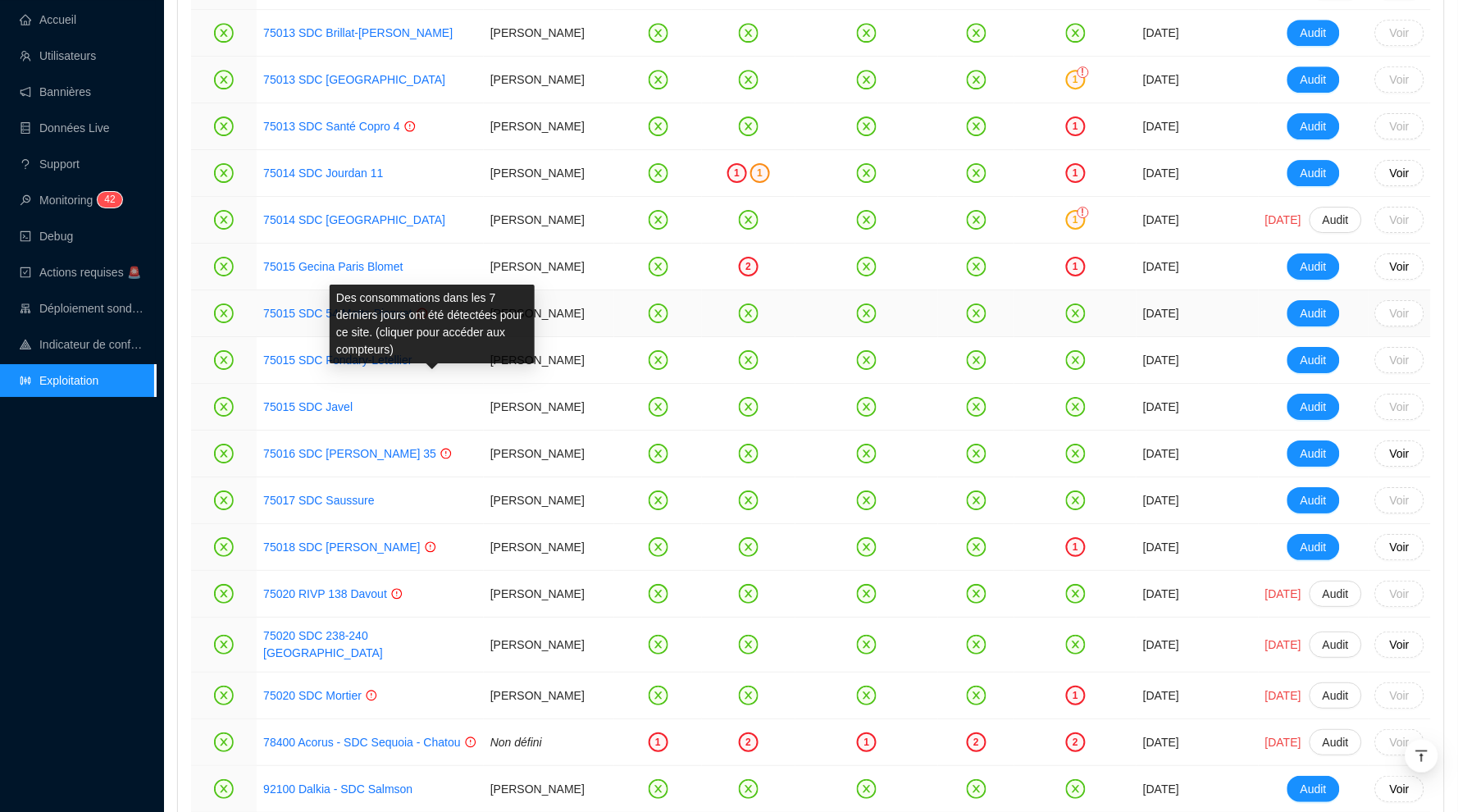
scroll to position [3227, 0]
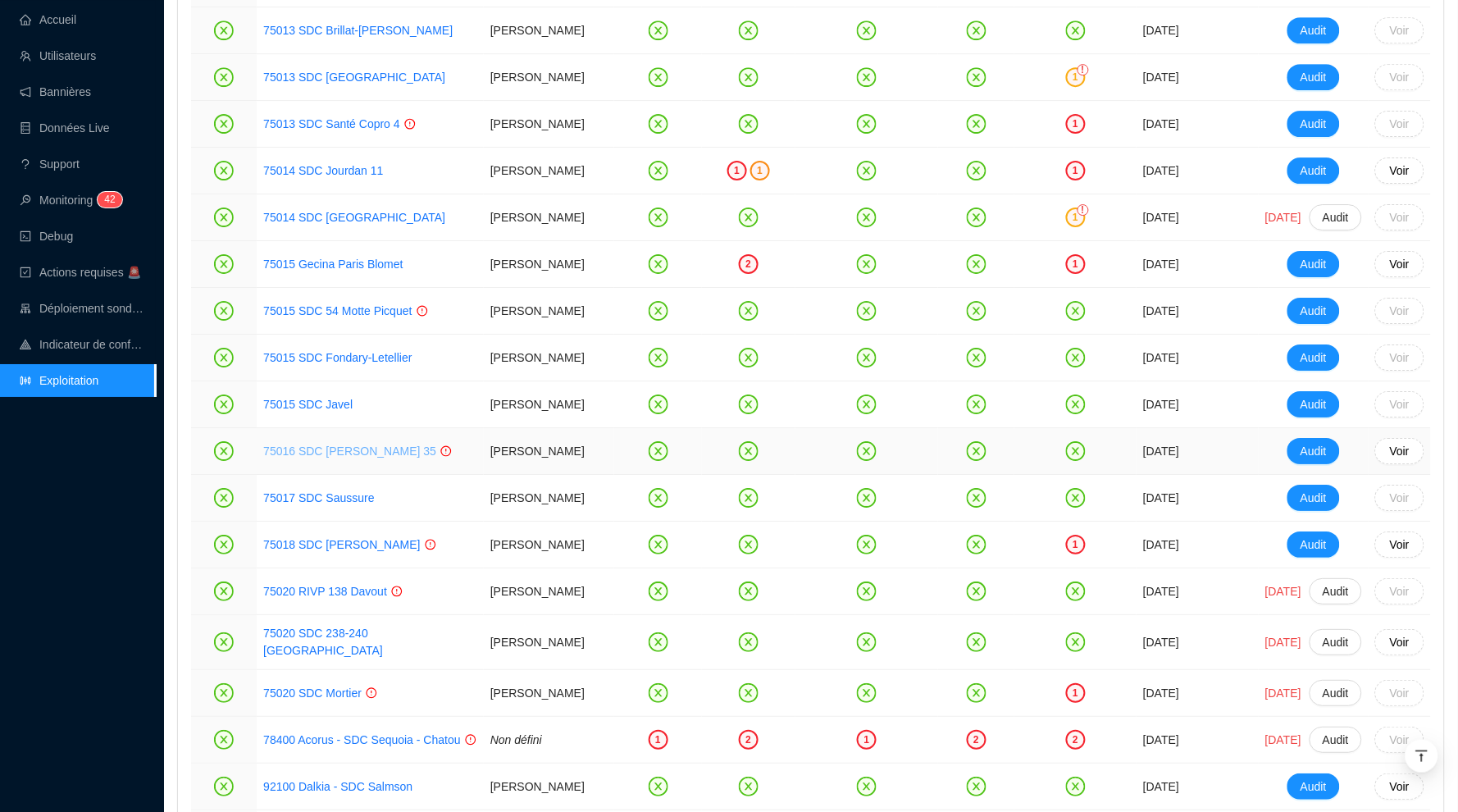
click at [380, 458] on link "75016 SDC Ferdinand Buisson 35" at bounding box center [350, 451] width 173 height 13
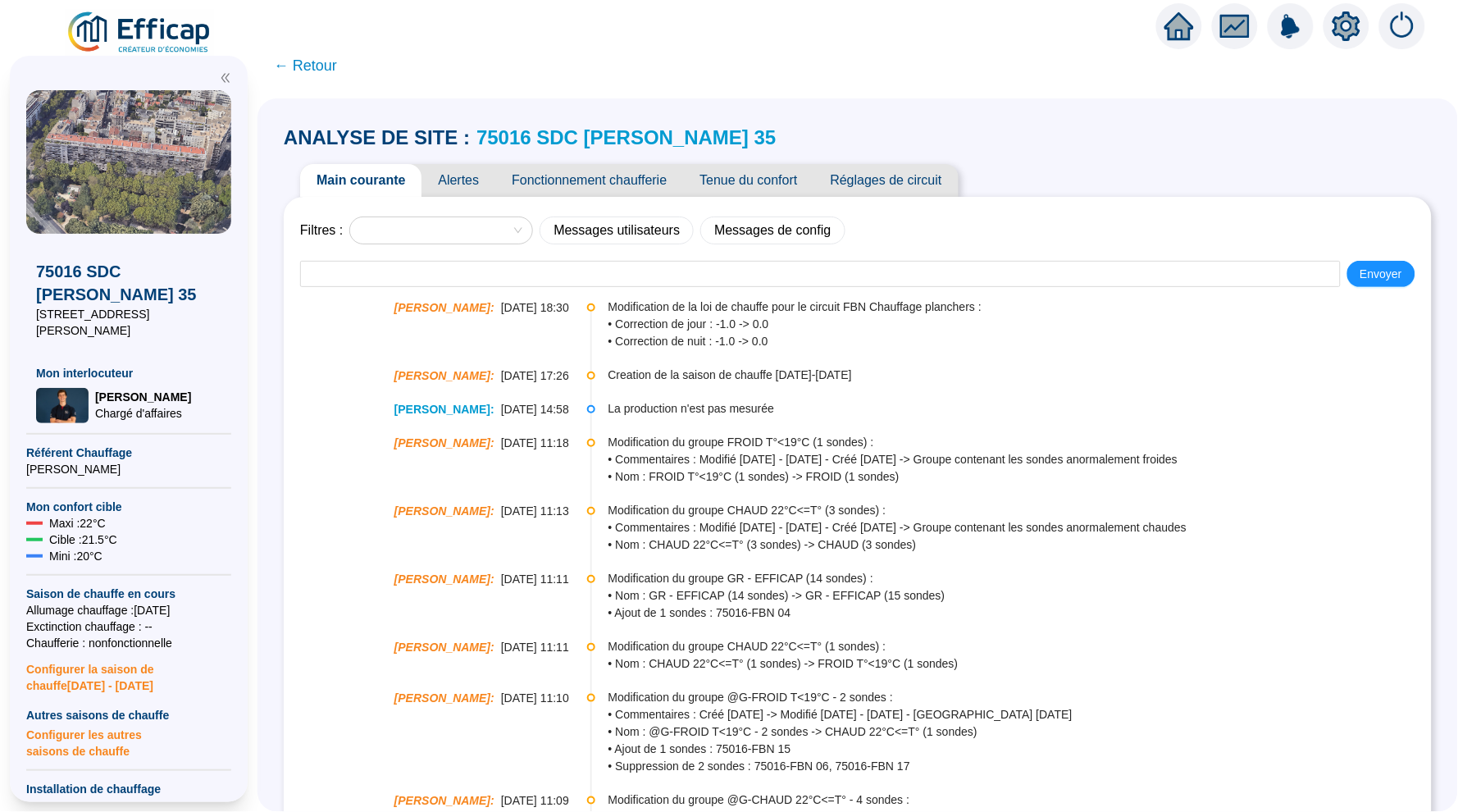
click at [462, 176] on span "Alertes" at bounding box center [458, 180] width 74 height 33
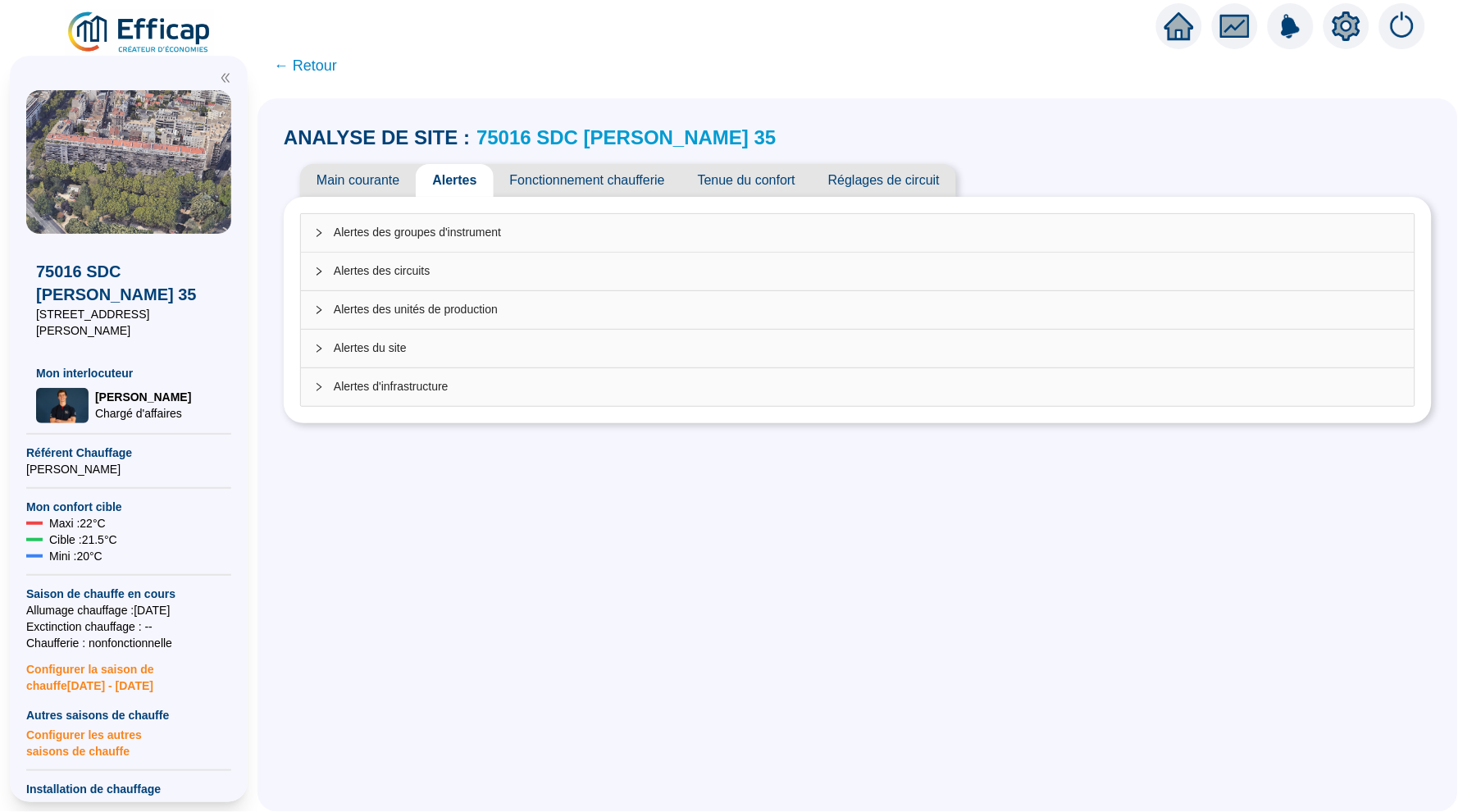
click at [589, 233] on span "Alertes des groupes d'instrument" at bounding box center [867, 232] width 1067 height 17
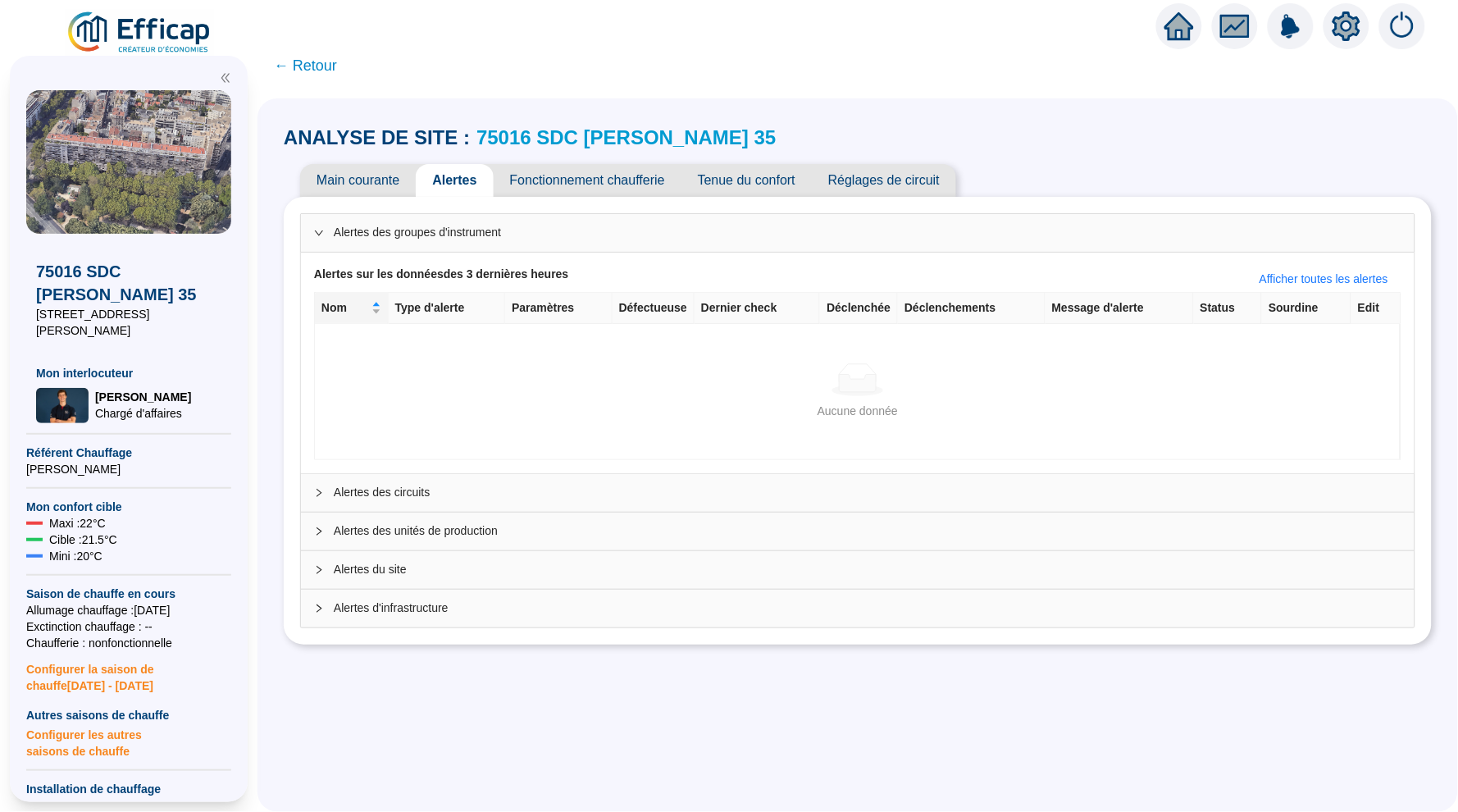
click at [616, 134] on link "75016 SDC Ferdinand Buisson 35" at bounding box center [626, 137] width 299 height 22
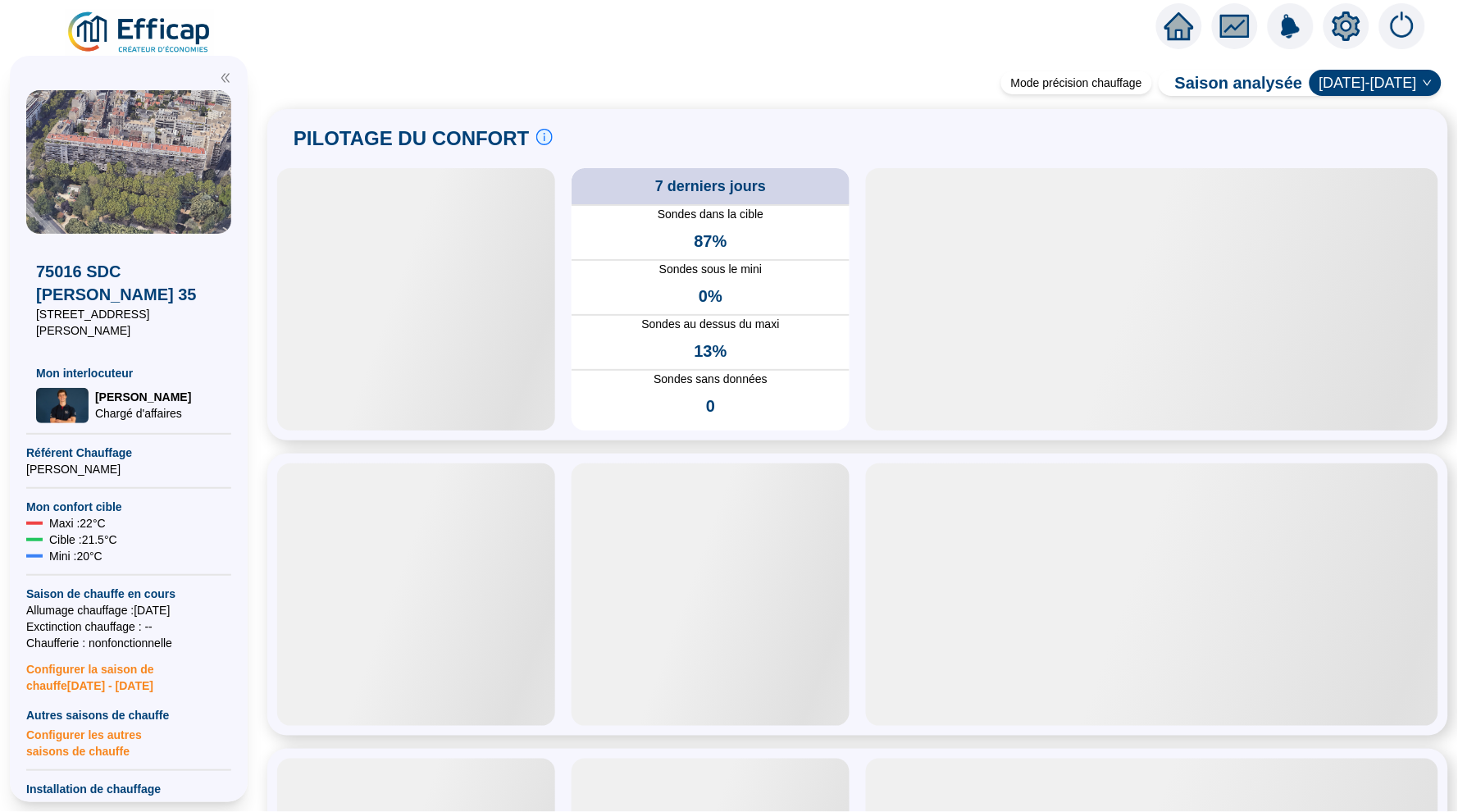
click at [101, 658] on span "Configurer la saison de chauffe 2025 - 2026" at bounding box center [129, 672] width 205 height 43
type input "2025-10-15"
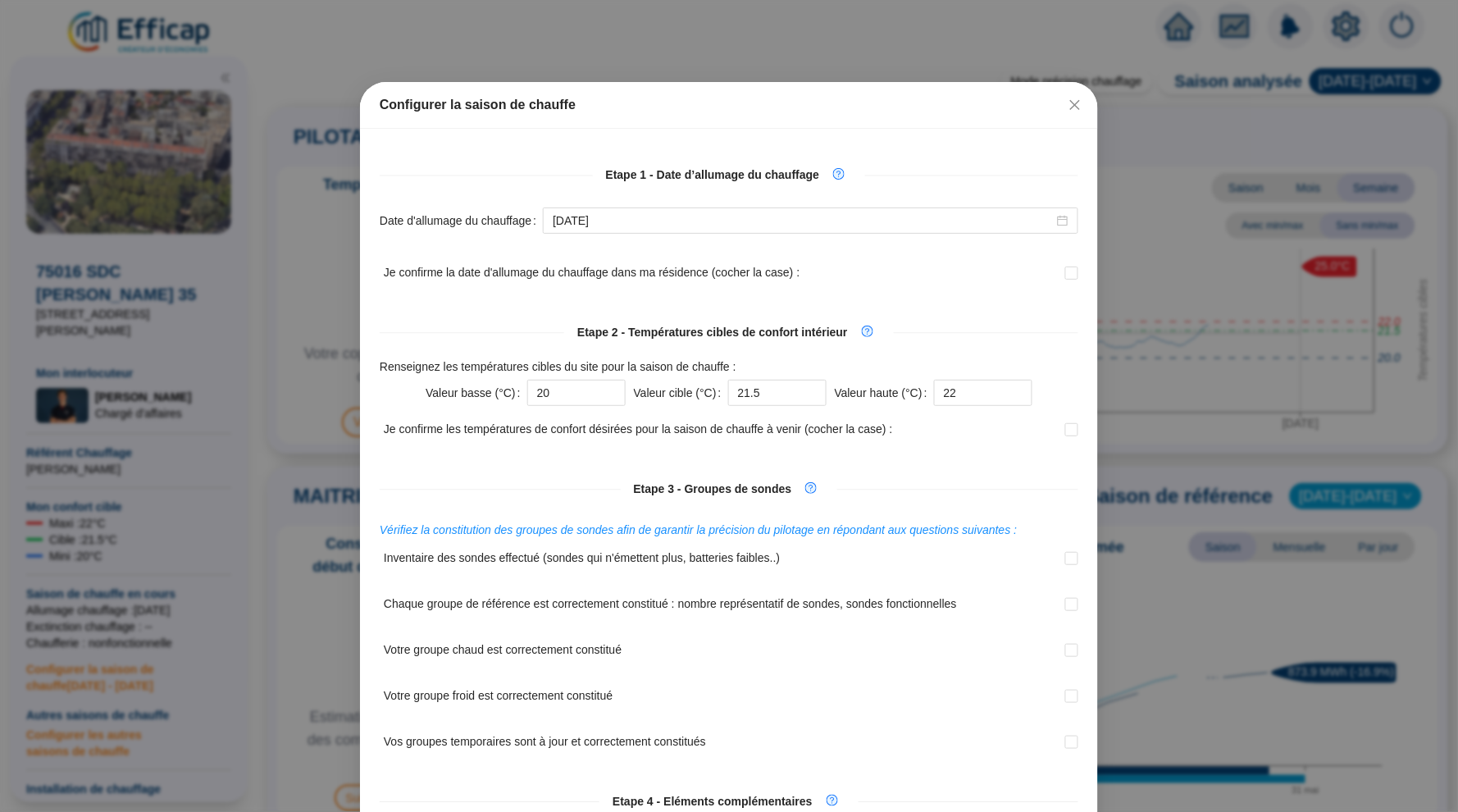
click at [179, 578] on div "Configurer la saison de chauffe Etape 1 - Date d’allumage du chauffage Date d'a…" at bounding box center [729, 406] width 1458 height 812
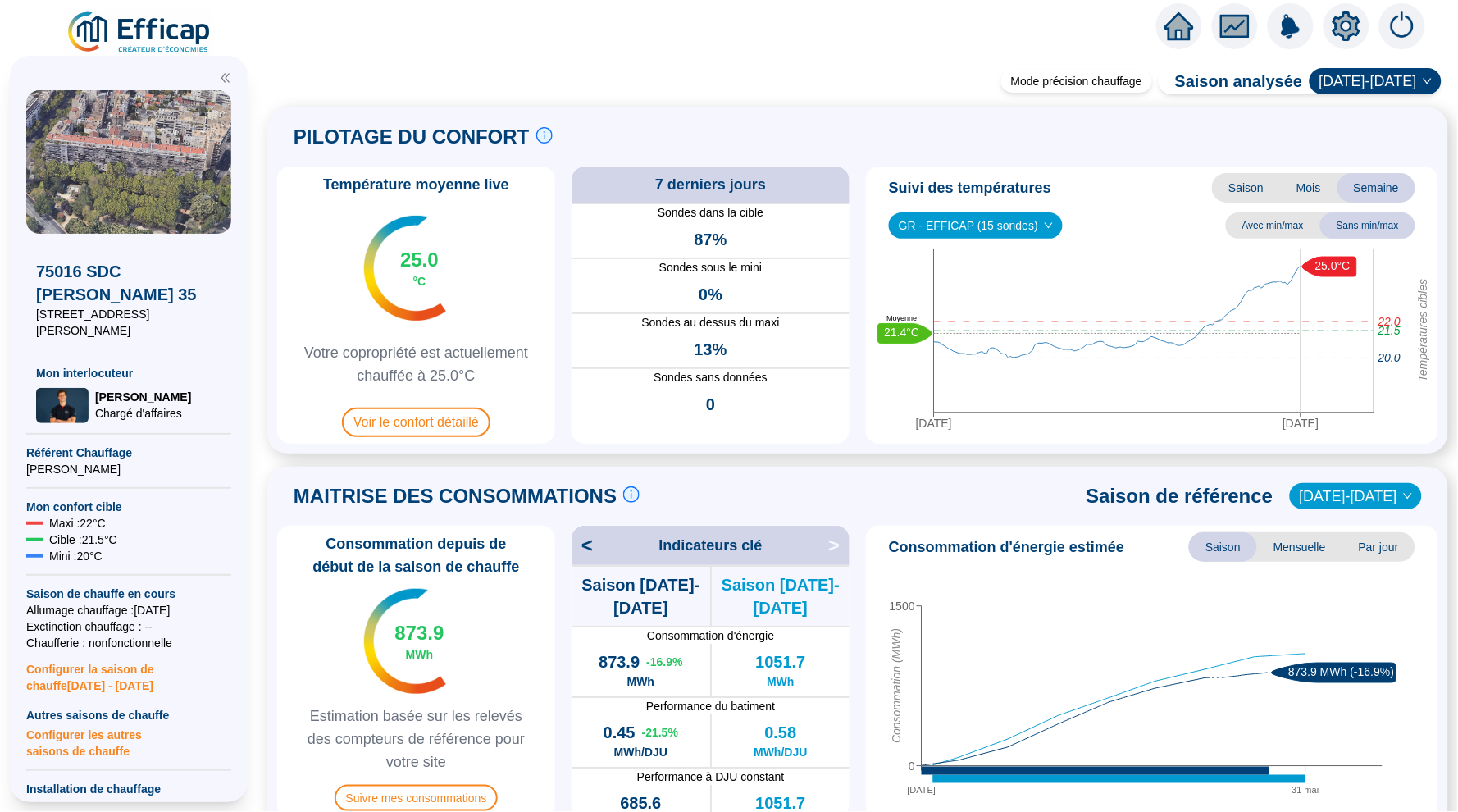
click at [105, 723] on span "Configurer les autres saisons de chauffe" at bounding box center [129, 741] width 205 height 36
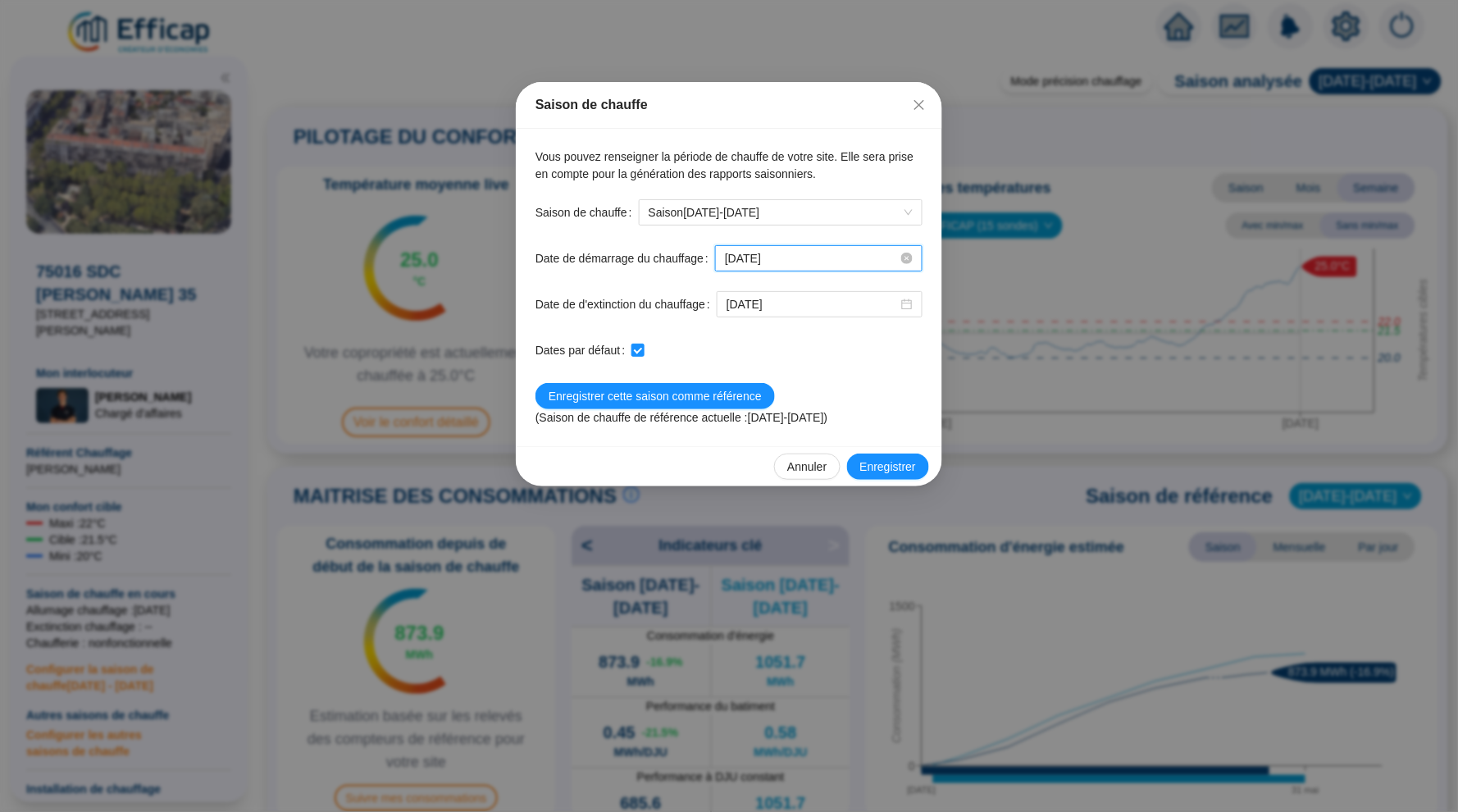
click at [822, 260] on input "2025-10-15" at bounding box center [812, 258] width 173 height 17
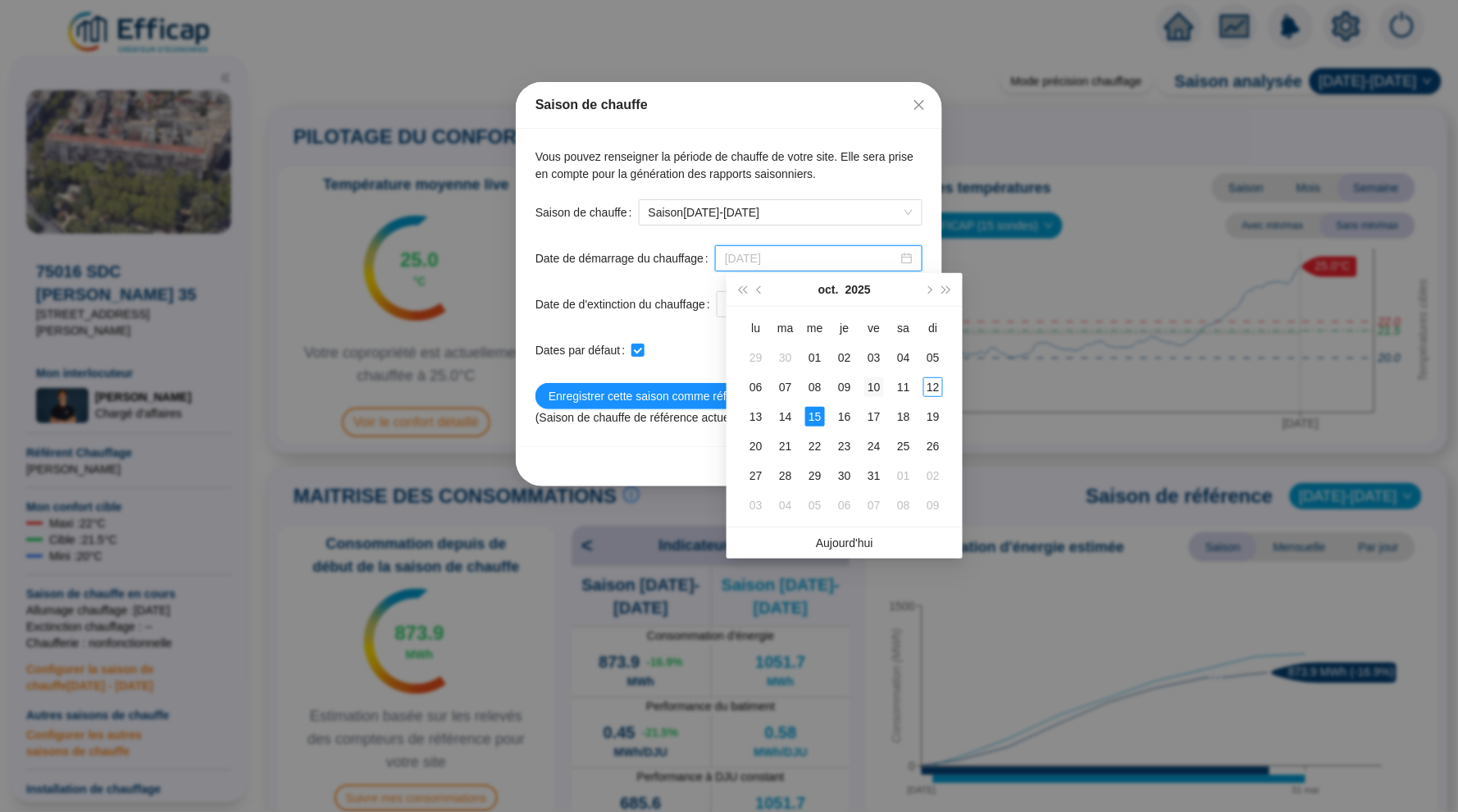
type input "2025-10-10"
click at [876, 386] on div "10" at bounding box center [873, 387] width 20 height 20
checkbox input "false"
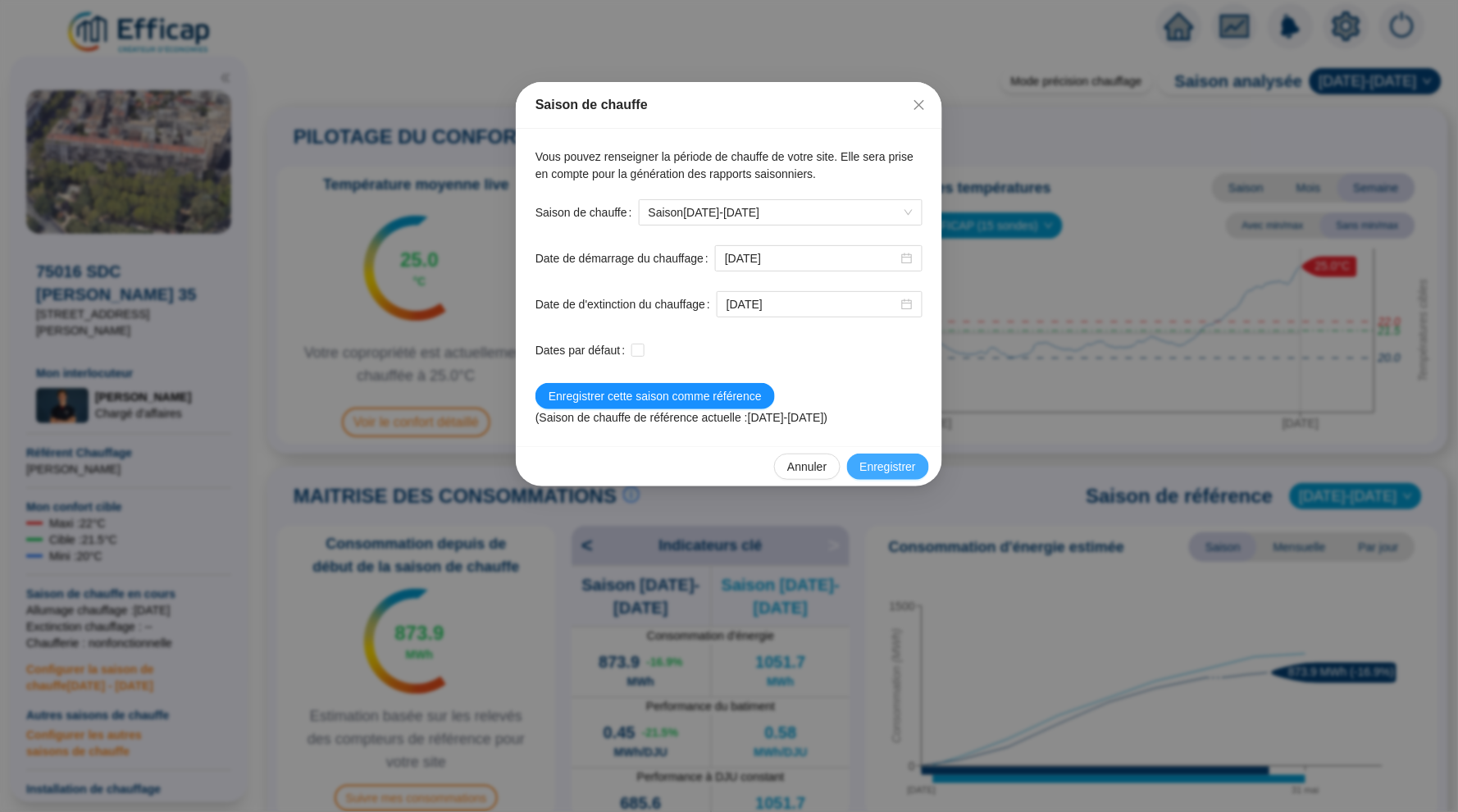
click at [901, 472] on span "Enregistrer" at bounding box center [888, 467] width 56 height 17
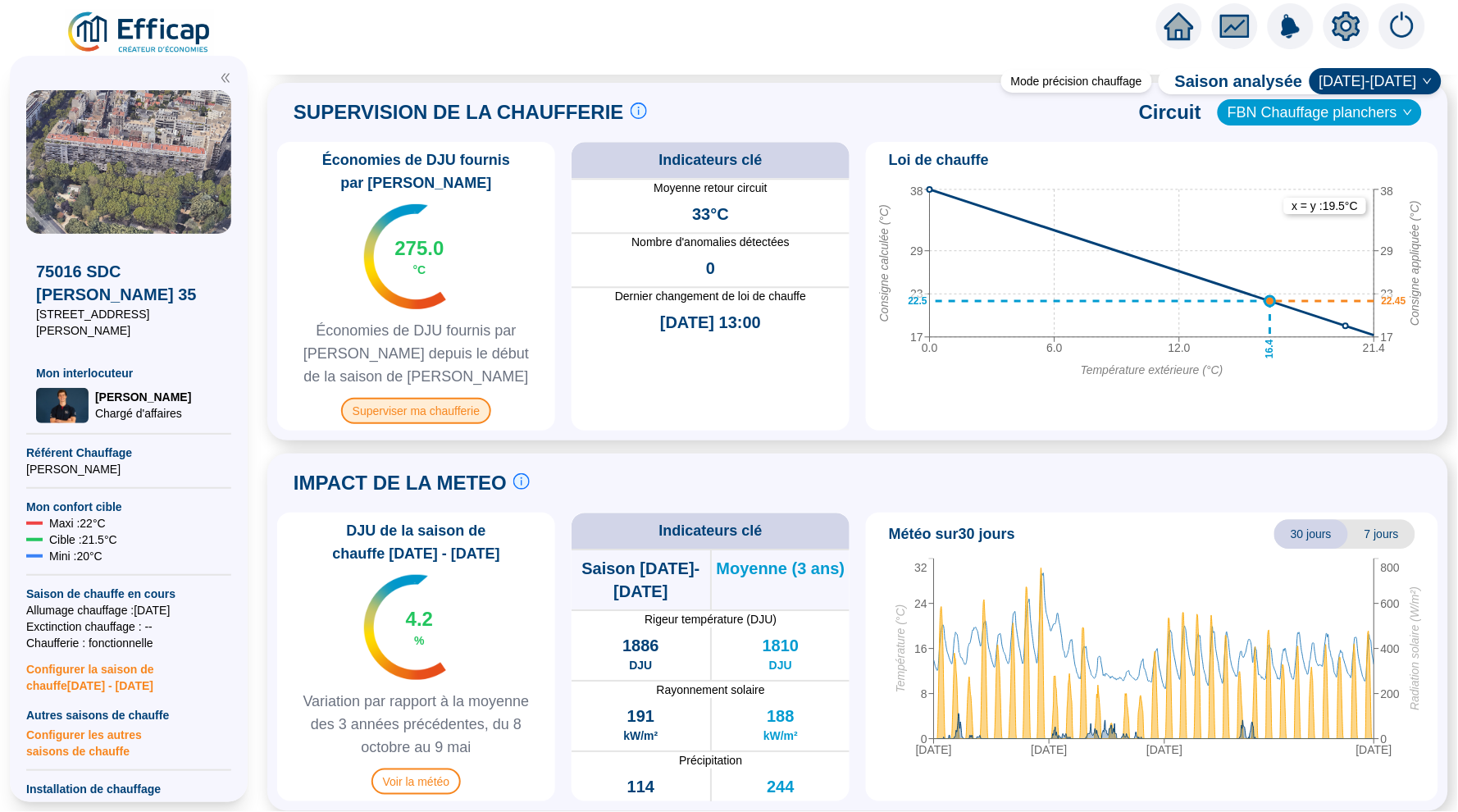
scroll to position [1096, 0]
click at [414, 400] on span "Superviser ma chaufferie" at bounding box center [416, 412] width 150 height 26
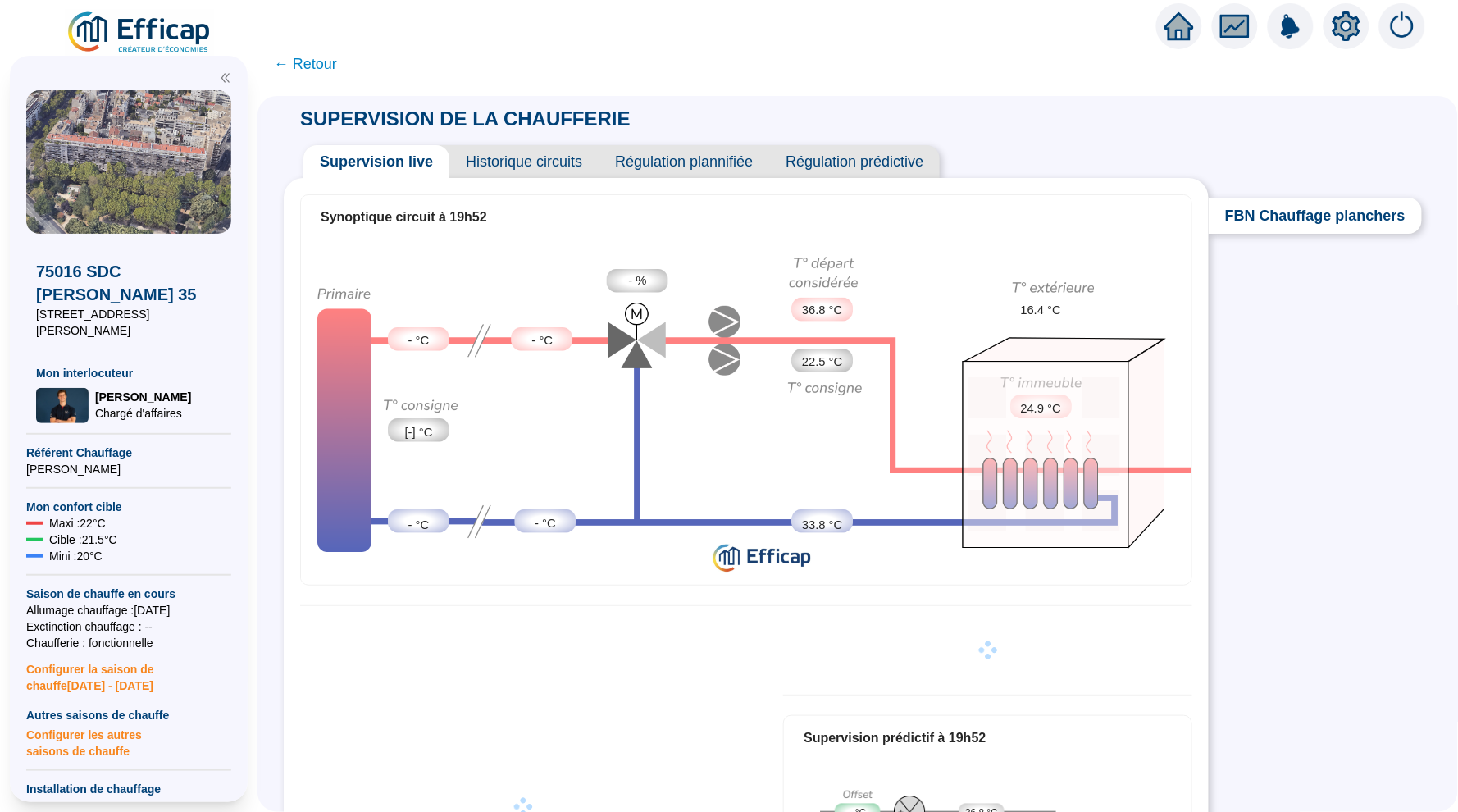
click at [517, 143] on div "Supervision live Historique circuits Régulation plannifiée Régulation prédictive" at bounding box center [746, 155] width 925 height 46
click at [523, 152] on span "Historique circuits" at bounding box center [524, 161] width 149 height 33
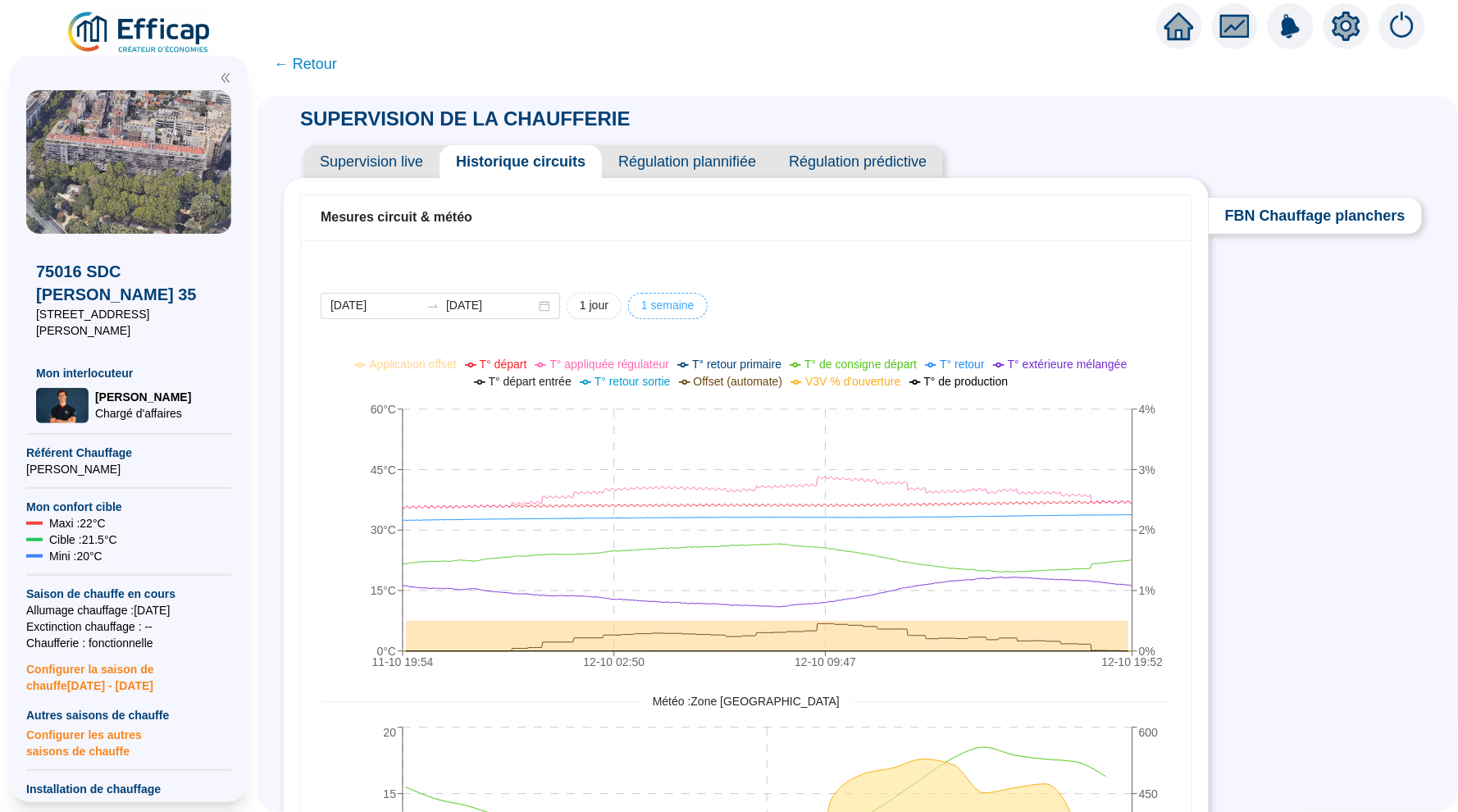
click at [646, 298] on span "1 semaine" at bounding box center [667, 305] width 53 height 17
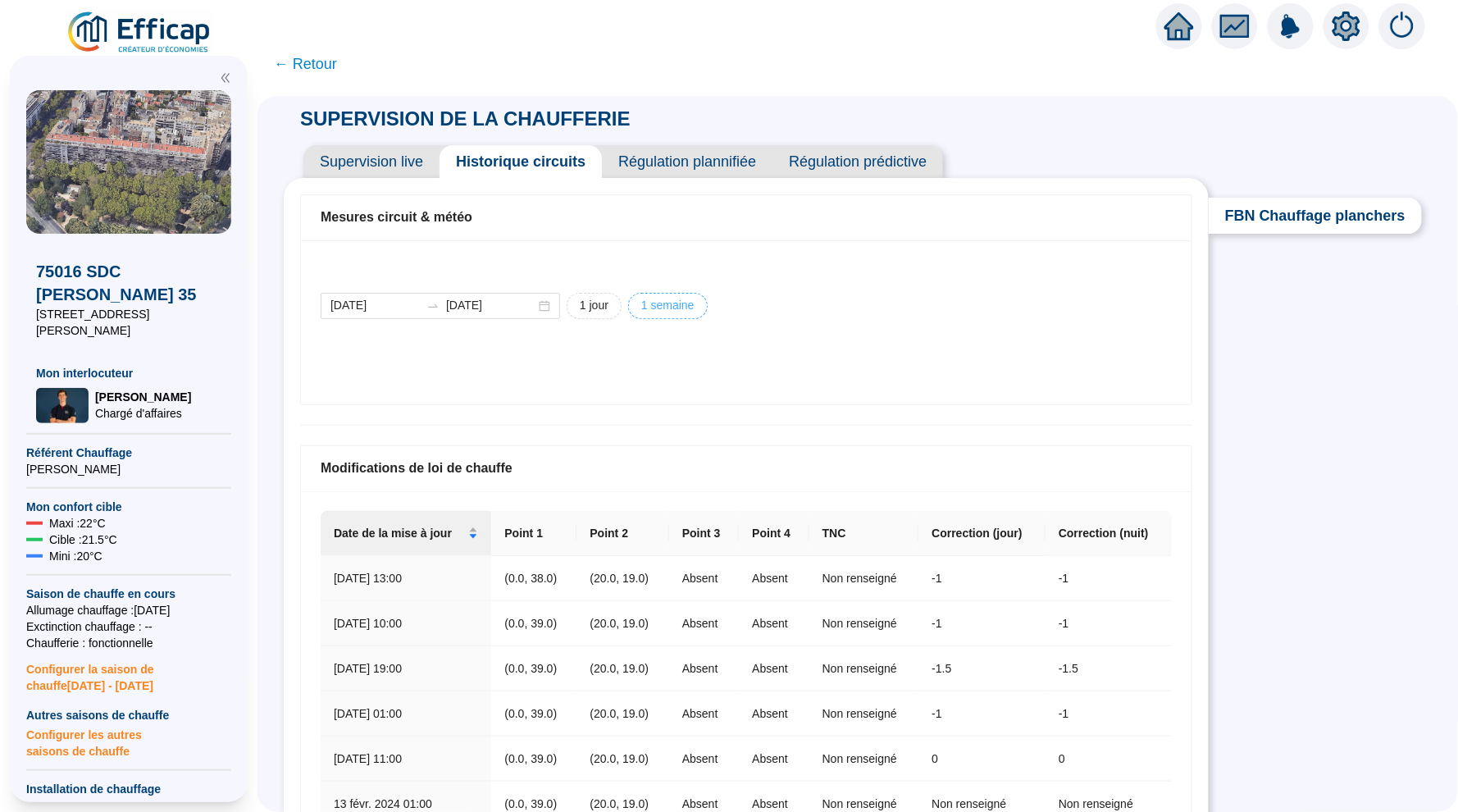
type input "2025-10-05"
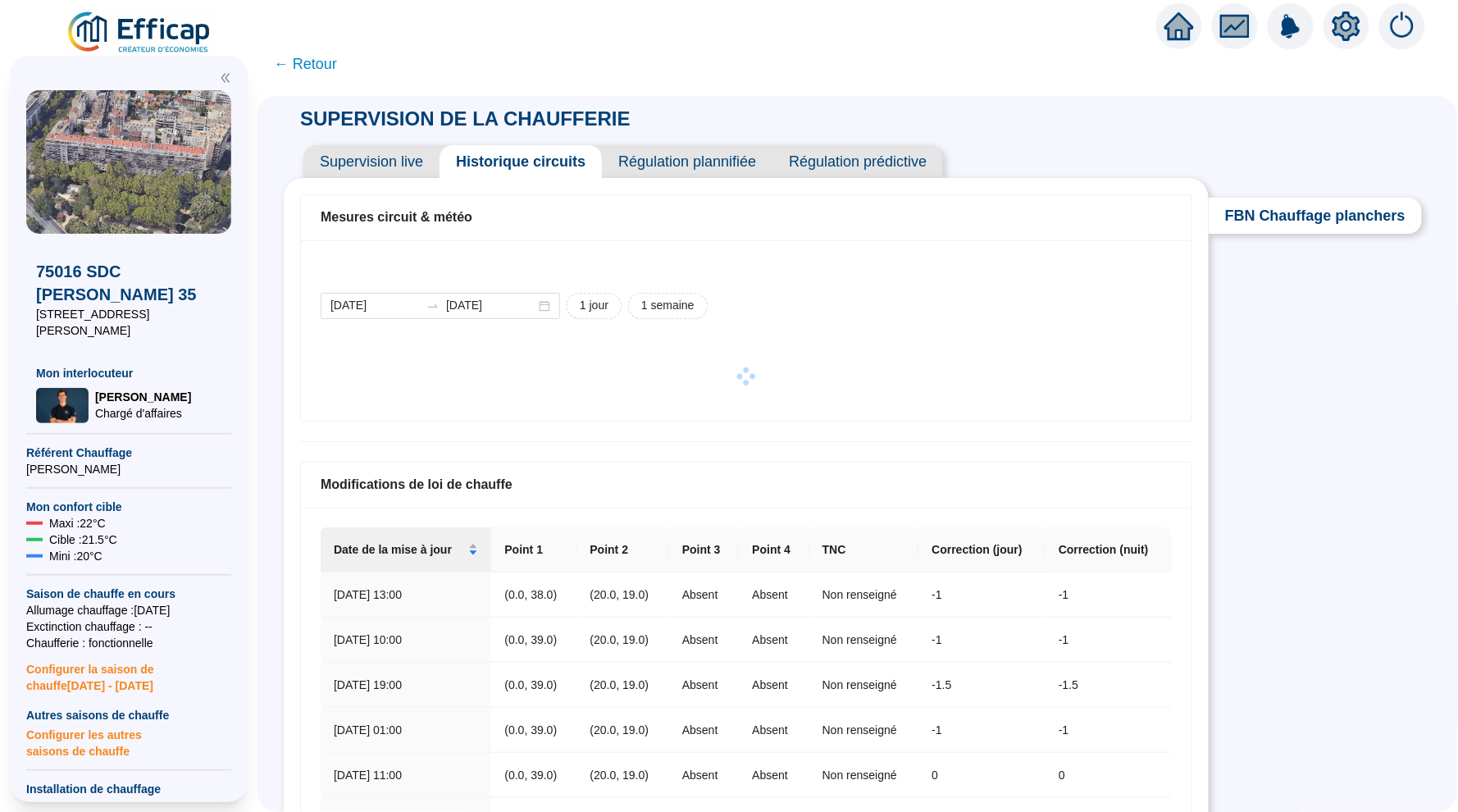
click at [943, 489] on div "Modifications de loi de chauffe" at bounding box center [746, 484] width 851 height 20
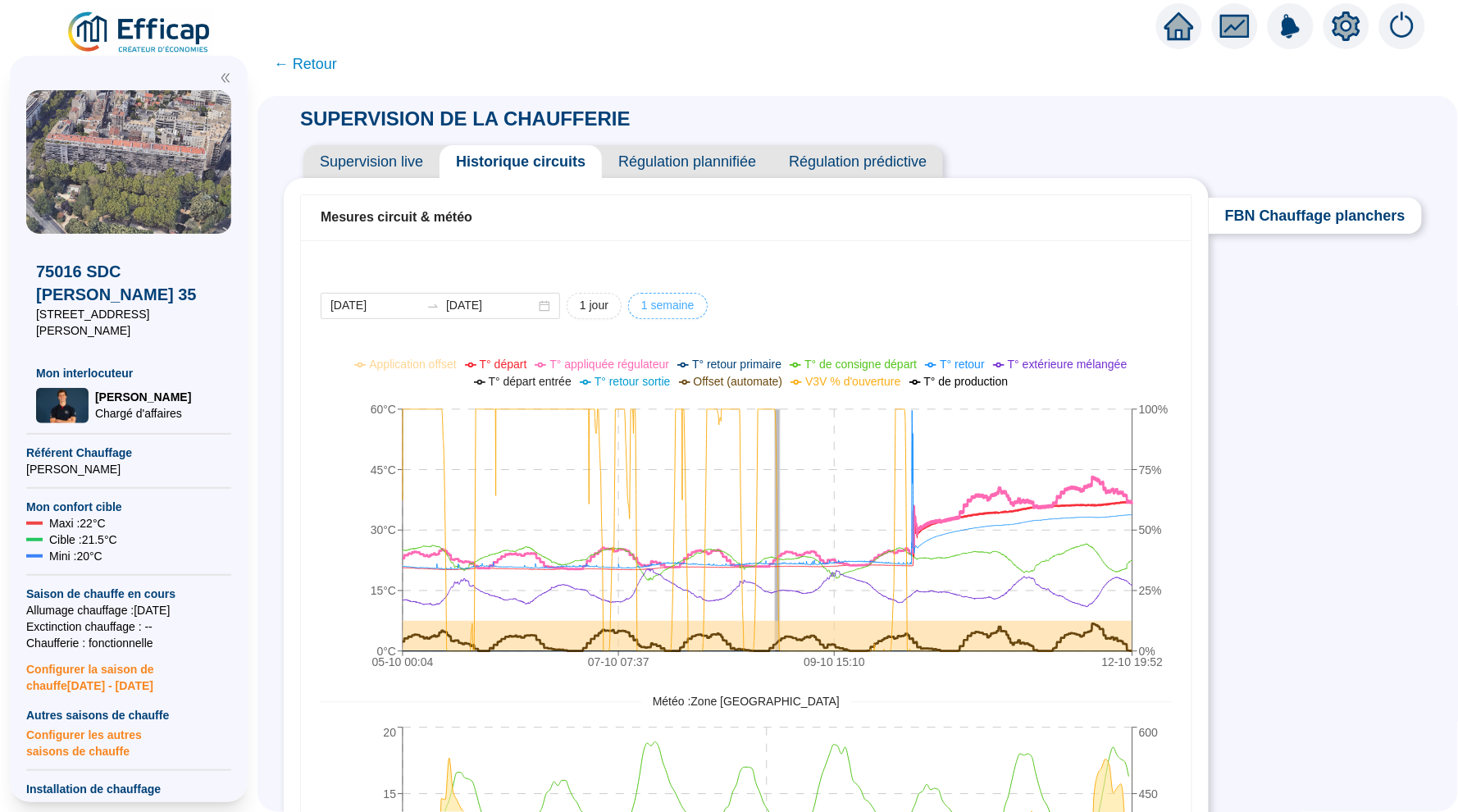
click at [658, 301] on span "1 semaine" at bounding box center [667, 305] width 53 height 17
click at [1253, 583] on div "SUPERVISION DE LA CHAUFFERIE Supervision live Historique circuits Régulation pl…" at bounding box center [858, 454] width 1201 height 716
click at [580, 310] on span "1 jour" at bounding box center [594, 305] width 29 height 17
type input "[DATE]"
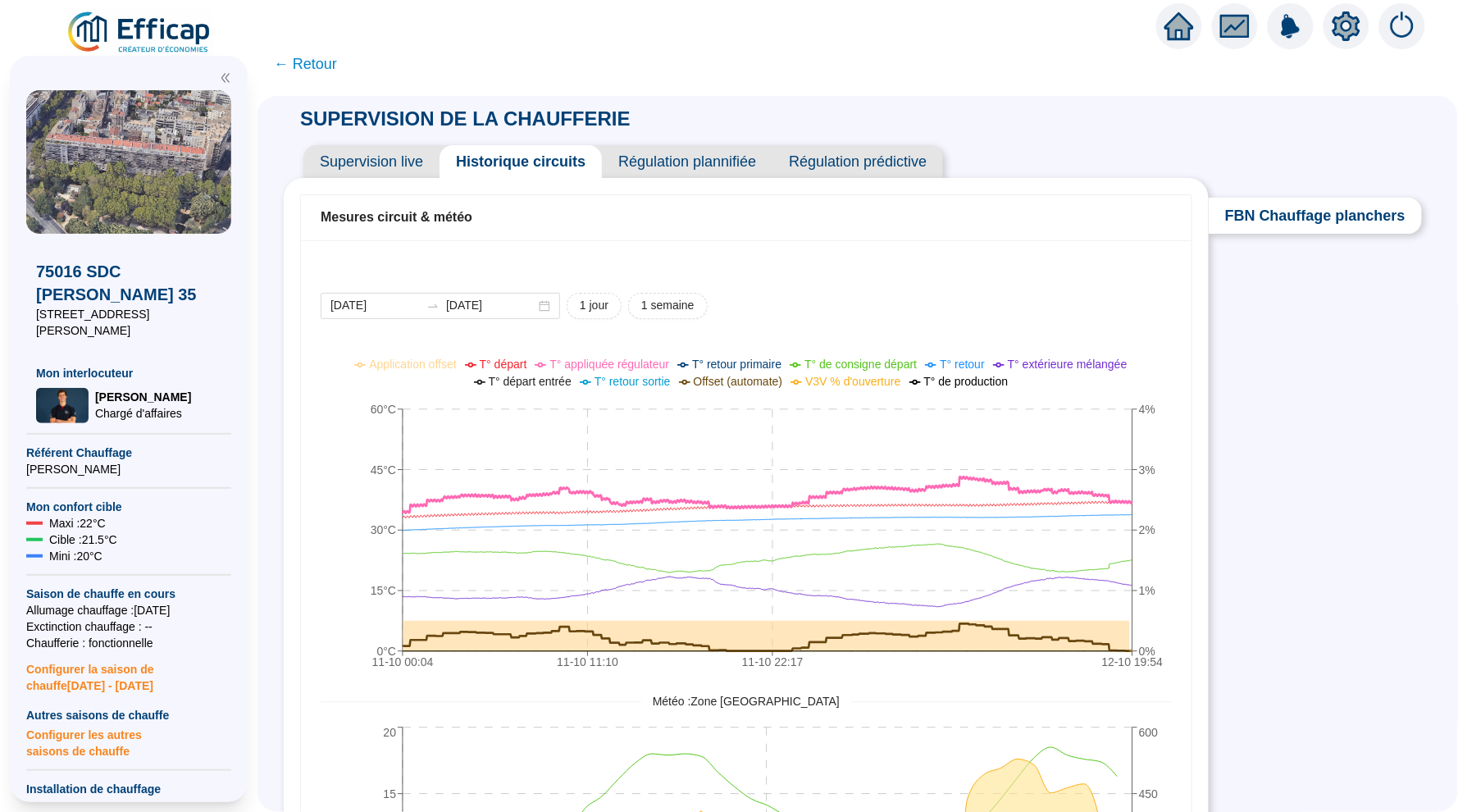
click at [488, 362] on span "T° départ" at bounding box center [503, 365] width 48 height 13
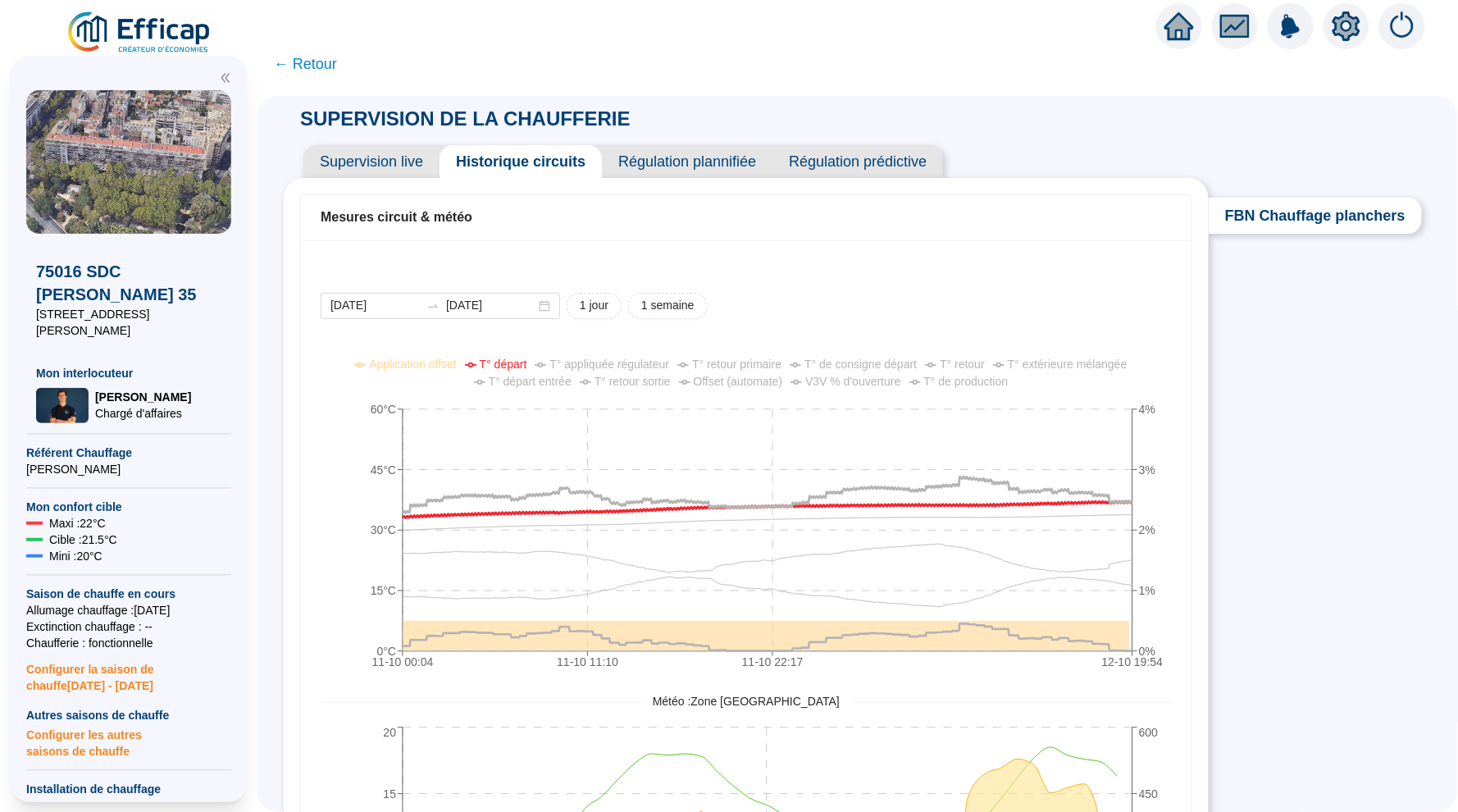
click at [867, 365] on span "T° de consigne départ" at bounding box center [860, 365] width 113 height 13
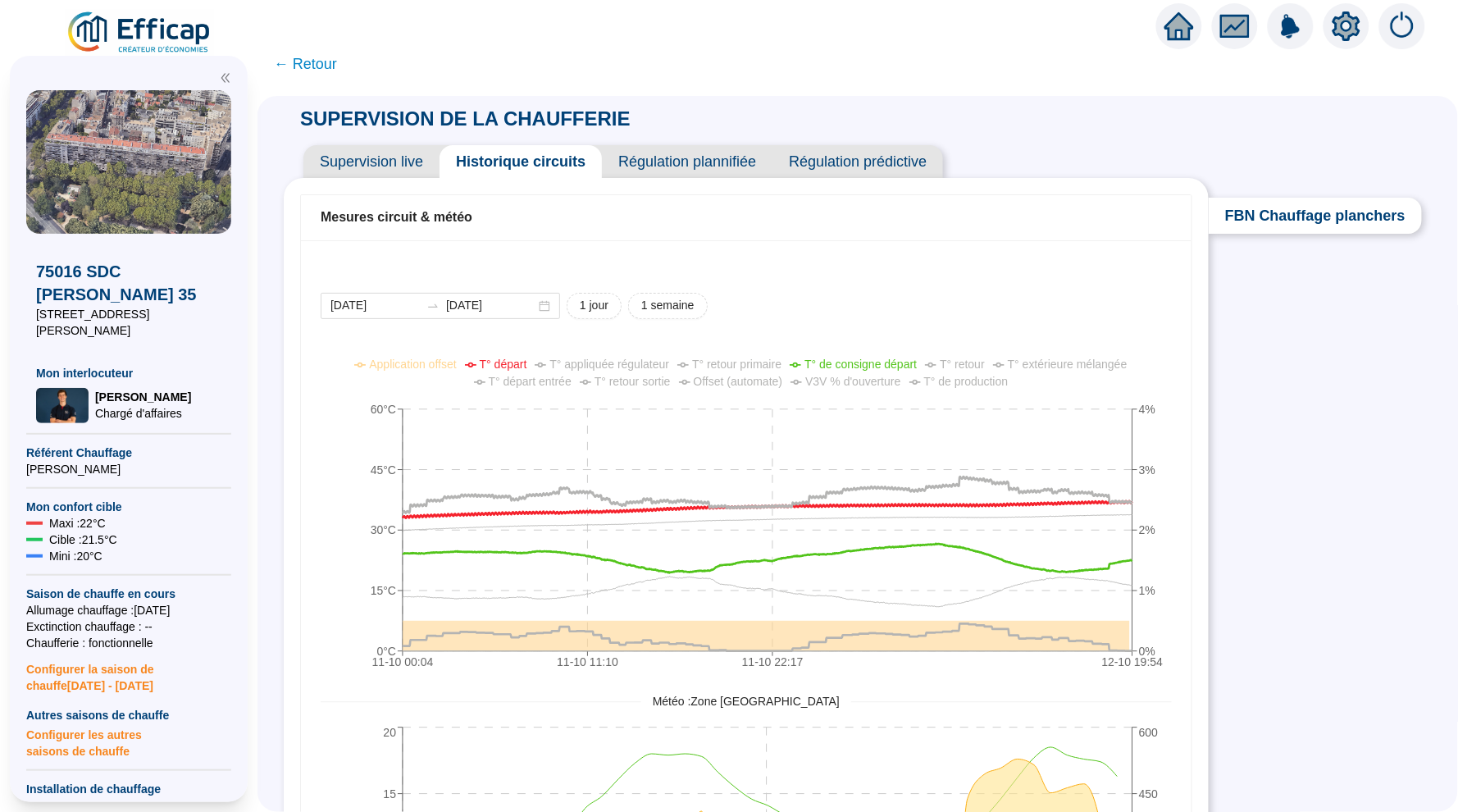
click at [406, 158] on span "Supervision live" at bounding box center [371, 161] width 136 height 33
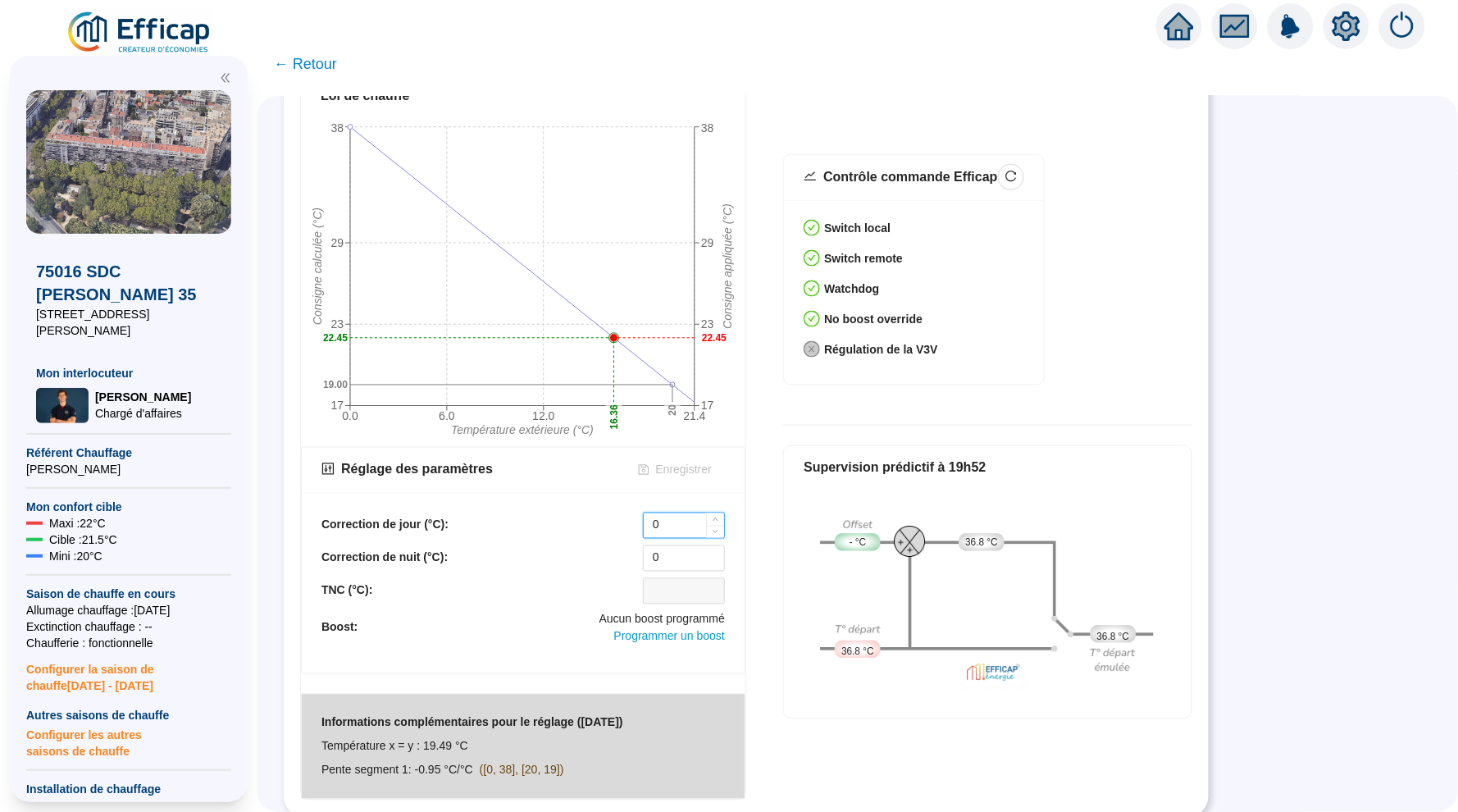
click at [660, 531] on input "0" at bounding box center [684, 526] width 80 height 24
type input "_"
type input "-10"
click at [666, 463] on span "Enregistrer" at bounding box center [684, 470] width 56 height 17
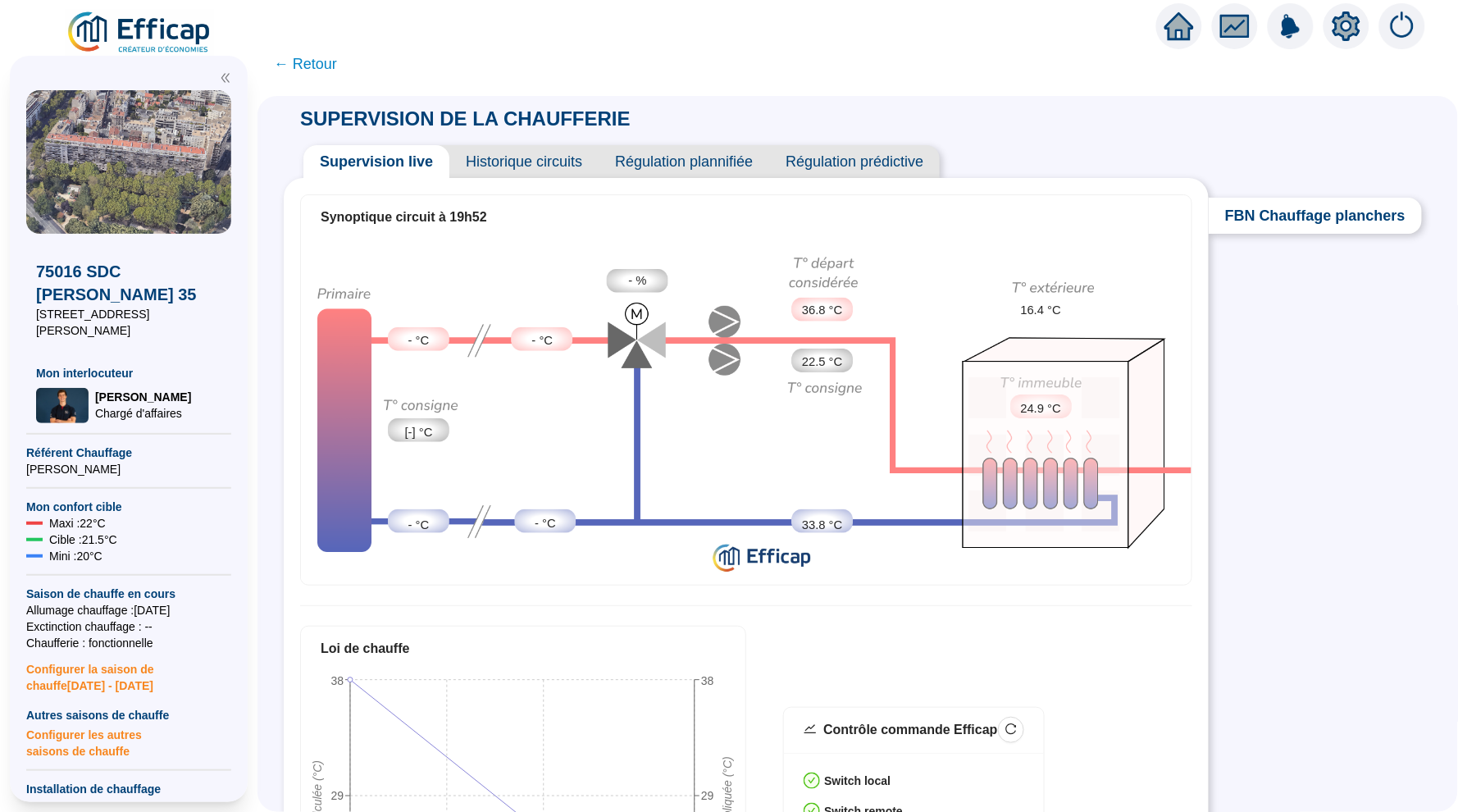
click at [562, 163] on span "Historique circuits" at bounding box center [524, 161] width 149 height 33
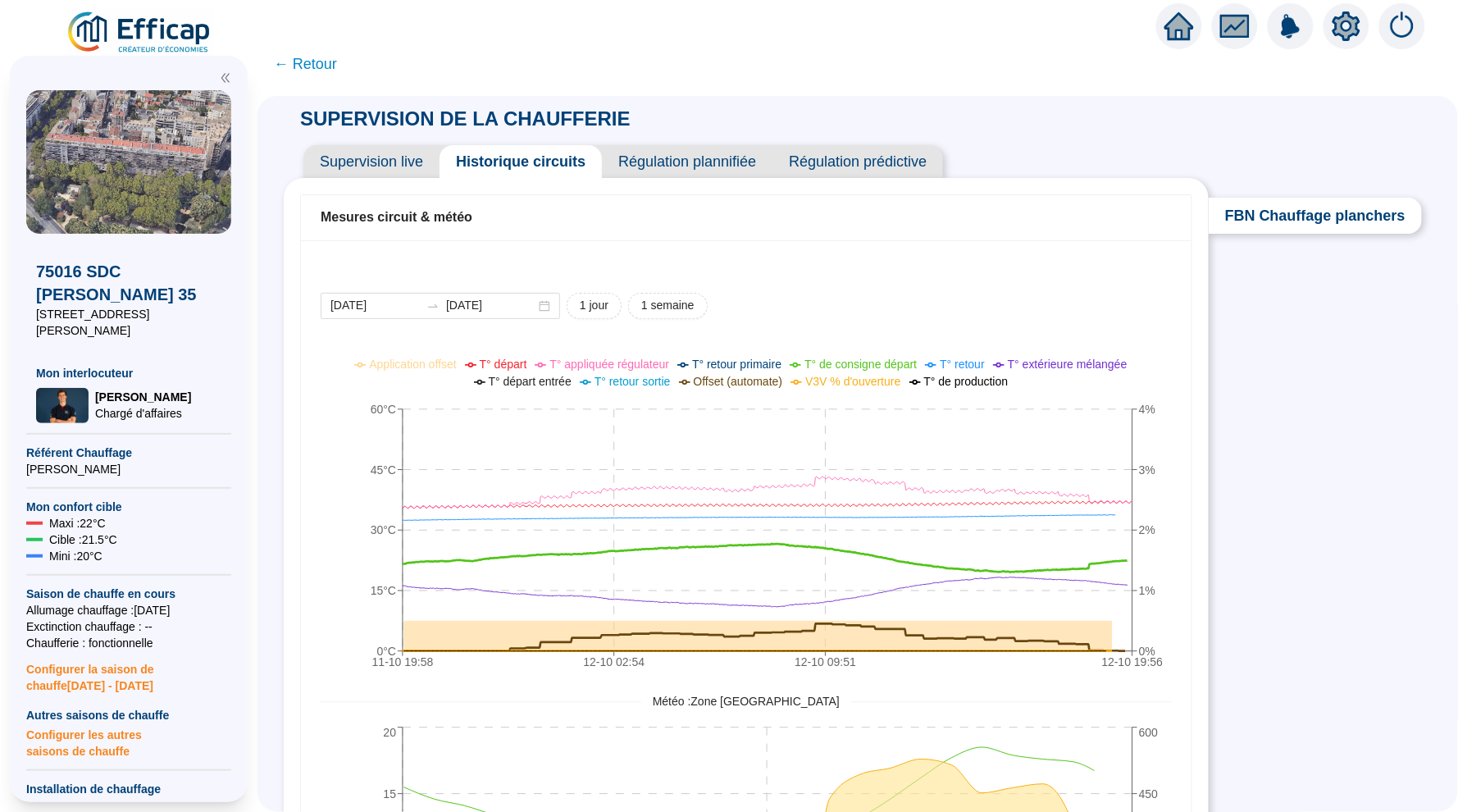
click at [845, 378] on span "V3V % d'ouverture" at bounding box center [853, 381] width 95 height 13
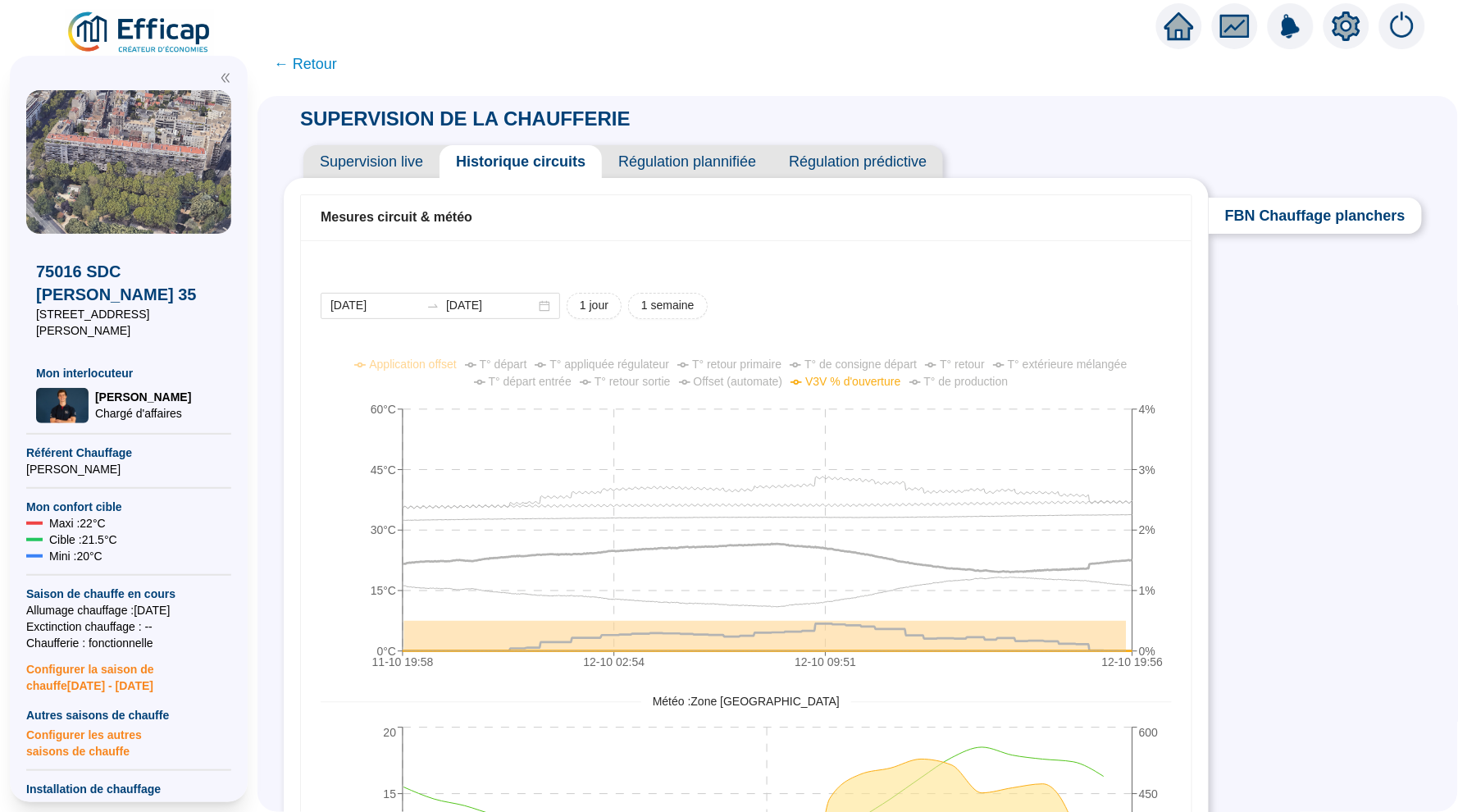
click at [842, 381] on span "V3V % d'ouverture" at bounding box center [853, 381] width 95 height 13
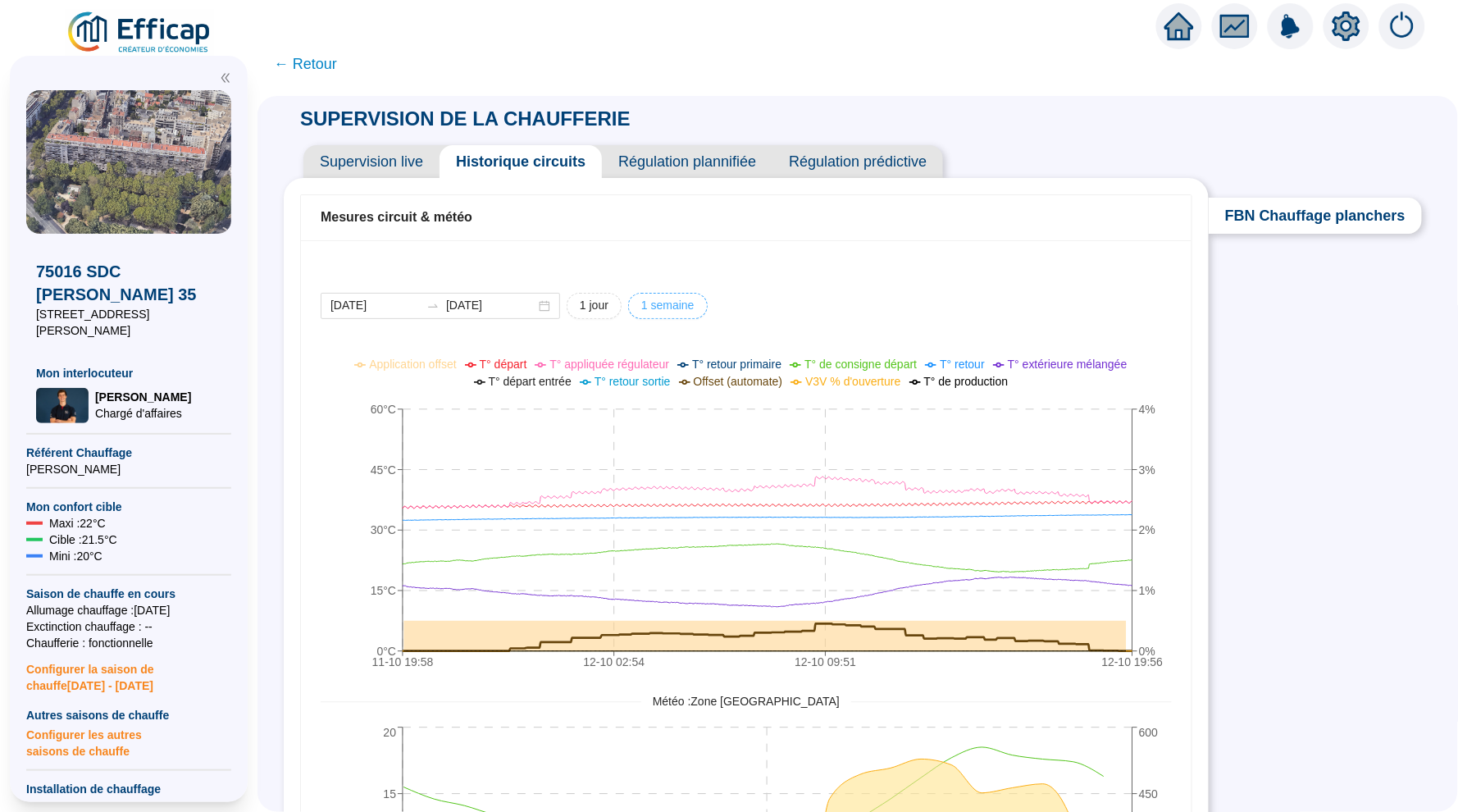
click at [646, 310] on span "1 semaine" at bounding box center [667, 305] width 53 height 17
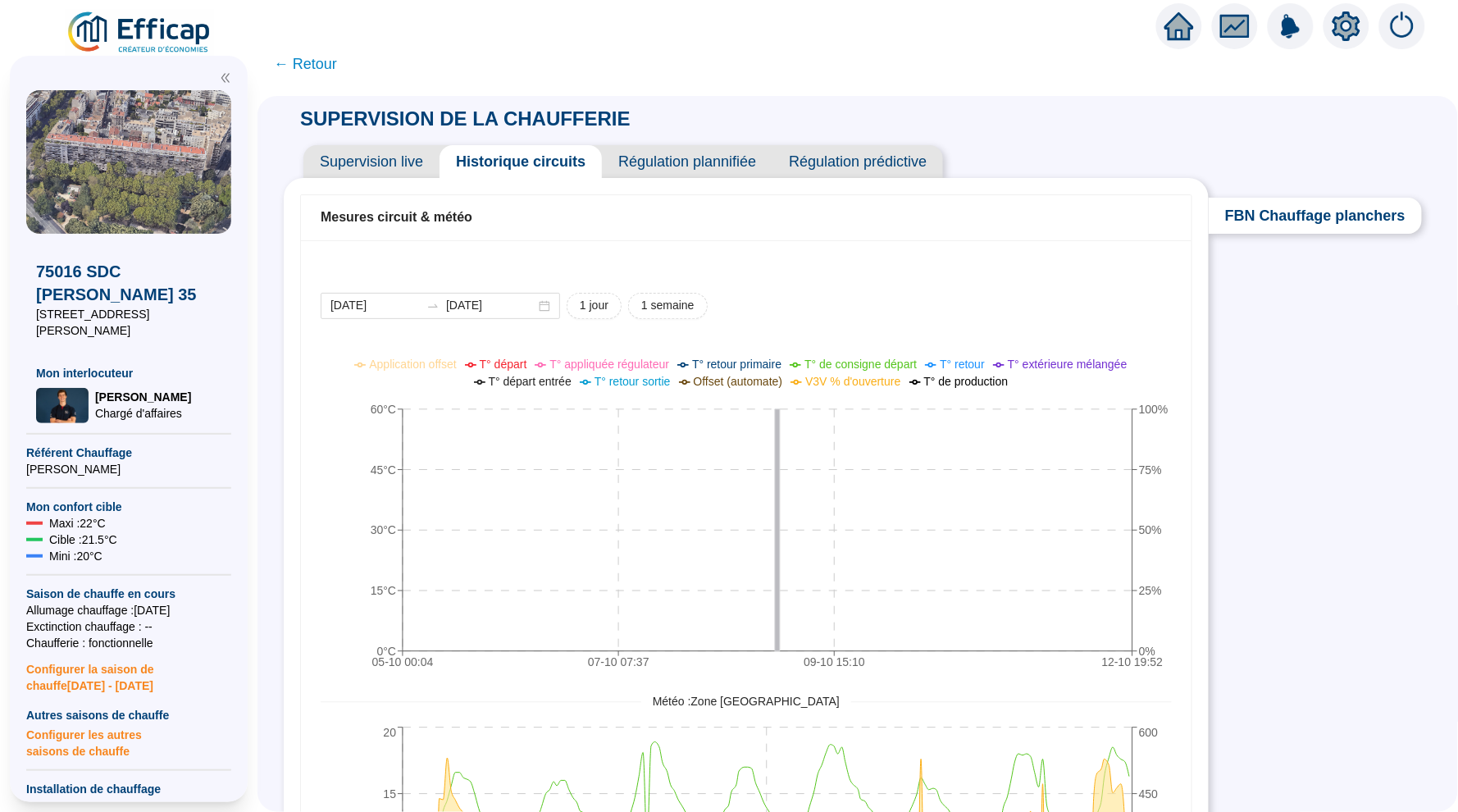
type input "[DATE]"
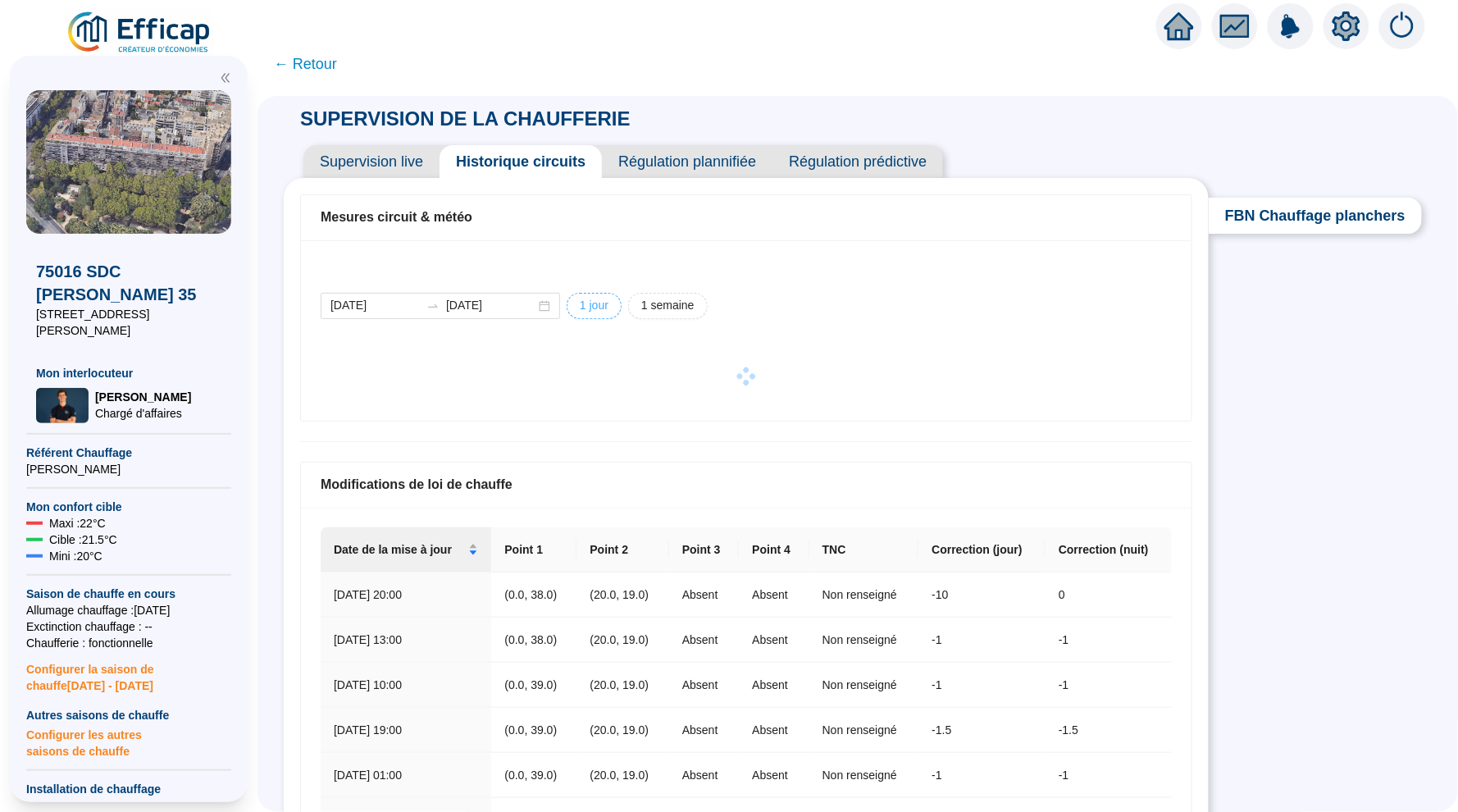
click at [586, 304] on span "1 jour" at bounding box center [594, 305] width 29 height 17
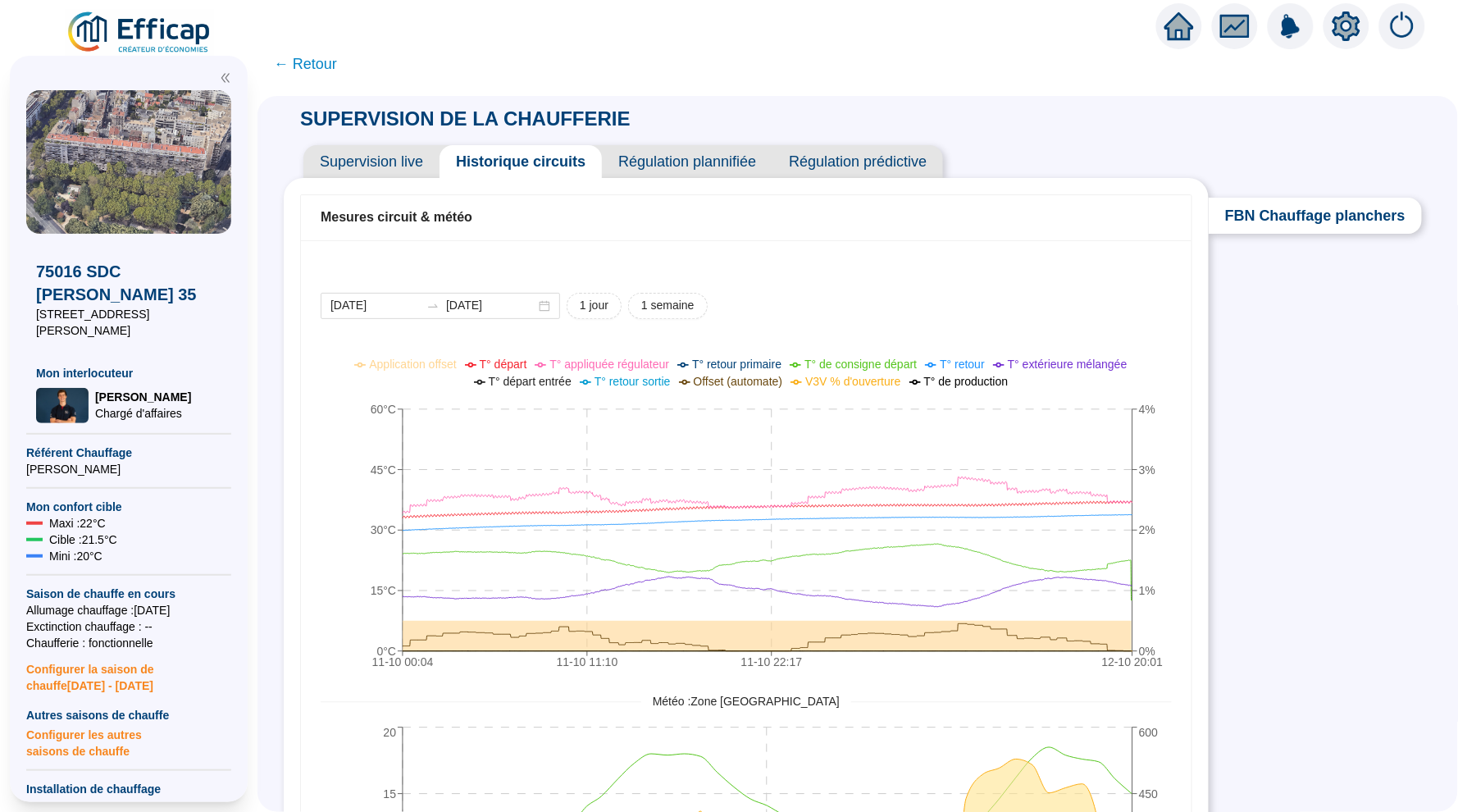
click at [392, 173] on span "Supervision live" at bounding box center [371, 161] width 136 height 33
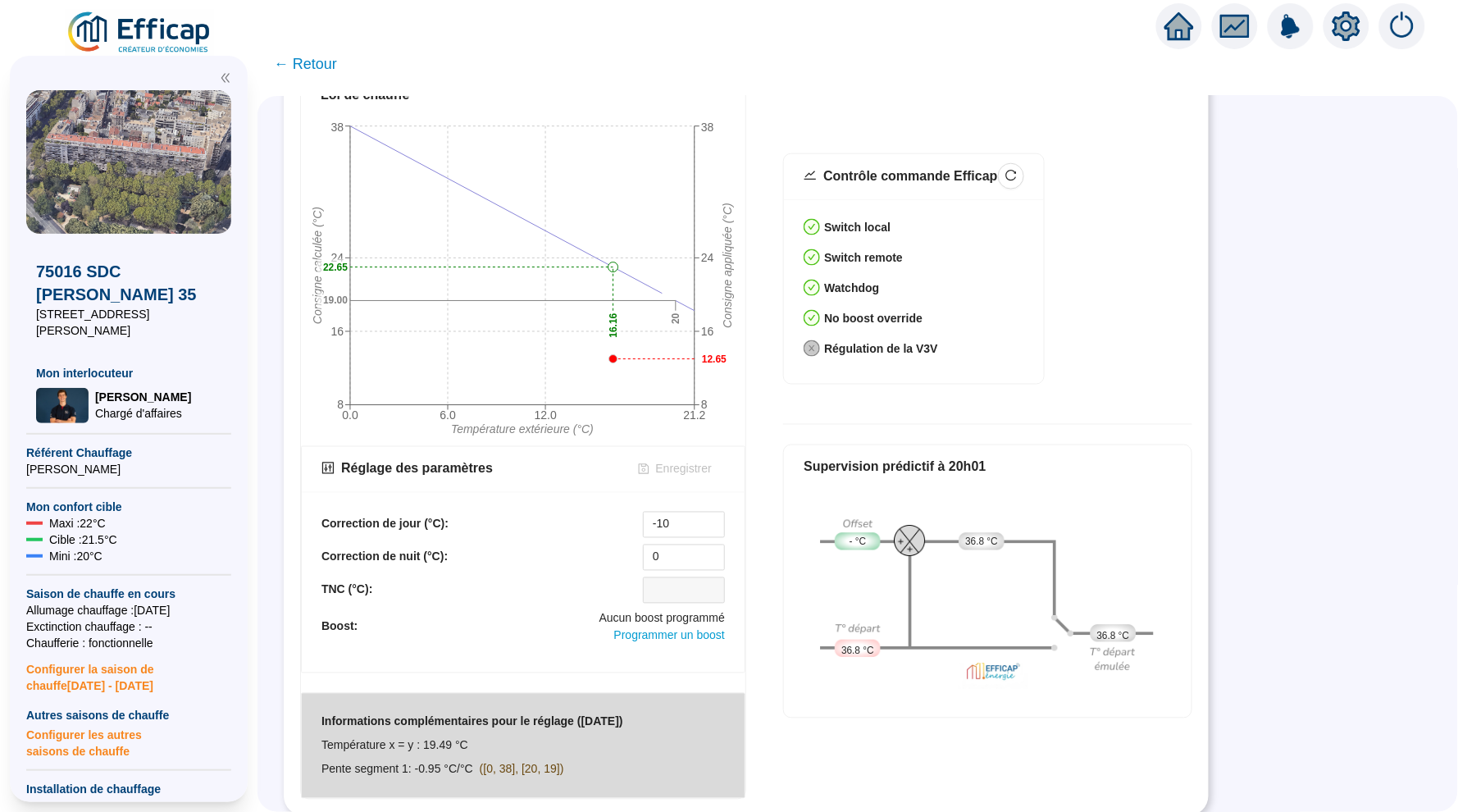
scroll to position [553, 0]
drag, startPoint x: 682, startPoint y: 523, endPoint x: 651, endPoint y: 522, distance: 31.0
click at [651, 522] on input "-10" at bounding box center [684, 526] width 80 height 24
type input "0"
click at [677, 473] on span "Enregistrer" at bounding box center [684, 470] width 56 height 17
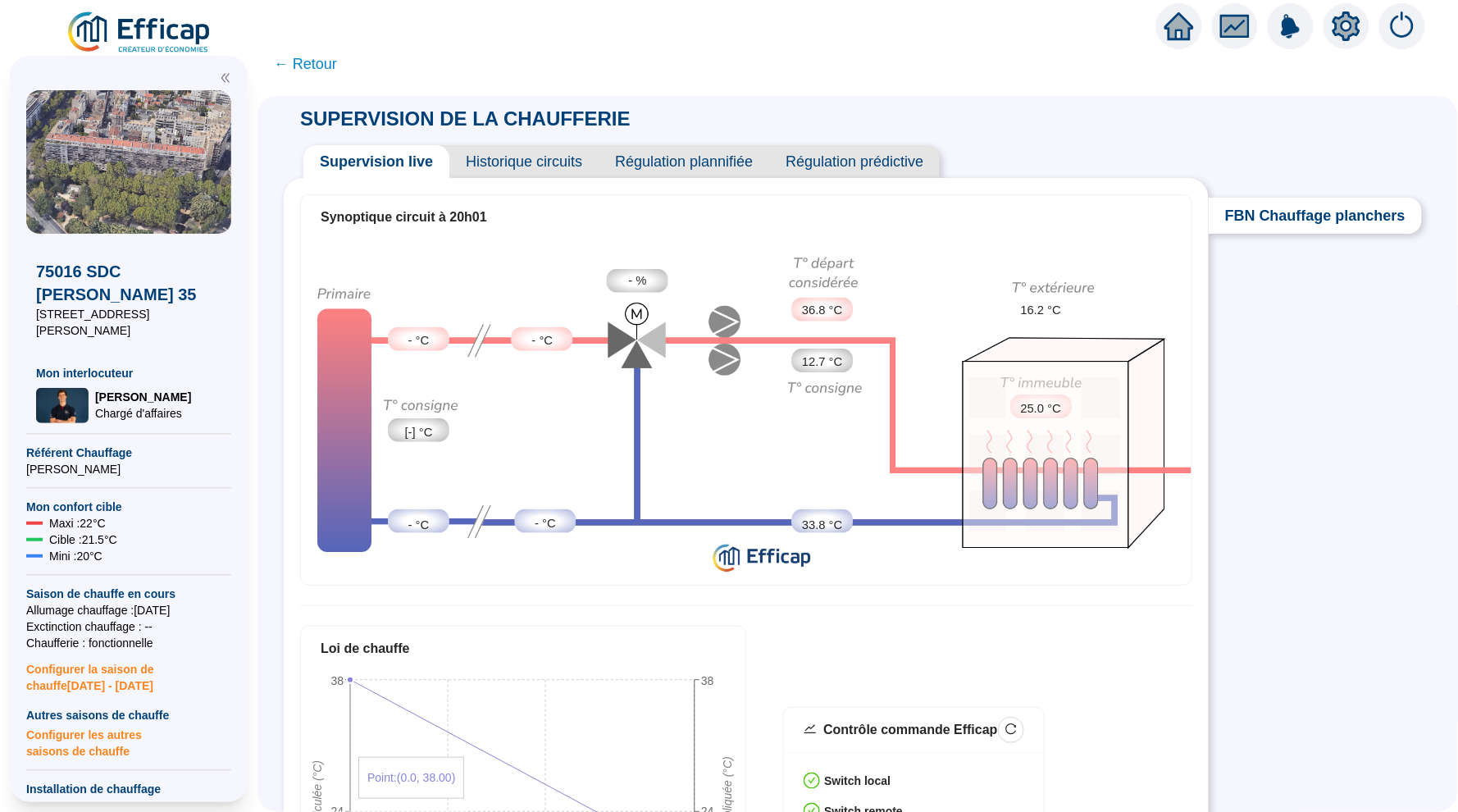
scroll to position [0, 0]
click at [319, 47] on span "← Retour" at bounding box center [858, 64] width 1201 height 37
click at [319, 56] on span "← Retour" at bounding box center [306, 63] width 63 height 23
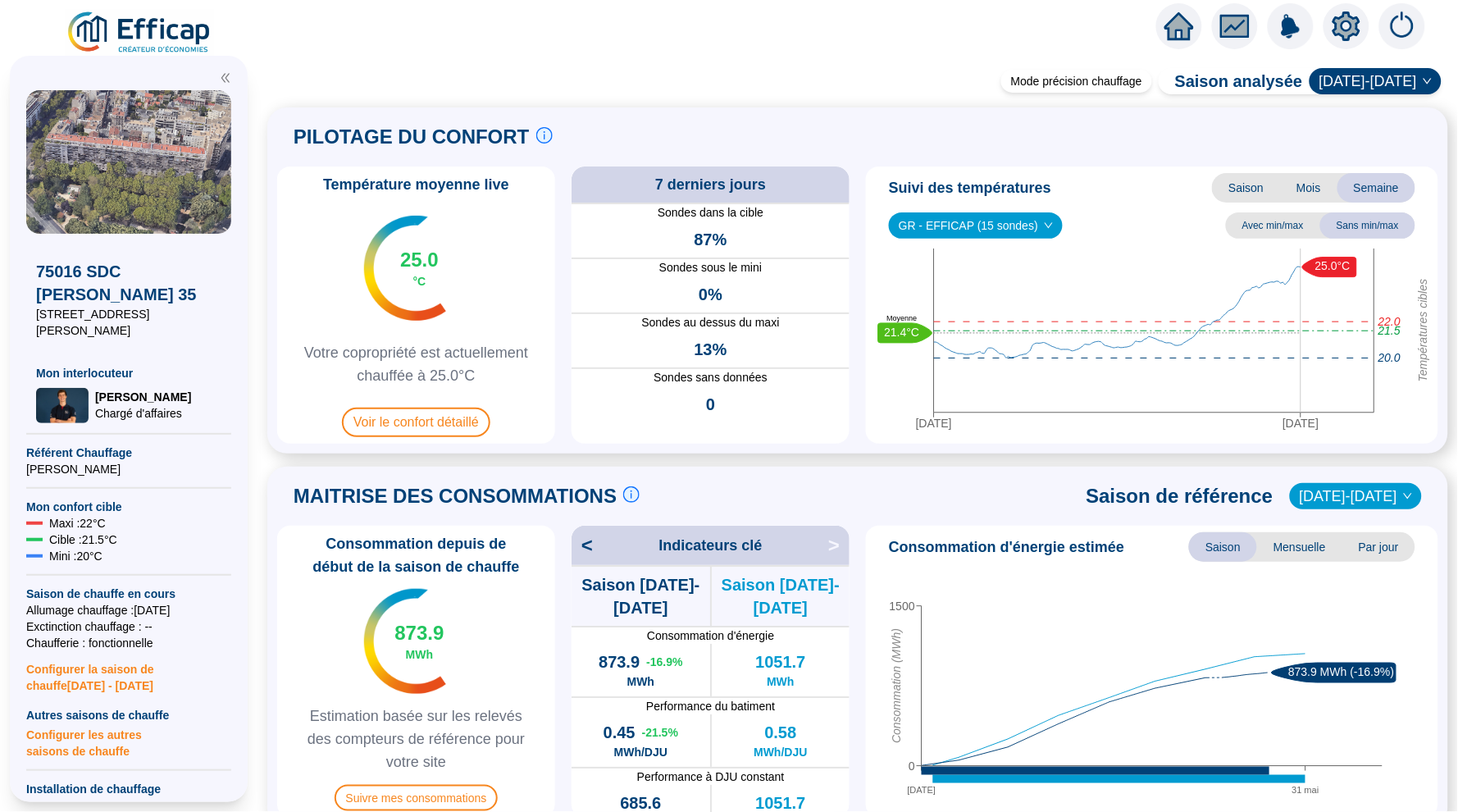
click at [1175, 24] on icon "home" at bounding box center [1179, 26] width 30 height 23
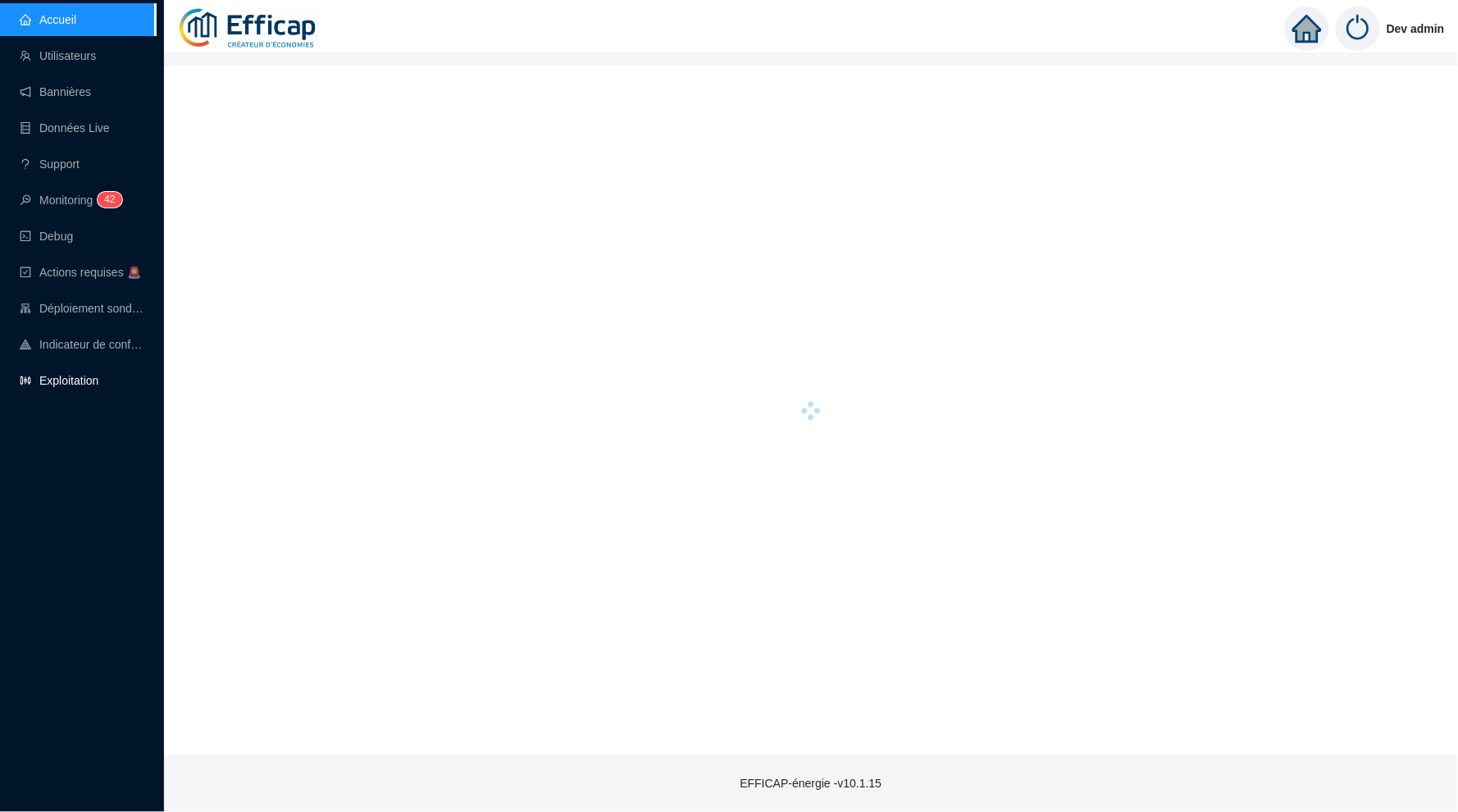
click at [99, 375] on link "Exploitation" at bounding box center [59, 380] width 78 height 13
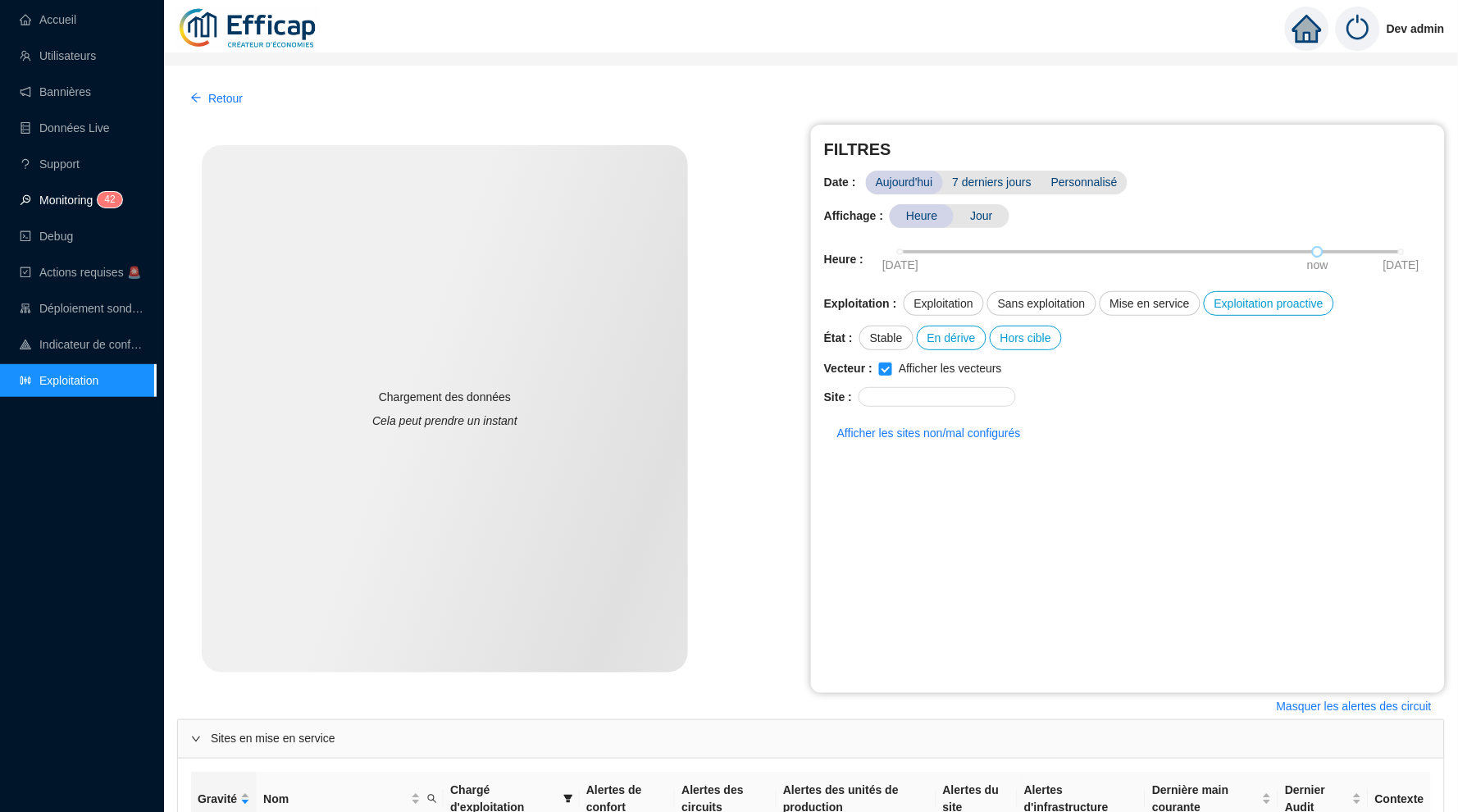
click at [84, 196] on link "Monitoring 4 2" at bounding box center [68, 200] width 98 height 13
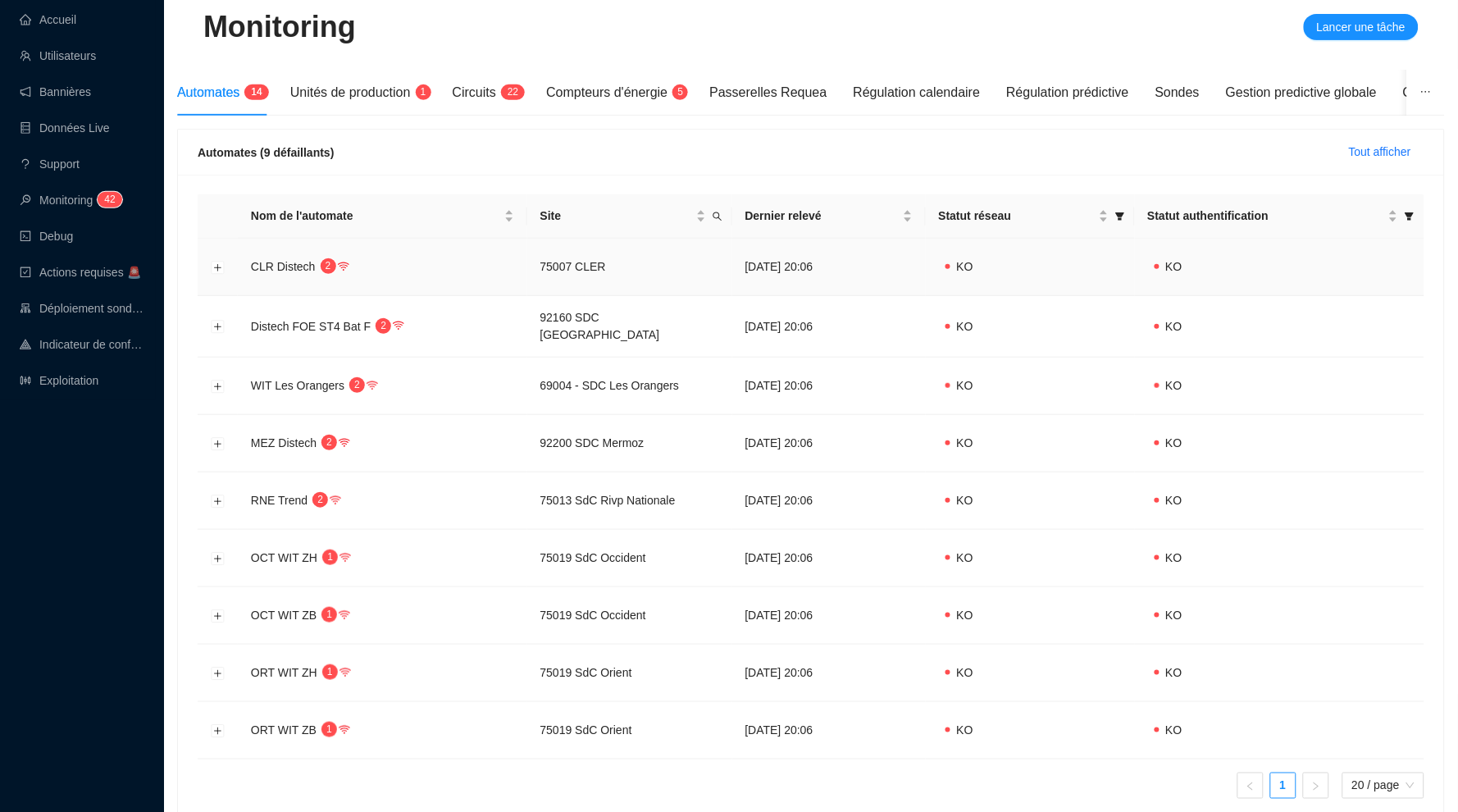
scroll to position [141, 0]
click at [74, 13] on link "Accueil" at bounding box center [48, 20] width 57 height 13
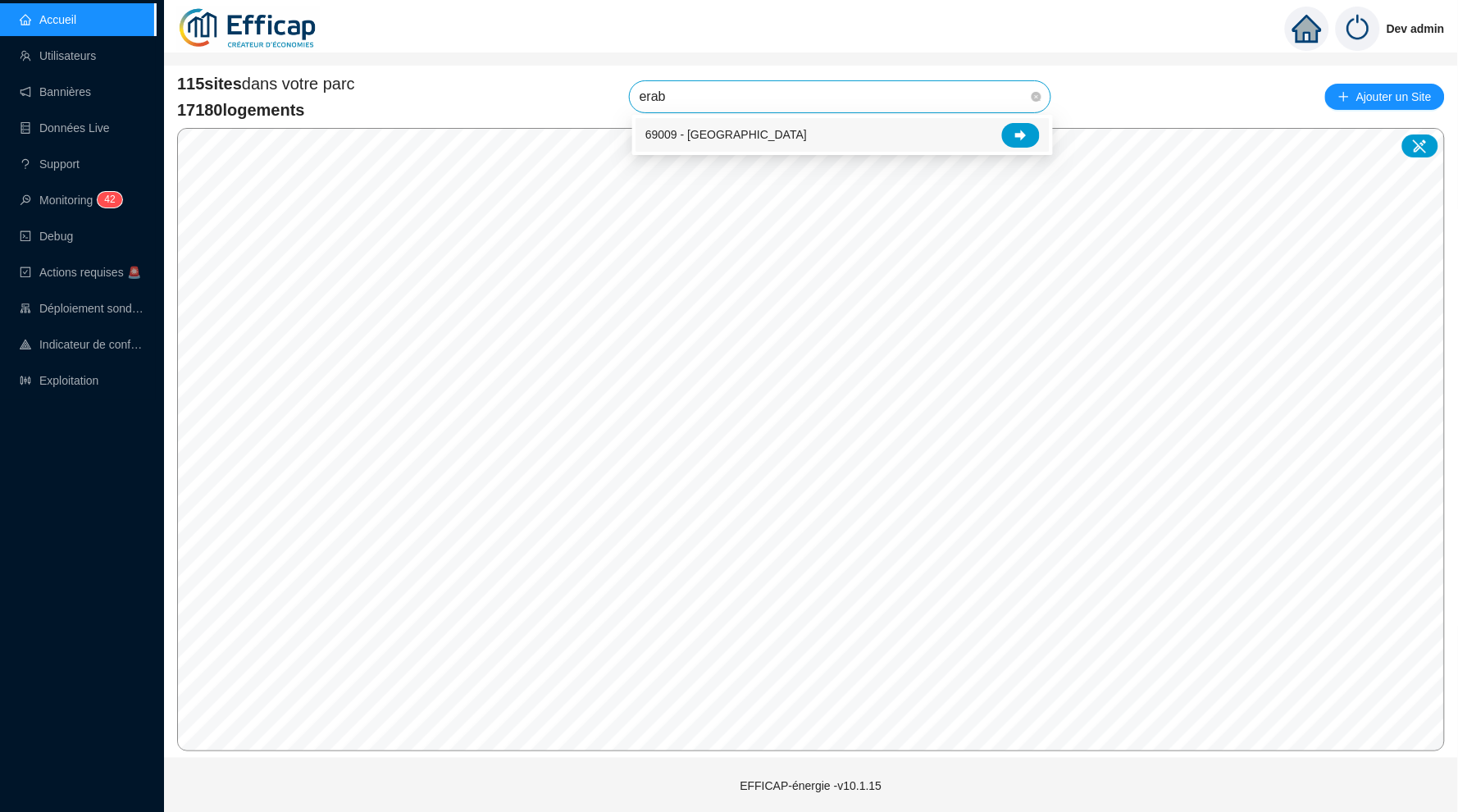
type input "érable"
drag, startPoint x: 620, startPoint y: 45, endPoint x: 1024, endPoint y: 122, distance: 411.3
click at [1024, 123] on div at bounding box center [1021, 135] width 37 height 24
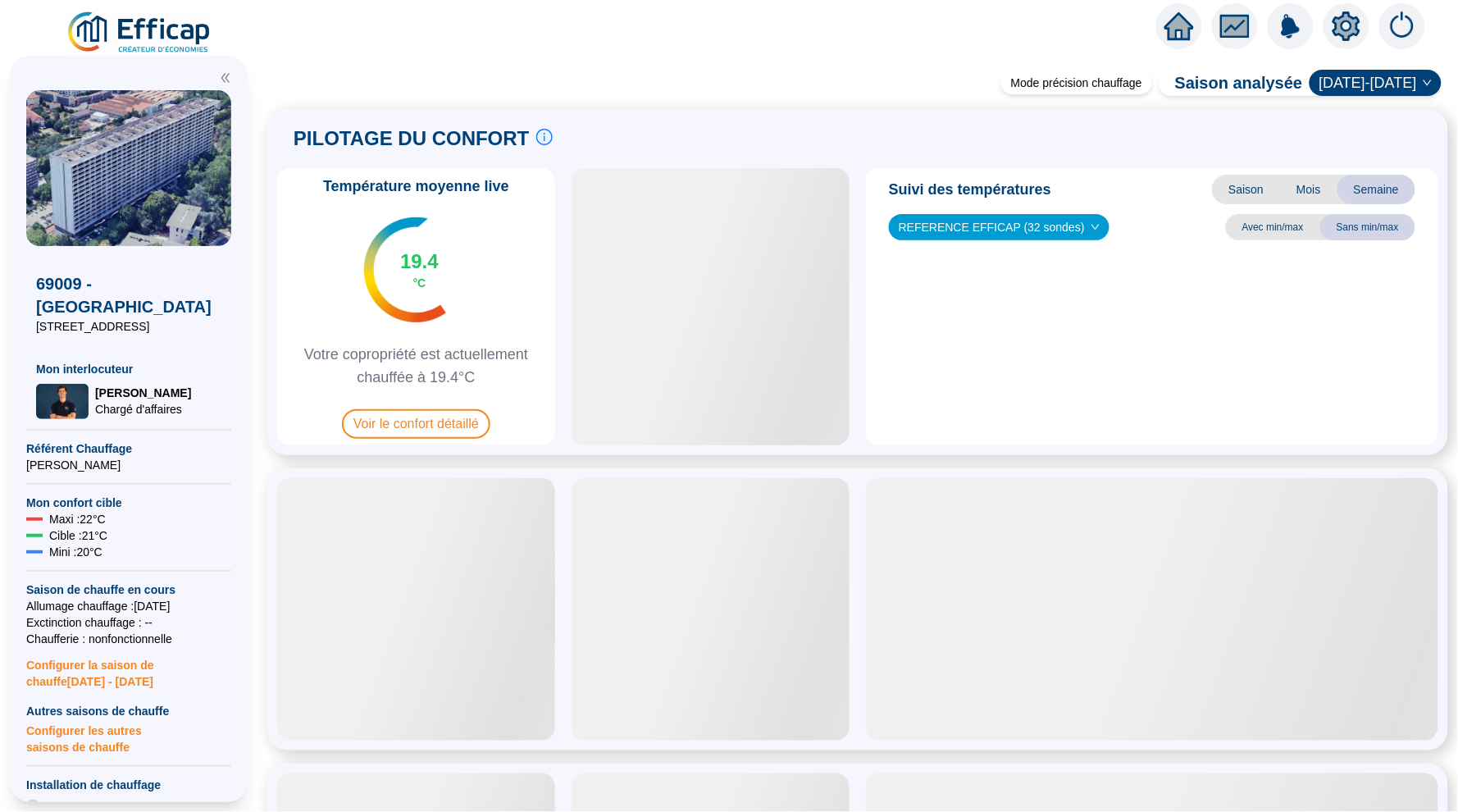
click at [159, 602] on span "Allumage chauffage : 15/10/2025" at bounding box center [129, 606] width 205 height 17
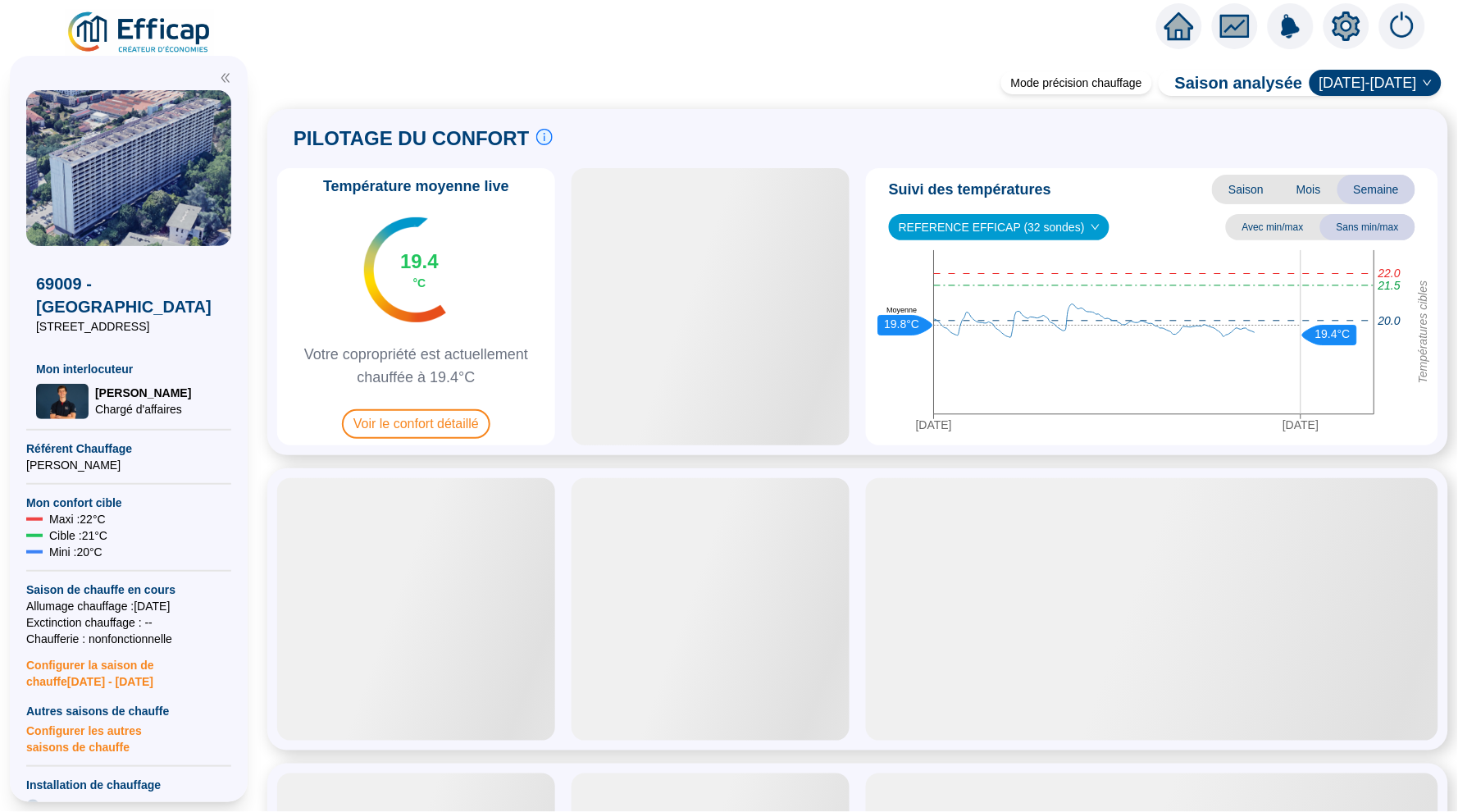
click at [94, 733] on span "Configurer les autres saisons de chauffe" at bounding box center [129, 736] width 205 height 36
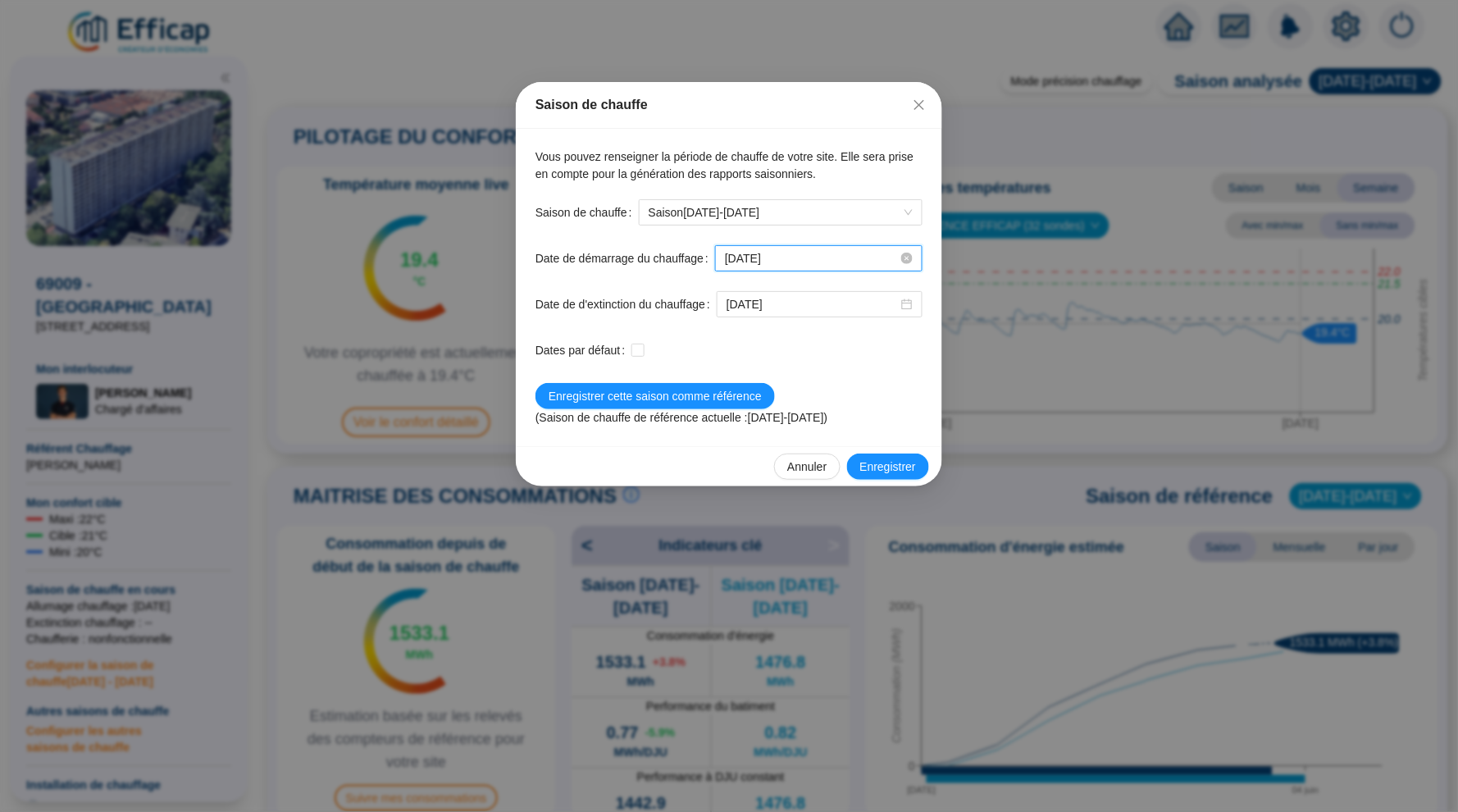
click at [839, 261] on input "2025-10-15" at bounding box center [812, 258] width 173 height 17
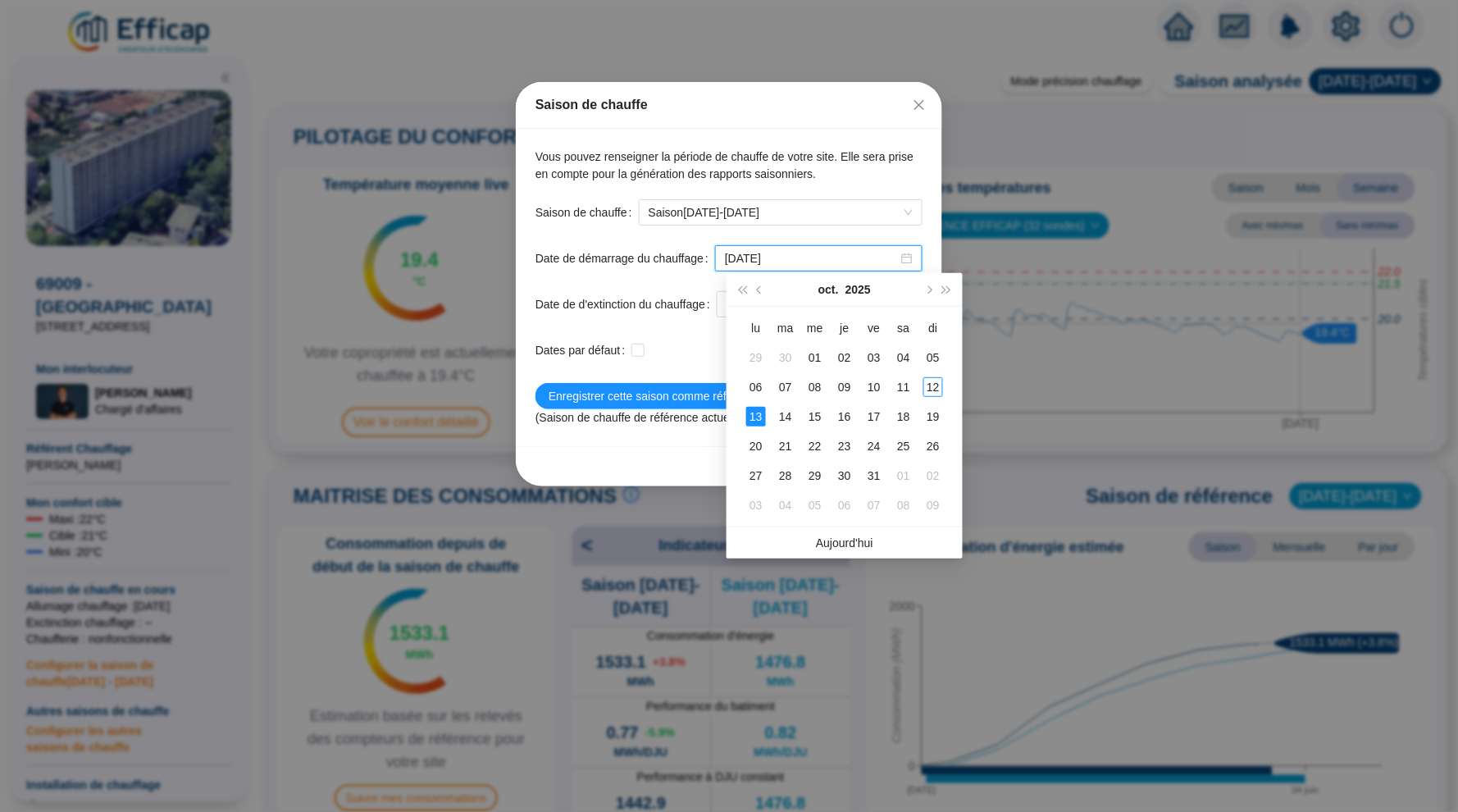
type input "[DATE]"
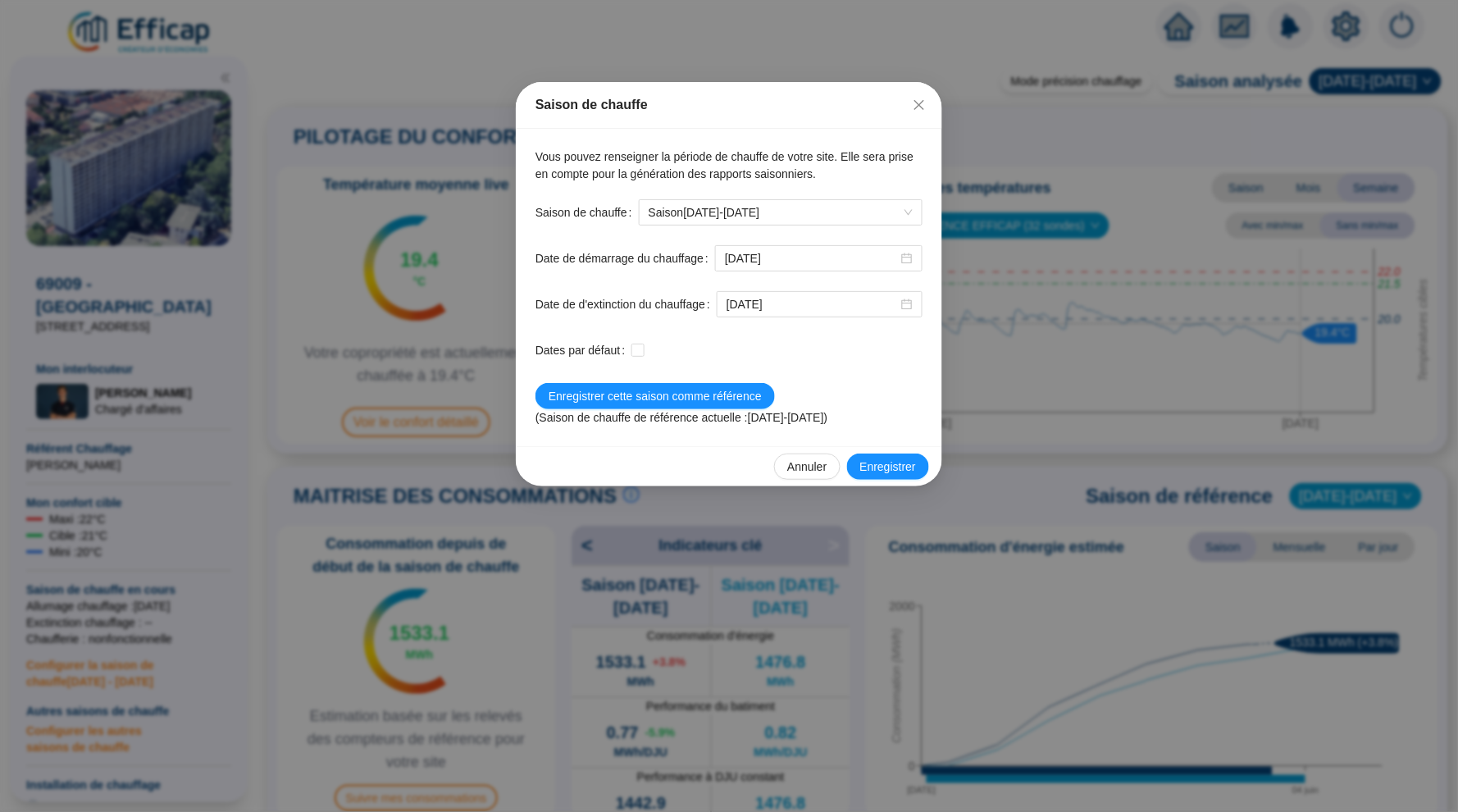
click at [664, 365] on form "395 Saison de chauffe Saison 2025-2026 Date de démarrage du chauffage 2025-10-1…" at bounding box center [728, 313] width 387 height 227
click at [910, 472] on span "Enregistrer" at bounding box center [888, 467] width 56 height 17
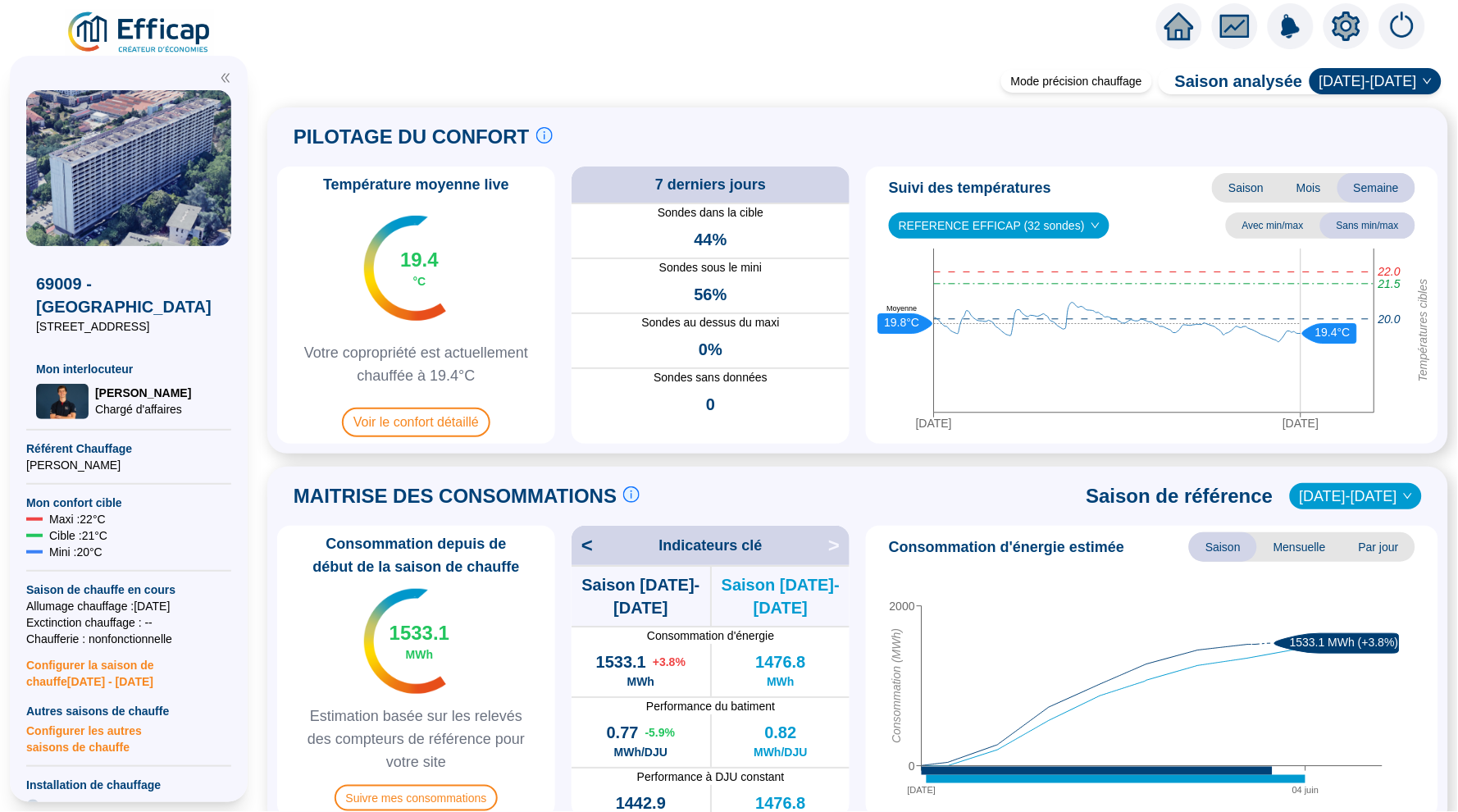
click at [1185, 35] on icon "home" at bounding box center [1179, 26] width 30 height 23
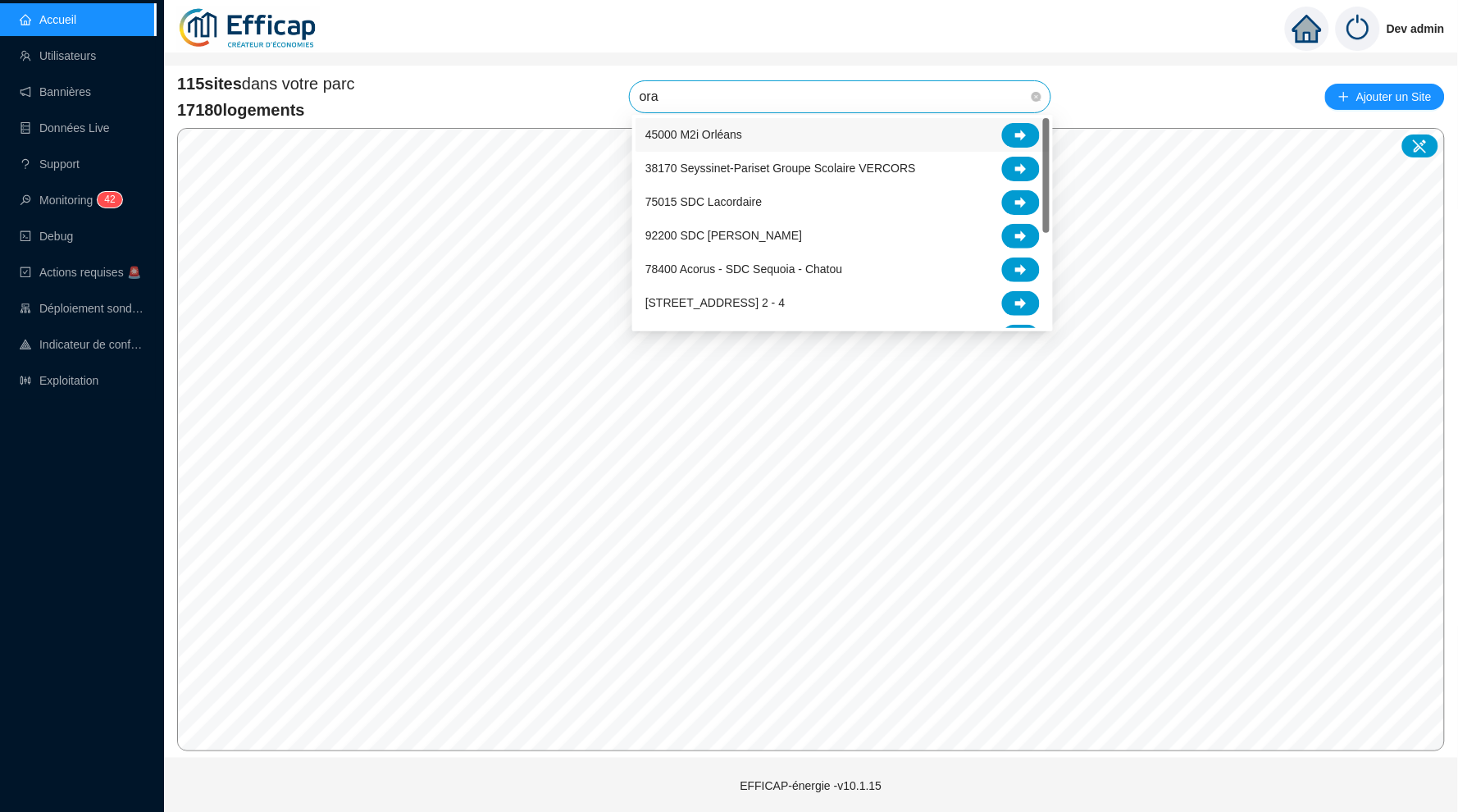
type input "oran"
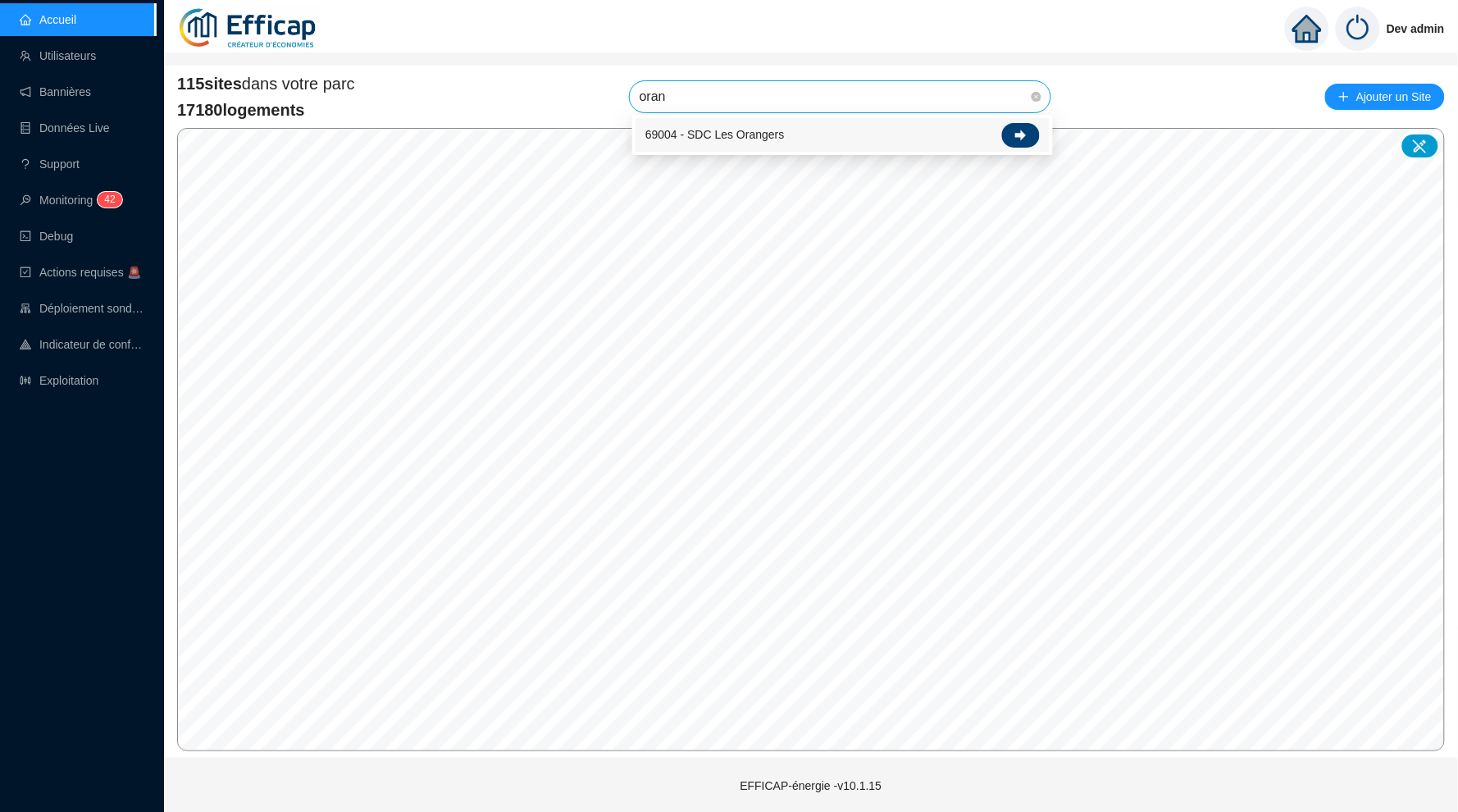
click at [1015, 130] on icon at bounding box center [1021, 135] width 11 height 11
